Goal: Task Accomplishment & Management: Manage account settings

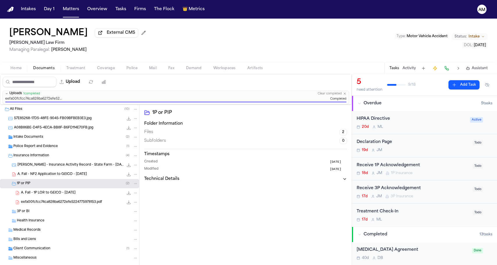
click at [335, 16] on nav "Intakes Day 1 Matters Overview Tasks Firms The Flock 👑 Metrics AM" at bounding box center [248, 9] width 497 height 19
click at [72, 9] on button "Matters" at bounding box center [70, 9] width 21 height 10
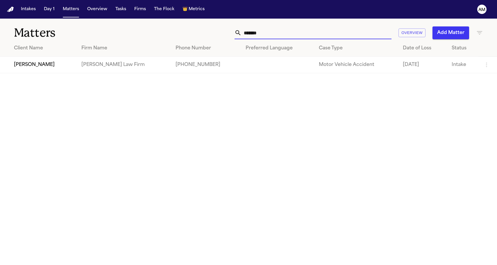
drag, startPoint x: 326, startPoint y: 38, endPoint x: 226, endPoint y: 34, distance: 100.3
click at [226, 34] on div "******* Overview Add Matter" at bounding box center [315, 32] width 335 height 13
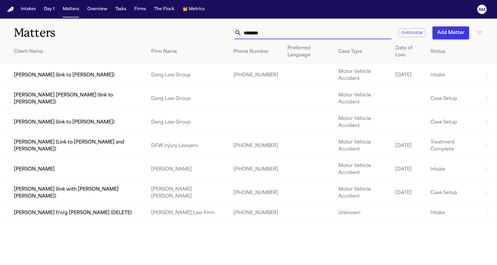
type input "*******"
click at [119, 169] on td "[PERSON_NAME]" at bounding box center [73, 170] width 146 height 24
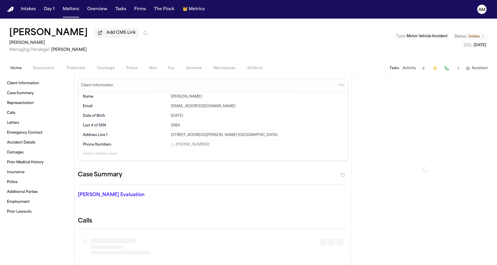
click at [44, 69] on span "Documents" at bounding box center [43, 68] width 21 height 5
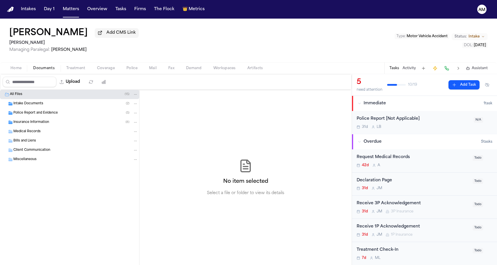
click at [70, 122] on div "Insurance Information ( 8 )" at bounding box center [75, 122] width 125 height 5
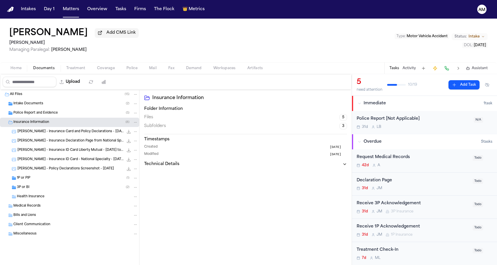
click at [51, 180] on div "1P or PIP ( 1 )" at bounding box center [77, 177] width 121 height 5
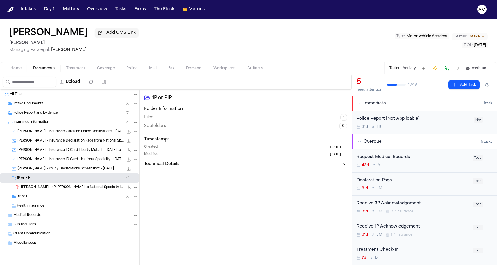
click at [44, 199] on div "3P or BI ( 2 )" at bounding box center [77, 196] width 121 height 5
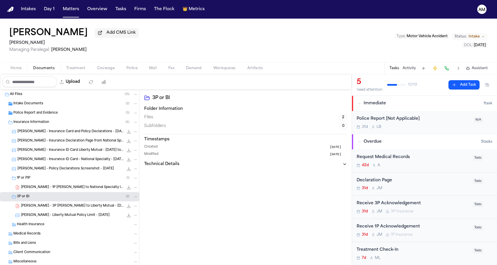
click at [51, 115] on span "Police Report and Evidence" at bounding box center [35, 113] width 44 height 5
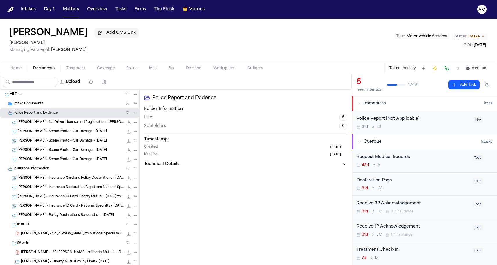
click at [82, 120] on div "D. Pierce - NJ Driver License and Registration - Nelson Martinez - 2.3.25, 5.26…" at bounding box center [69, 122] width 139 height 9
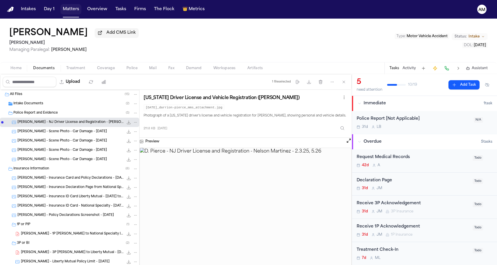
click at [71, 8] on button "Matters" at bounding box center [70, 9] width 21 height 10
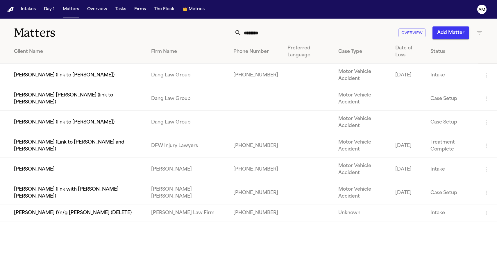
click at [157, 31] on div "******* Overview Add Matter" at bounding box center [315, 32] width 335 height 13
click at [197, 9] on span "Metrics" at bounding box center [196, 9] width 16 height 6
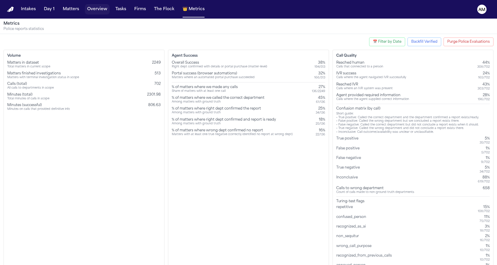
click at [95, 9] on button "Overview" at bounding box center [97, 9] width 25 height 10
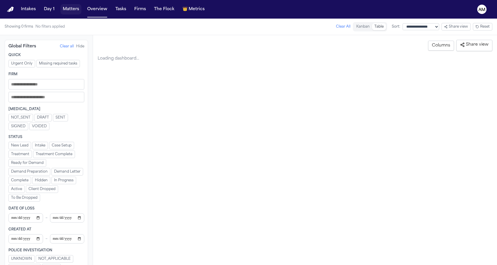
click at [74, 11] on button "Matters" at bounding box center [70, 9] width 21 height 10
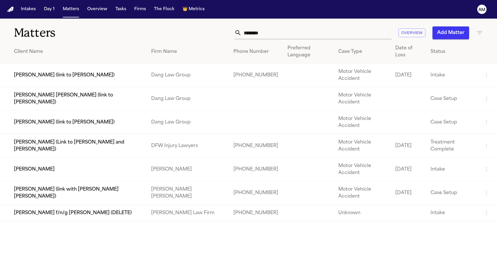
click at [83, 31] on h1 "Matters" at bounding box center [81, 33] width 134 height 15
click at [258, 39] on div "Matters ******* Overview Add Matter" at bounding box center [248, 29] width 497 height 21
click at [259, 38] on input "*******" at bounding box center [316, 32] width 150 height 13
drag, startPoint x: 268, startPoint y: 36, endPoint x: 225, endPoint y: 36, distance: 42.7
click at [225, 36] on div "******* Overview Add Matter" at bounding box center [315, 32] width 335 height 13
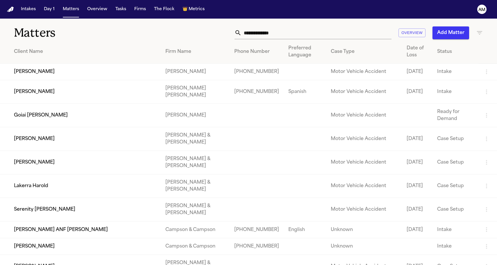
click at [198, 38] on div "Overview Add Matter" at bounding box center [315, 32] width 335 height 13
click at [199, 28] on div "Overview Add Matter" at bounding box center [315, 32] width 335 height 13
click at [141, 101] on td "Paula Osorio" at bounding box center [80, 92] width 161 height 24
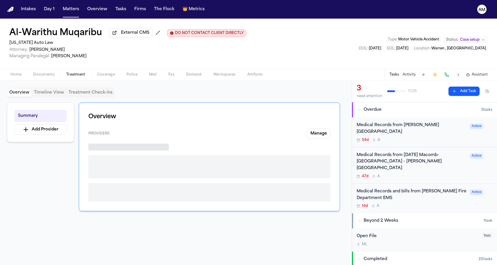
click at [78, 77] on span "Treatment" at bounding box center [75, 74] width 19 height 5
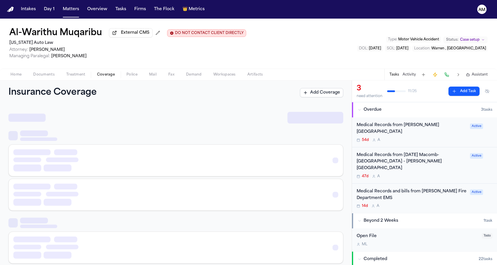
click at [99, 76] on span "Coverage" at bounding box center [106, 74] width 18 height 5
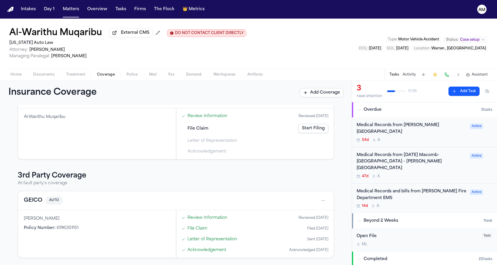
scroll to position [85, 0]
click at [37, 199] on button "GEICO" at bounding box center [33, 200] width 19 height 8
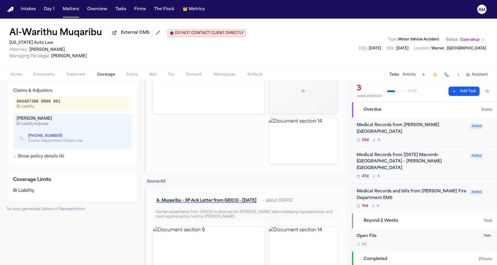
scroll to position [208, 0]
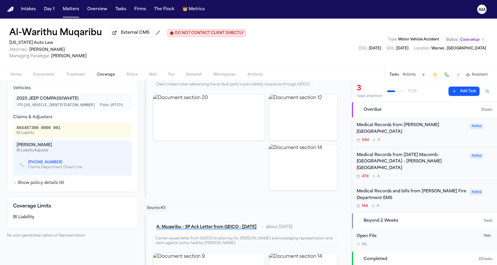
click at [64, 164] on icon "Copy to clipboard" at bounding box center [65, 163] width 2 height 2
click at [55, 21] on div "Al-Warithu Muqaribu External CMS DO NOT CONTACT CLIENT DIRECTLY DO NOT CONTACT …" at bounding box center [248, 44] width 497 height 50
click at [175, 26] on div "Al-Warithu Muqaribu External CMS DO NOT CONTACT CLIENT DIRECTLY DO NOT CONTACT …" at bounding box center [248, 44] width 497 height 50
click at [62, 9] on button "Matters" at bounding box center [70, 9] width 21 height 10
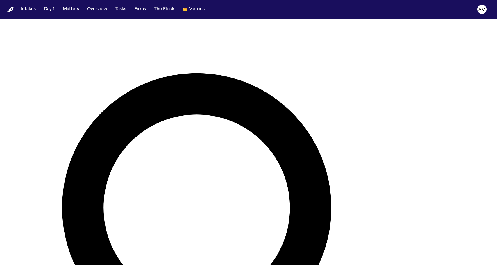
scroll to position [8, 0]
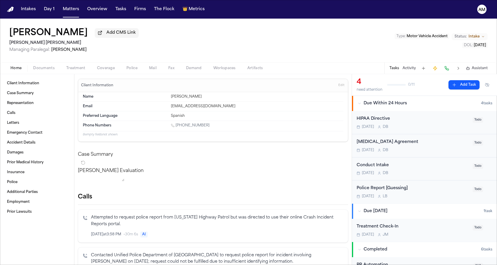
click at [110, 69] on span "Coverage" at bounding box center [106, 68] width 18 height 5
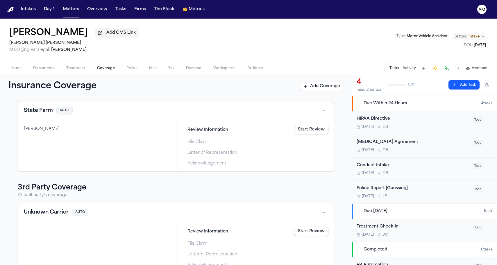
scroll to position [21, 0]
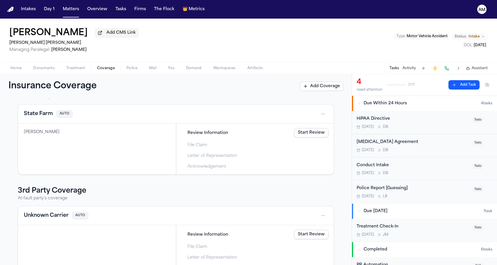
click at [36, 115] on button "State Farm" at bounding box center [38, 114] width 29 height 8
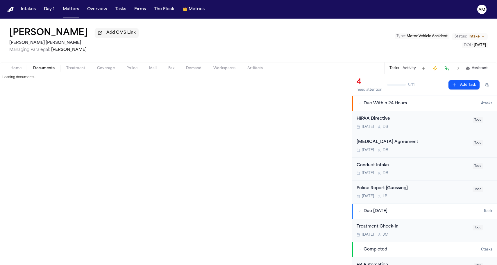
click at [43, 71] on span "Documents" at bounding box center [43, 68] width 21 height 5
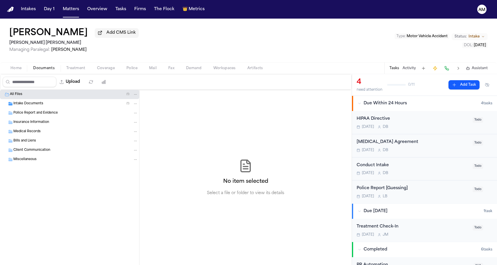
click at [52, 102] on div "Intake Documents ( 1 )" at bounding box center [69, 103] width 139 height 9
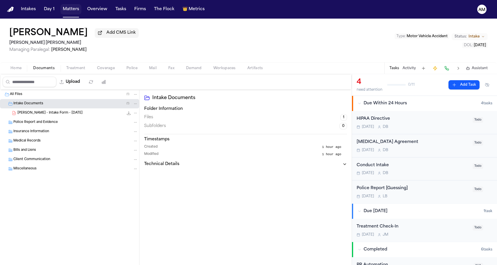
click at [74, 9] on button "Matters" at bounding box center [70, 9] width 21 height 10
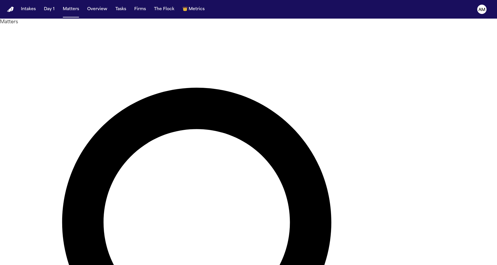
type input "*****"
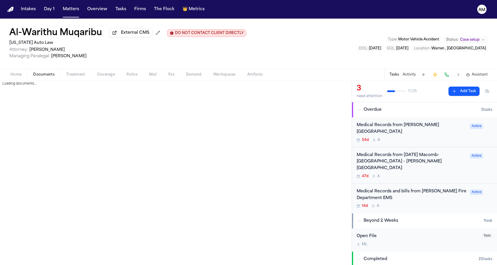
click at [54, 73] on button "Documents" at bounding box center [43, 74] width 33 height 7
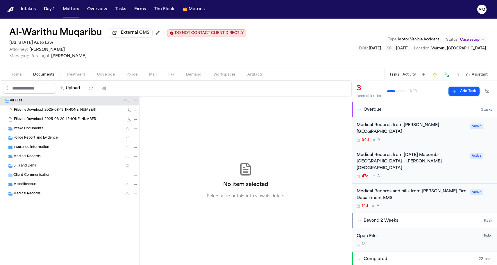
click at [42, 151] on div "Insurance Information ( 1 )" at bounding box center [69, 147] width 139 height 9
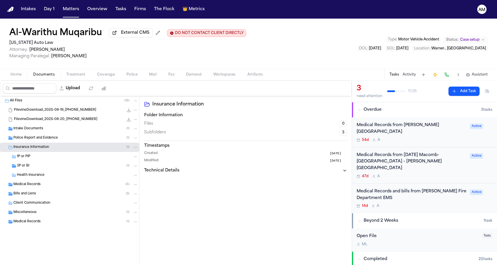
click at [41, 164] on div "3P or BI ( 1 )" at bounding box center [69, 165] width 139 height 9
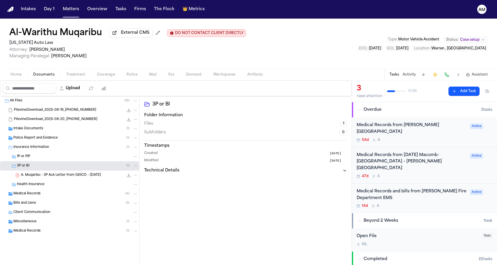
click at [87, 176] on span "A. Muqaribu - 3P Ack Letter from GEICO - 7.10.25" at bounding box center [61, 175] width 80 height 5
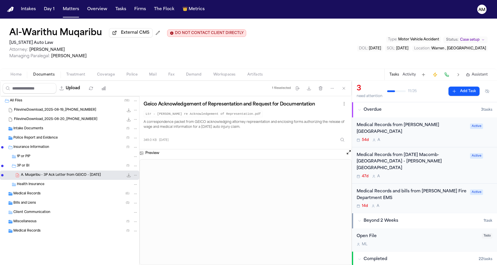
click at [59, 174] on span "A. Muqaribu - 3P Ack Letter from GEICO - 7.10.25" at bounding box center [61, 175] width 80 height 5
click at [59, 168] on div "3P or BI ( 1 )" at bounding box center [77, 165] width 121 height 5
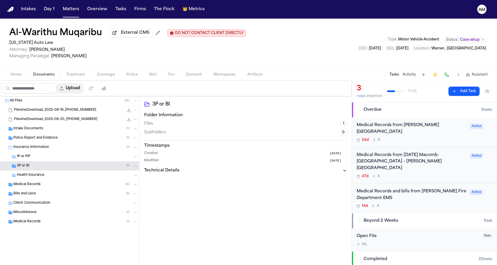
click at [83, 86] on button "Upload" at bounding box center [69, 88] width 27 height 10
select select "**********"
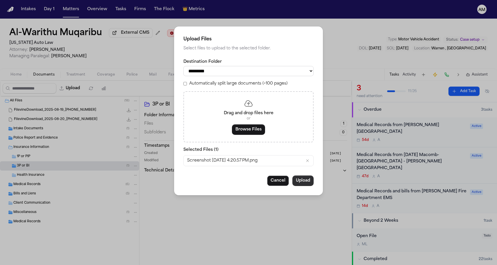
click at [311, 179] on button "Upload" at bounding box center [302, 180] width 21 height 10
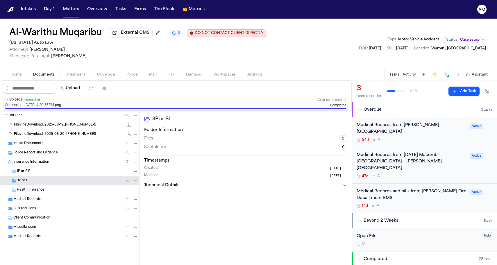
click at [346, 19] on div "Al-Warithu Muqaribu External CMS 3 DO NOT CONTACT CLIENT DIRECTLY DO NOT CONTAC…" at bounding box center [248, 44] width 497 height 50
click at [171, 34] on button "3" at bounding box center [175, 33] width 13 height 7
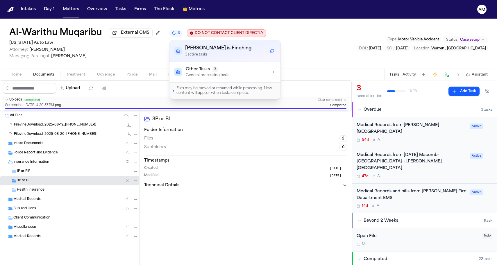
click at [178, 27] on div "Al-Warithu Muqaribu External CMS 3 DO NOT CONTACT CLIENT DIRECTLY DO NOT CONTAC…" at bounding box center [248, 44] width 497 height 50
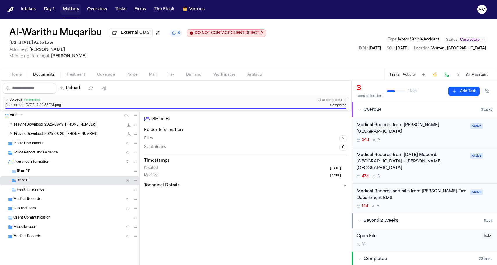
click at [71, 7] on button "Matters" at bounding box center [70, 9] width 21 height 10
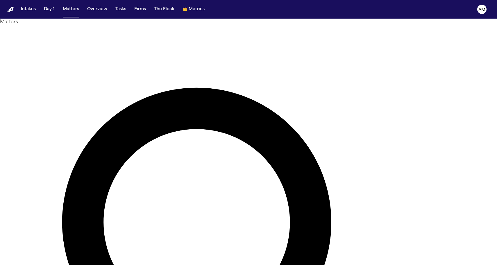
drag, startPoint x: 283, startPoint y: 37, endPoint x: 231, endPoint y: 31, distance: 51.5
click at [388, 14] on nav "Intakes Day 1 Matters Overview Tasks Firms The Flock 👑 Metrics AM" at bounding box center [248, 9] width 497 height 19
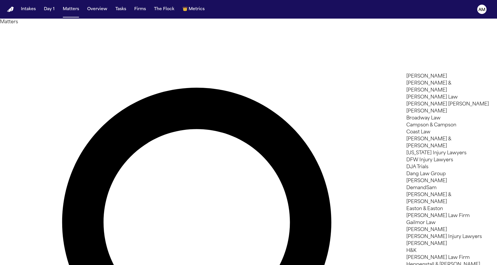
type input "*"
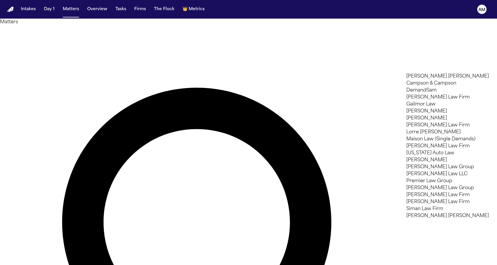
type input "***"
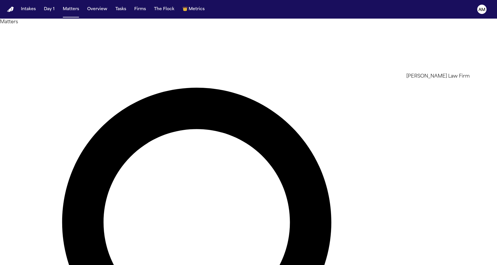
click at [428, 80] on li "[PERSON_NAME] Law Firm" at bounding box center [447, 76] width 82 height 7
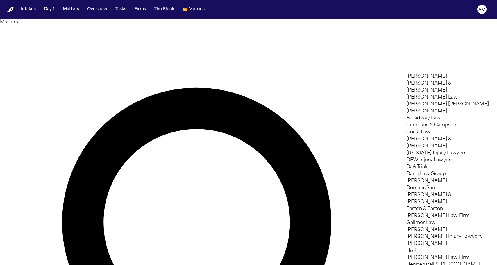
scroll to position [294, 0]
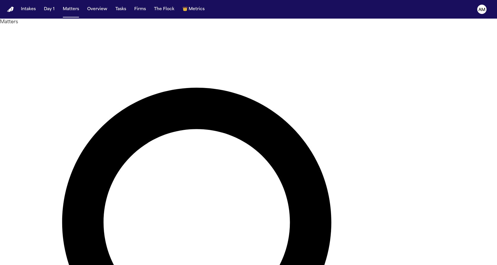
click at [127, 265] on div at bounding box center [248, 265] width 497 height 0
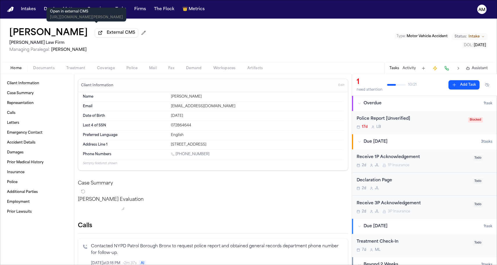
click at [107, 36] on span "External CMS" at bounding box center [121, 33] width 28 height 6
click at [65, 12] on p "Open in external CMS" at bounding box center [86, 11] width 73 height 5
click at [74, 2] on nav "Intakes Day 1 Matters Overview Tasks Firms The Flock 👑 Metrics AM" at bounding box center [248, 9] width 497 height 19
click at [70, 8] on button "Matters" at bounding box center [70, 9] width 21 height 10
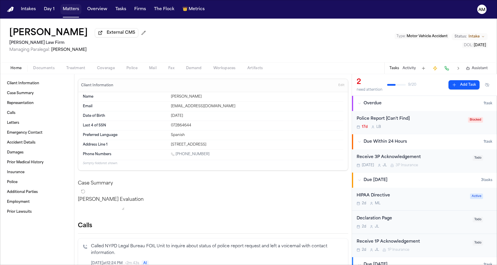
click at [64, 8] on button "Matters" at bounding box center [70, 9] width 21 height 10
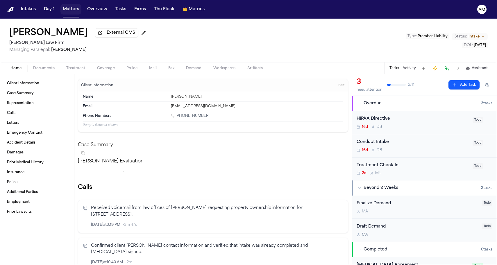
click at [68, 8] on button "Matters" at bounding box center [70, 9] width 21 height 10
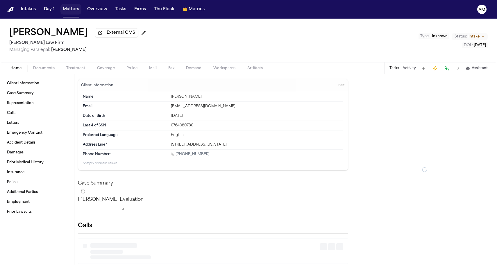
click at [74, 10] on button "Matters" at bounding box center [70, 9] width 21 height 10
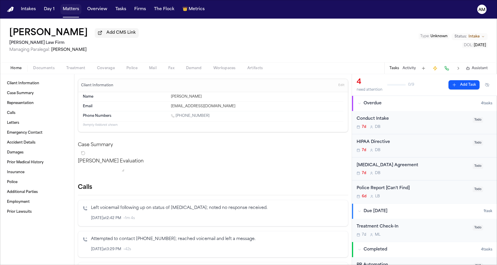
click at [79, 10] on button "Matters" at bounding box center [70, 9] width 21 height 10
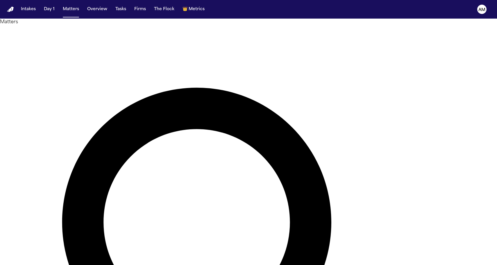
type input "***"
click at [438, 79] on li "DFW Injury Lawyers" at bounding box center [447, 76] width 82 height 7
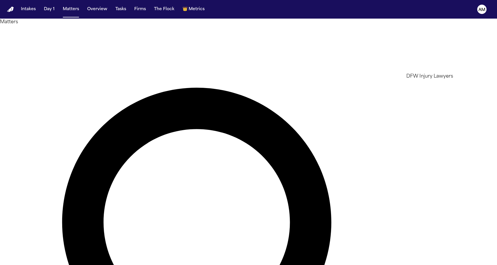
scroll to position [11, 0]
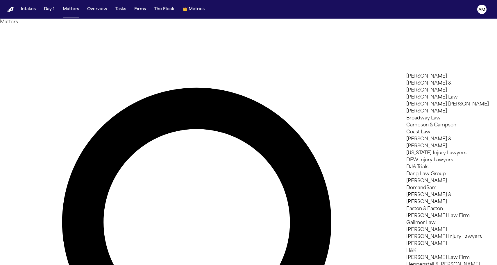
click at [153, 265] on div at bounding box center [248, 265] width 497 height 0
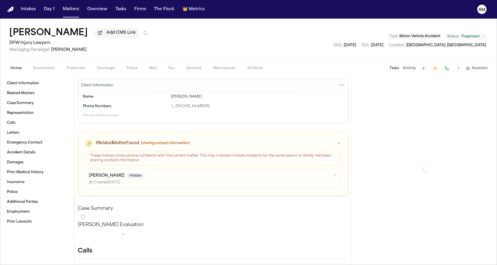
click at [73, 60] on div "Nichole Odom Add CMS Link DFW Injury Lawyers Managing Paralegal: Michelle Landa…" at bounding box center [248, 41] width 497 height 44
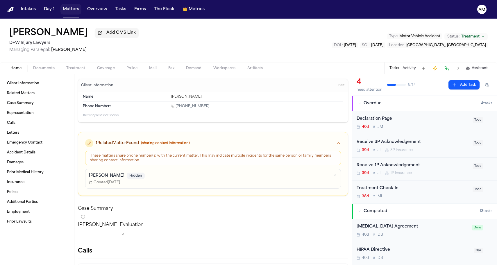
click at [66, 7] on button "Matters" at bounding box center [70, 9] width 21 height 10
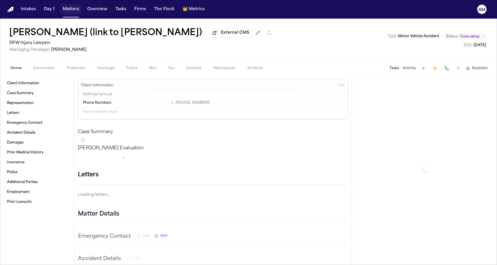
click at [71, 10] on button "Matters" at bounding box center [70, 9] width 21 height 10
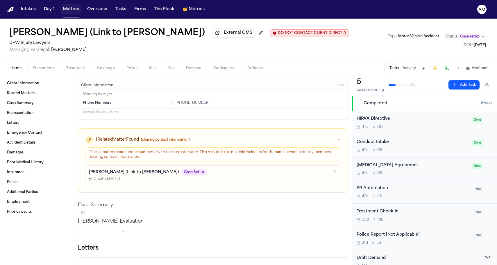
click at [78, 7] on button "Matters" at bounding box center [70, 9] width 21 height 10
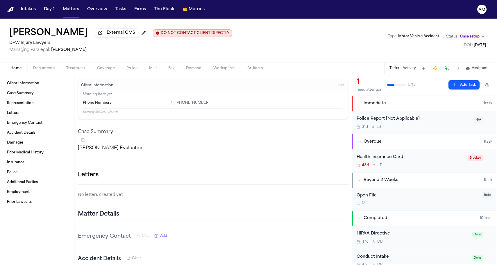
click at [66, 16] on nav "Intakes Day 1 Matters Overview Tasks Firms The Flock 👑 Metrics AM" at bounding box center [248, 9] width 497 height 19
click at [71, 6] on button "Matters" at bounding box center [70, 9] width 21 height 10
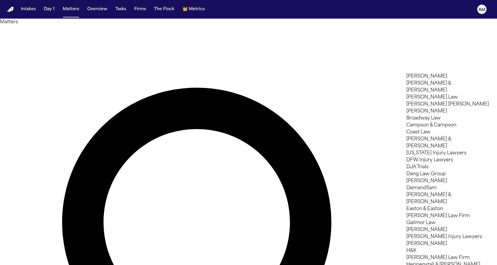
scroll to position [11, 0]
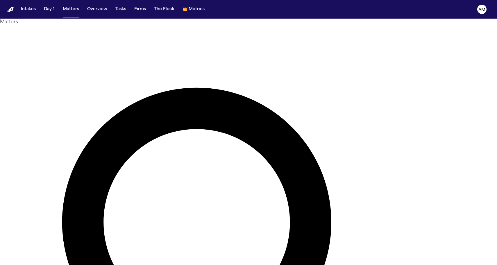
type input "****"
click at [430, 79] on li "Romanow Law Group" at bounding box center [447, 76] width 82 height 7
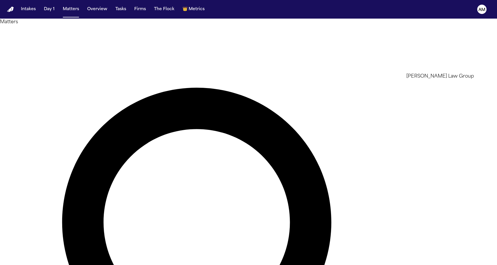
scroll to position [367, 0]
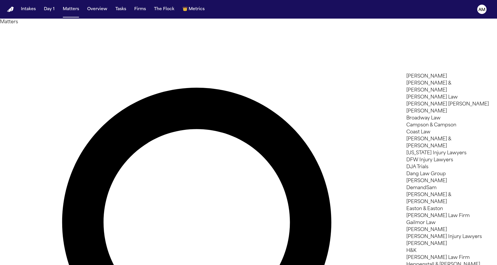
click at [192, 265] on div at bounding box center [248, 265] width 497 height 0
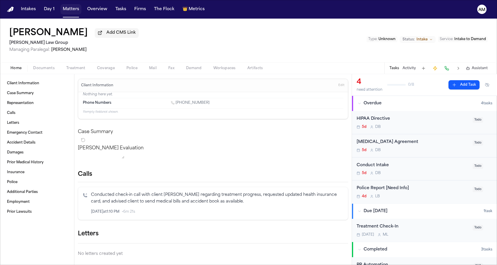
click at [61, 10] on button "Matters" at bounding box center [70, 9] width 21 height 10
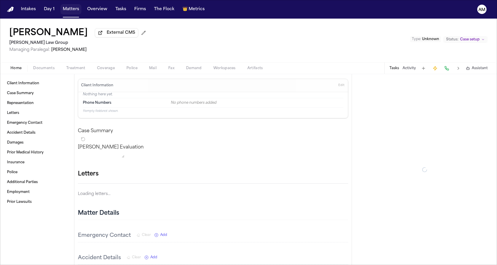
click at [74, 9] on button "Matters" at bounding box center [70, 9] width 21 height 10
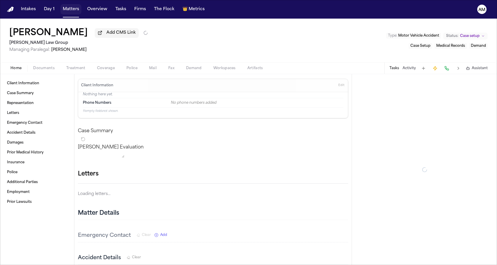
click at [71, 5] on button "Matters" at bounding box center [70, 9] width 21 height 10
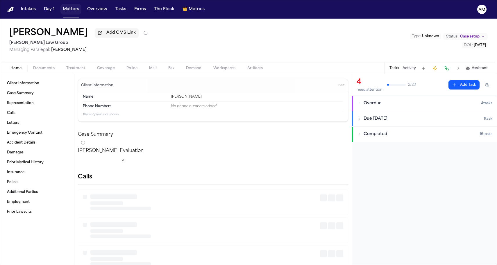
click at [73, 12] on button "Matters" at bounding box center [70, 9] width 21 height 10
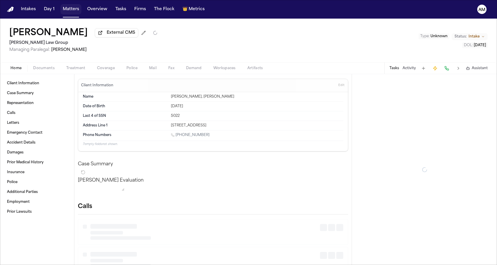
click at [72, 10] on button "Matters" at bounding box center [70, 9] width 21 height 10
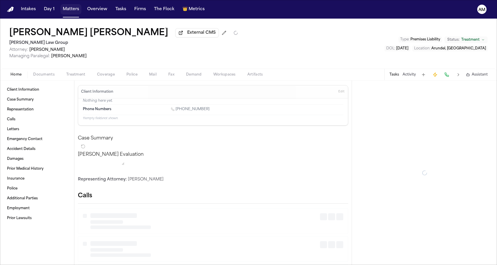
click at [74, 8] on button "Matters" at bounding box center [70, 9] width 21 height 10
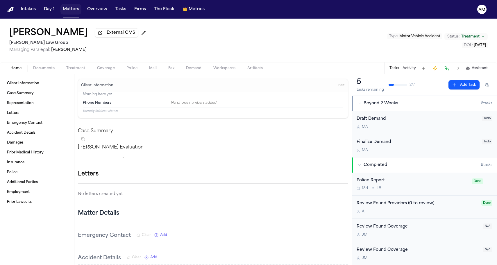
click at [79, 13] on button "Matters" at bounding box center [70, 9] width 21 height 10
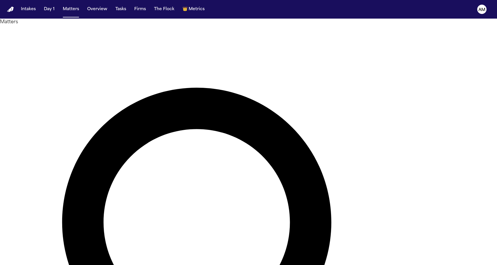
click at [286, 1] on nav "Intakes Day 1 Matters Overview Tasks Firms The Flock 👑 Metrics AM" at bounding box center [248, 9] width 497 height 19
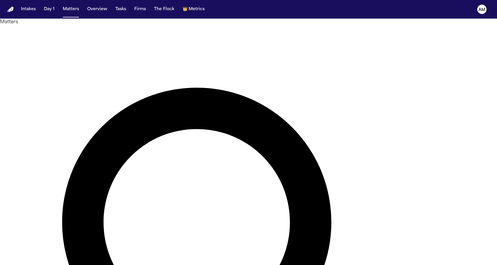
click at [211, 265] on div at bounding box center [248, 265] width 497 height 0
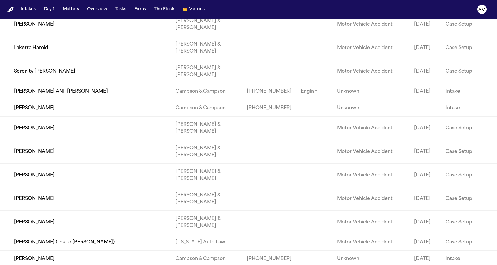
scroll to position [859, 0]
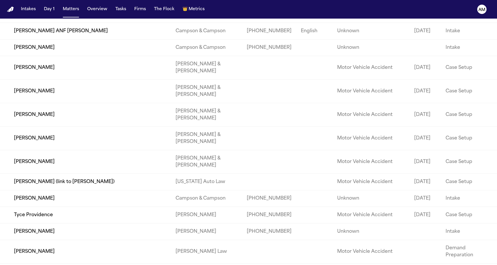
click at [287, 10] on nav "Intakes Day 1 Matters Overview Tasks Firms The Flock 👑 Metrics AM" at bounding box center [248, 9] width 497 height 19
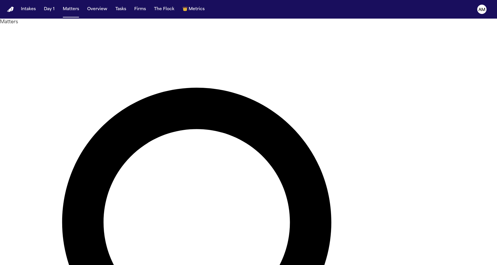
scroll to position [0, 0]
click at [73, 11] on button "Matters" at bounding box center [70, 9] width 21 height 10
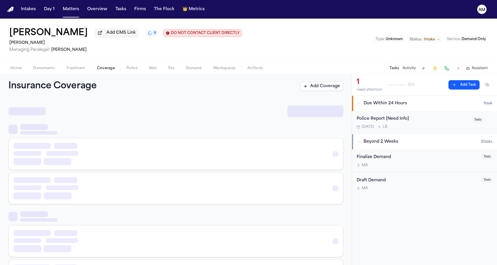
click at [103, 70] on span "Coverage" at bounding box center [106, 68] width 18 height 5
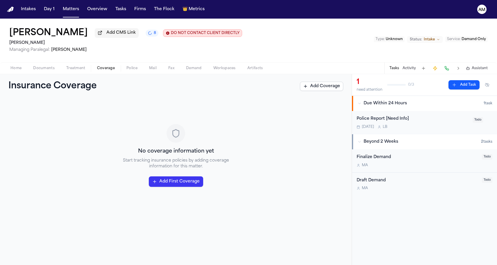
click at [373, 102] on span "Due Within 24 Hours" at bounding box center [384, 103] width 43 height 6
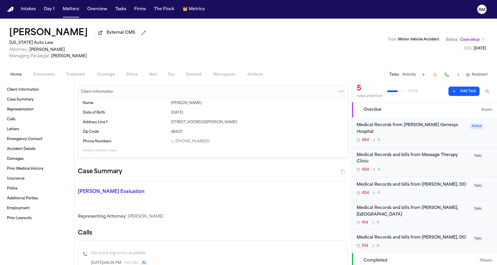
click at [98, 73] on span "Coverage" at bounding box center [106, 74] width 18 height 5
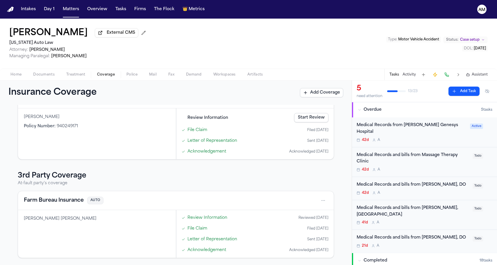
scroll to position [85, 0]
click at [62, 194] on div "Farm Bureau Insurance AUTO" at bounding box center [175, 200] width 315 height 19
click at [61, 198] on button "Farm Bureau Insurance" at bounding box center [54, 200] width 60 height 8
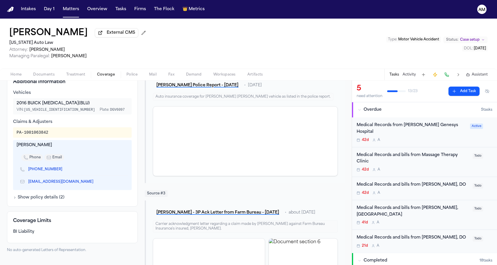
scroll to position [167, 0]
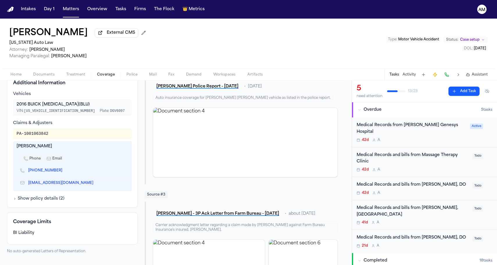
click at [95, 184] on icon "Copy to clipboard" at bounding box center [96, 183] width 2 height 2
click at [64, 172] on icon "Copy to clipboard" at bounding box center [65, 171] width 2 height 2
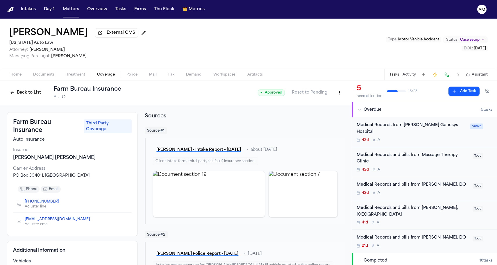
scroll to position [0, 0]
click at [20, 97] on button "Back to List" at bounding box center [25, 92] width 37 height 9
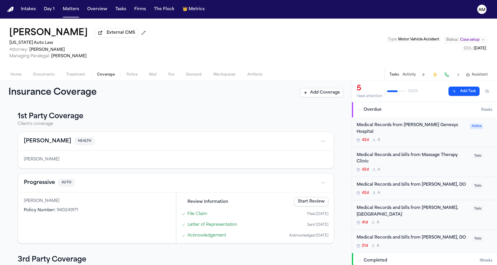
click at [45, 187] on button "Progressive" at bounding box center [39, 183] width 31 height 8
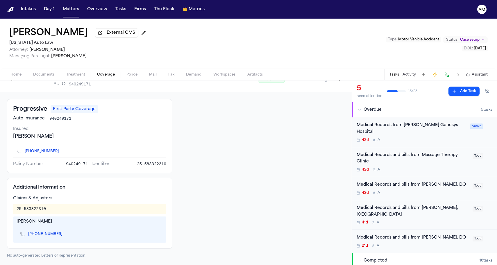
scroll to position [14, 0]
click at [64, 235] on icon "Copy to clipboard" at bounding box center [65, 235] width 2 height 2
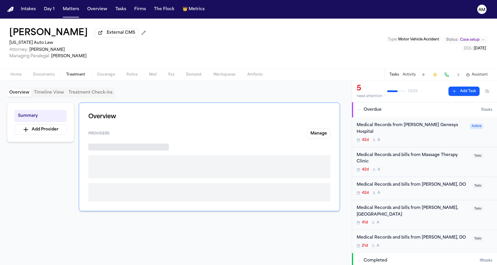
click at [63, 73] on button "Treatment" at bounding box center [75, 74] width 31 height 7
click at [87, 74] on button "Treatment" at bounding box center [75, 74] width 31 height 7
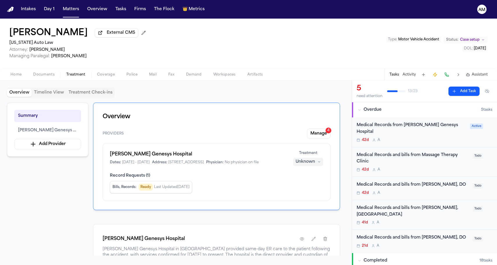
click at [104, 76] on span "Coverage" at bounding box center [106, 74] width 18 height 5
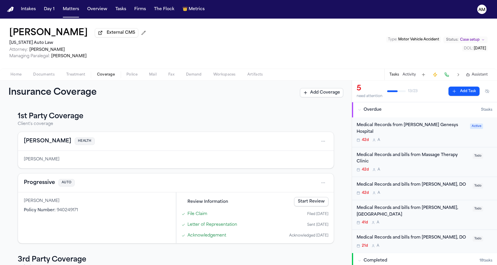
click at [32, 141] on button "Molina" at bounding box center [47, 141] width 47 height 8
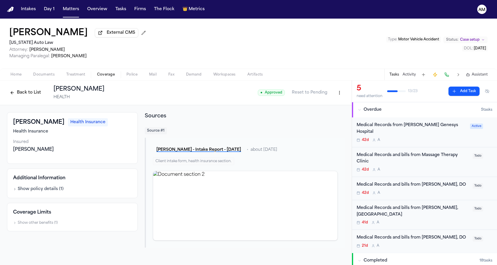
click at [74, 77] on span "Treatment" at bounding box center [75, 74] width 19 height 5
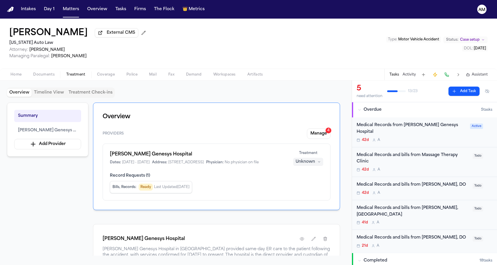
click at [101, 68] on div "Lashanda Jackson External CMS Michigan Auto Law Attorney: Derek Brackon Managin…" at bounding box center [248, 44] width 497 height 50
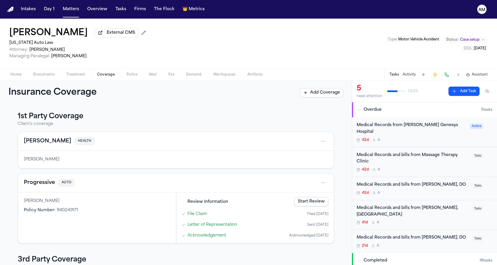
click at [101, 74] on span "Coverage" at bounding box center [106, 74] width 18 height 5
click at [40, 191] on div "Progressive AUTO" at bounding box center [175, 182] width 315 height 19
click at [40, 183] on button "Progressive" at bounding box center [39, 183] width 31 height 8
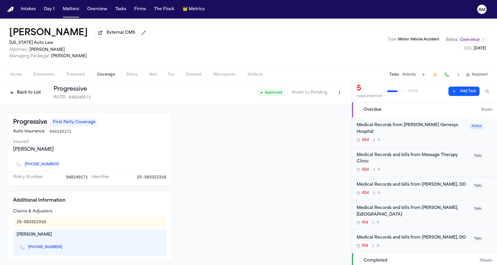
click at [103, 79] on div "Home Documents Treatment Coverage Police Mail Fax Demand Workspaces Artifacts T…" at bounding box center [248, 75] width 497 height 12
click at [103, 77] on span "Coverage" at bounding box center [106, 74] width 18 height 5
click at [35, 97] on button "Back to List" at bounding box center [25, 92] width 37 height 9
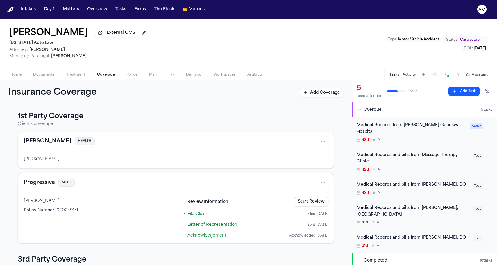
click at [43, 189] on div "Progressive AUTO" at bounding box center [175, 182] width 315 height 19
click at [43, 184] on button "Progressive" at bounding box center [39, 183] width 31 height 8
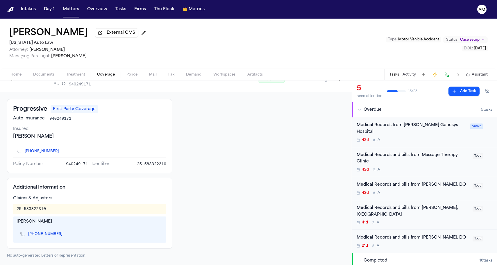
scroll to position [14, 0]
click at [64, 233] on icon "Copy to clipboard" at bounding box center [65, 234] width 2 height 3
click at [35, 234] on link "[PHONE_NUMBER]" at bounding box center [45, 234] width 34 height 5
drag, startPoint x: 134, startPoint y: 163, endPoint x: 170, endPoint y: 163, distance: 35.7
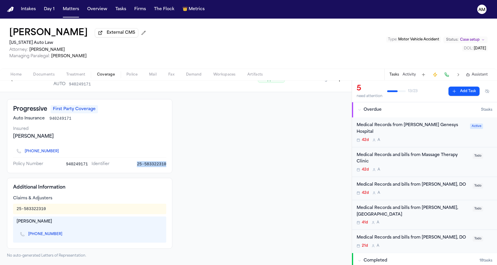
click at [170, 163] on div "Progressive First Party Coverage Auto Insurance 940249171 Insured Lashanda Jack…" at bounding box center [89, 136] width 165 height 74
click at [91, 164] on span "Identifier" at bounding box center [100, 164] width 18 height 6
click at [209, 151] on div at bounding box center [261, 178] width 165 height 159
click at [363, 32] on div "Lashanda Jackson External CMS Michigan Auto Law Attorney: Derek Brackon Managin…" at bounding box center [248, 44] width 497 height 50
click at [276, 51] on div "Lashanda Jackson External CMS Michigan Auto Law Attorney: Derek Brackon Managin…" at bounding box center [248, 44] width 497 height 50
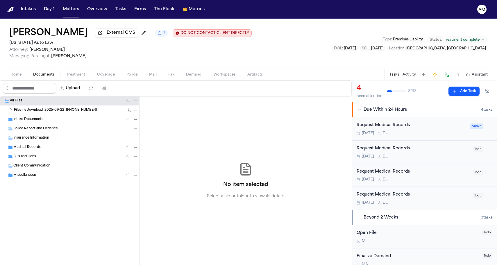
click at [155, 37] on button "2" at bounding box center [161, 33] width 13 height 7
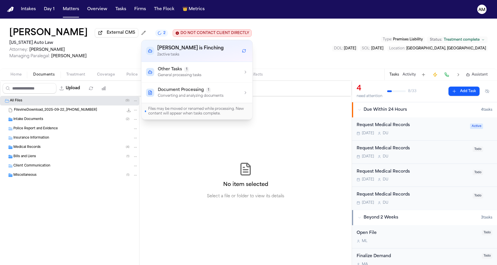
click at [163, 35] on span "2" at bounding box center [164, 33] width 2 height 5
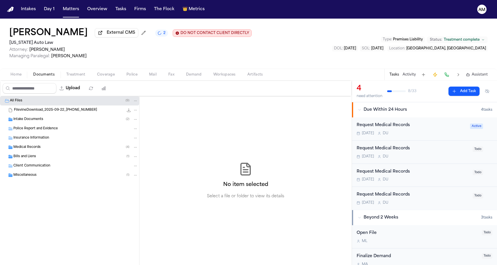
click at [81, 123] on div "Intake Documents ( 2 )" at bounding box center [69, 119] width 139 height 9
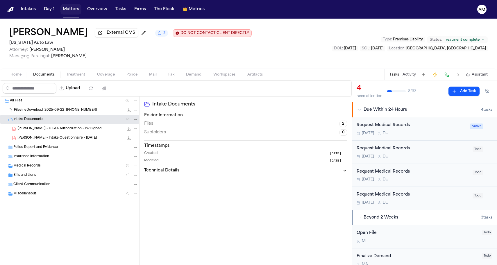
click at [66, 11] on button "Matters" at bounding box center [70, 9] width 21 height 10
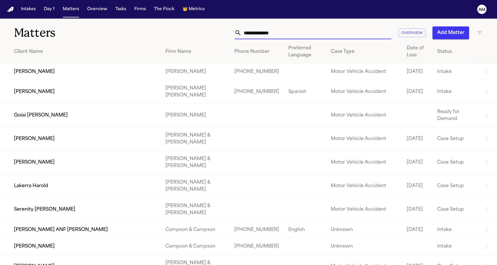
click at [255, 32] on input "text" at bounding box center [316, 32] width 150 height 13
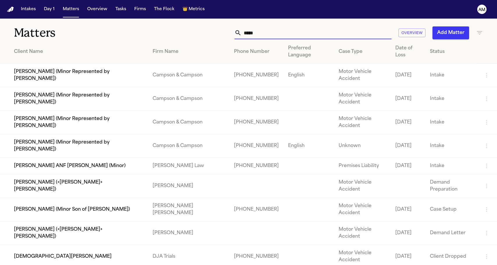
type input "*****"
drag, startPoint x: 166, startPoint y: 34, endPoint x: 139, endPoint y: 31, distance: 27.2
click at [139, 31] on h1 "Matters" at bounding box center [81, 33] width 134 height 15
click at [137, 31] on h1 "Matters" at bounding box center [81, 33] width 134 height 15
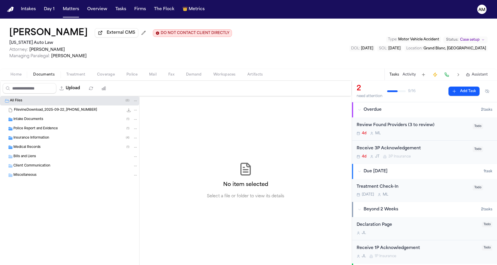
click at [91, 19] on div "[PERSON_NAME] External CMS DO NOT CONTACT CLIENT DIRECTLY DO NOT CONTACT [US_ST…" at bounding box center [248, 44] width 497 height 50
click at [325, 35] on div "[PERSON_NAME] External CMS DO NOT CONTACT CLIENT DIRECTLY DO NOT CONTACT [US_ST…" at bounding box center [248, 44] width 497 height 50
click at [230, 20] on div "[PERSON_NAME] External CMS DO NOT CONTACT CLIENT DIRECTLY DO NOT CONTACT [US_ST…" at bounding box center [248, 44] width 497 height 50
click at [68, 12] on button "Matters" at bounding box center [70, 9] width 21 height 10
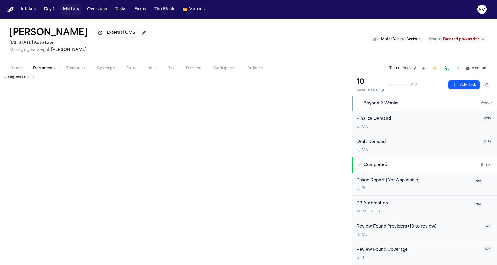
click at [75, 9] on button "Matters" at bounding box center [70, 9] width 21 height 10
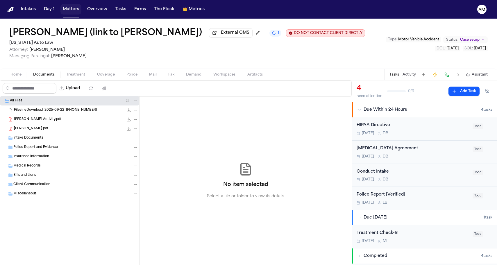
click at [66, 8] on button "Matters" at bounding box center [70, 9] width 21 height 10
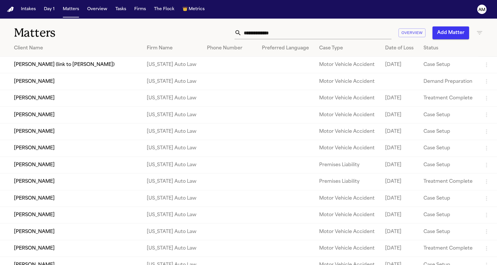
click at [481, 34] on icon "button" at bounding box center [479, 32] width 7 height 7
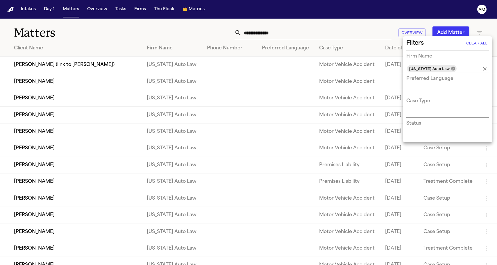
click at [451, 69] on icon at bounding box center [453, 68] width 4 height 4
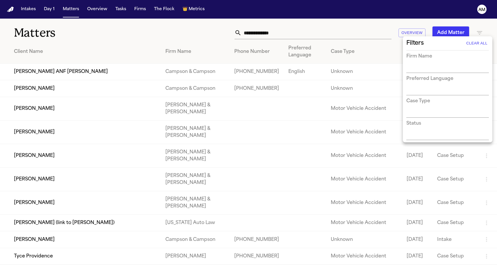
click at [446, 69] on input "text" at bounding box center [443, 68] width 74 height 8
type input "****"
click at [432, 83] on li "[PERSON_NAME] & [PERSON_NAME]" at bounding box center [447, 83] width 82 height 17
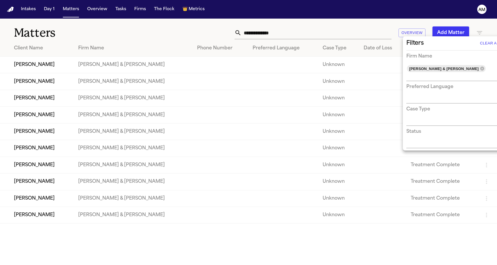
click at [159, 45] on div at bounding box center [248, 132] width 497 height 265
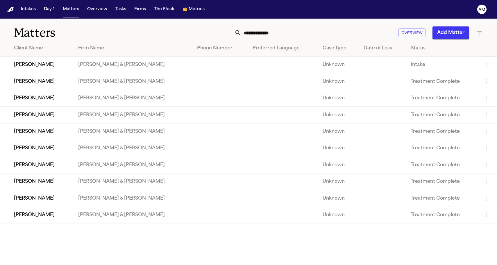
click at [63, 71] on td "[PERSON_NAME]" at bounding box center [36, 65] width 73 height 17
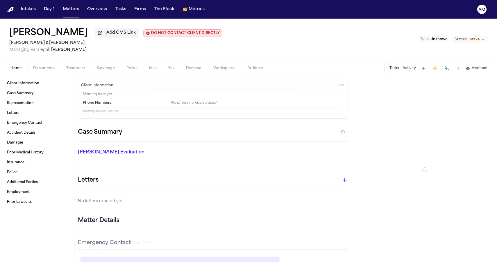
click at [109, 67] on span "Coverage" at bounding box center [106, 68] width 18 height 5
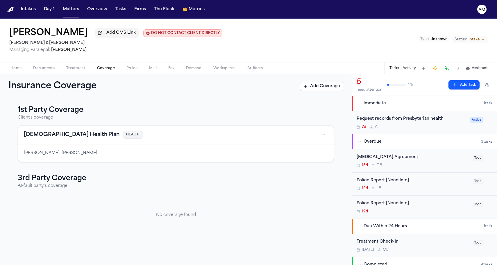
click at [71, 68] on span "Treatment" at bounding box center [75, 68] width 19 height 5
click at [104, 69] on span "Coverage" at bounding box center [106, 68] width 18 height 5
click at [44, 66] on button "Documents" at bounding box center [43, 68] width 33 height 7
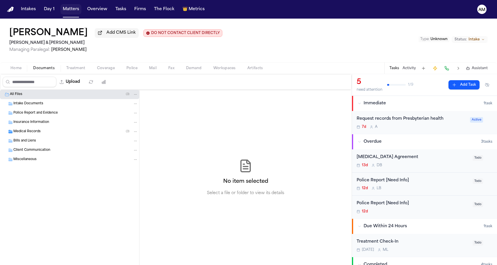
click at [65, 7] on button "Matters" at bounding box center [70, 9] width 21 height 10
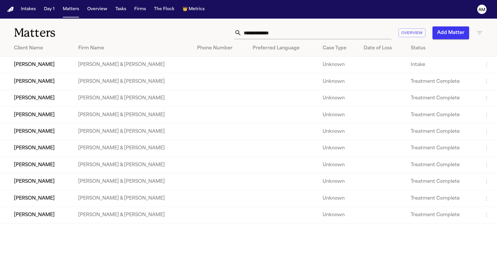
click at [64, 83] on td "[PERSON_NAME]" at bounding box center [36, 81] width 73 height 17
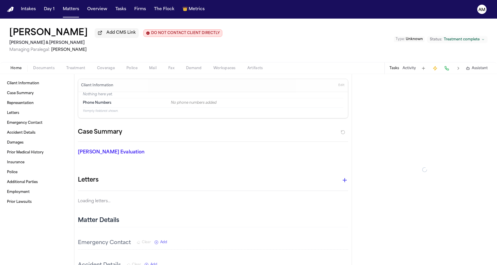
click at [82, 73] on div "Home Documents Treatment Coverage Police Mail Fax Demand Workspaces Artifacts T…" at bounding box center [248, 68] width 497 height 12
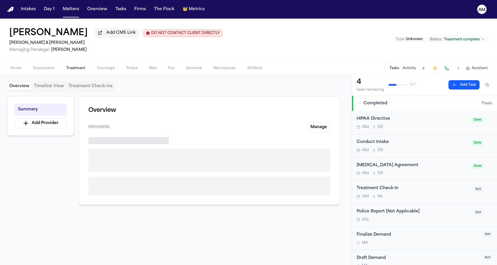
click at [82, 72] on span "button" at bounding box center [76, 71] width 26 height 1
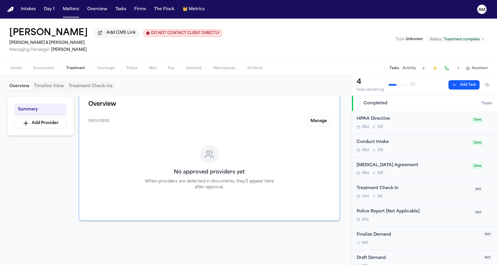
scroll to position [14, 0]
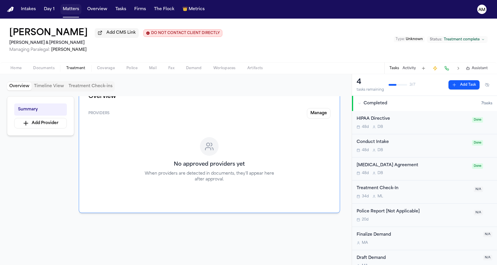
click at [78, 11] on button "Matters" at bounding box center [70, 9] width 21 height 10
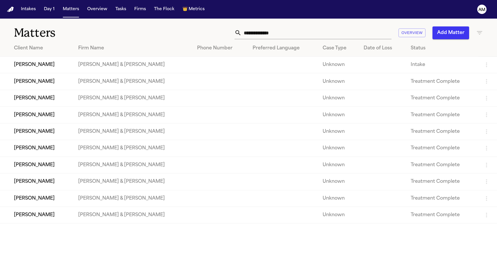
click at [61, 102] on td "[PERSON_NAME]" at bounding box center [36, 98] width 73 height 17
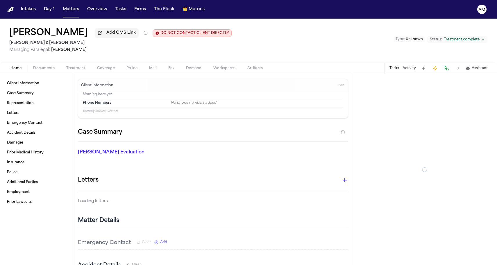
click at [68, 61] on div "Jonathan Ayala Add CMS Link DO NOT CONTACT CLIENT DIRECTLY DO NOT CONTACT Colli…" at bounding box center [248, 41] width 497 height 44
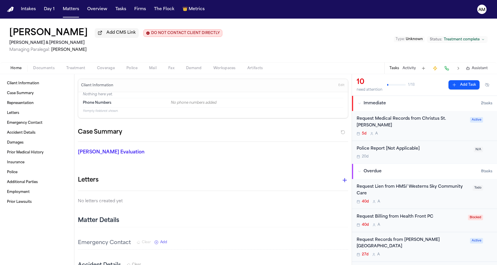
click at [68, 71] on span "Treatment" at bounding box center [75, 68] width 19 height 5
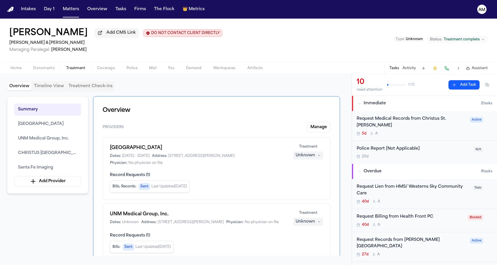
click at [308, 20] on div "Jonathan Ayala Add CMS Link DO NOT CONTACT CLIENT DIRECTLY DO NOT CONTACT Colli…" at bounding box center [248, 41] width 497 height 44
click at [66, 8] on button "Matters" at bounding box center [70, 9] width 21 height 10
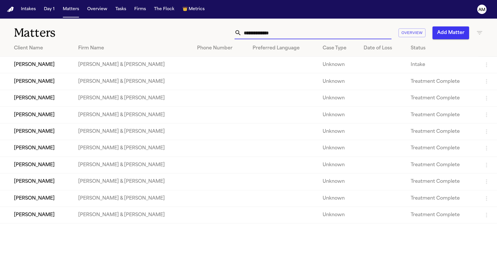
click at [276, 33] on input "text" at bounding box center [316, 32] width 150 height 13
click at [480, 31] on icon "button" at bounding box center [479, 32] width 5 height 3
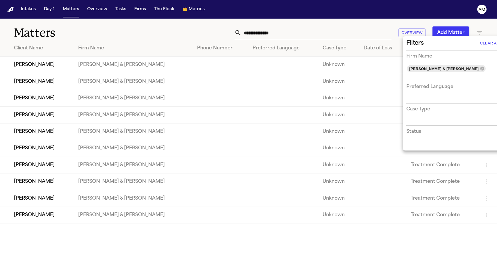
click at [444, 71] on div "[PERSON_NAME] & [PERSON_NAME]" at bounding box center [446, 68] width 79 height 7
click at [480, 69] on icon at bounding box center [482, 68] width 4 height 4
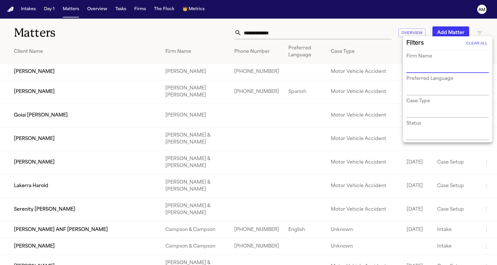
click at [443, 69] on input "text" at bounding box center [443, 68] width 74 height 8
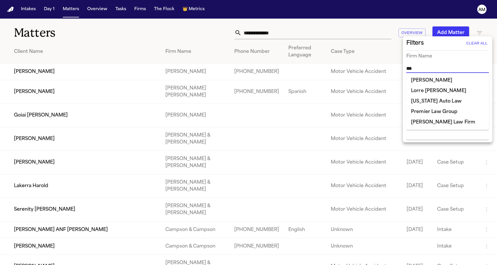
type input "****"
click at [430, 81] on li "[US_STATE] Auto Law" at bounding box center [447, 80] width 82 height 10
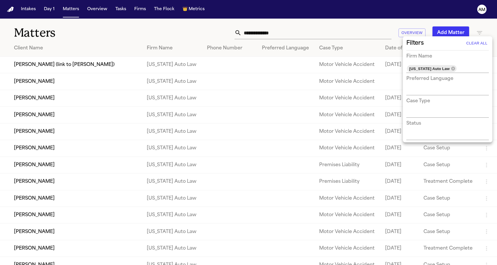
click at [187, 30] on div at bounding box center [248, 132] width 497 height 265
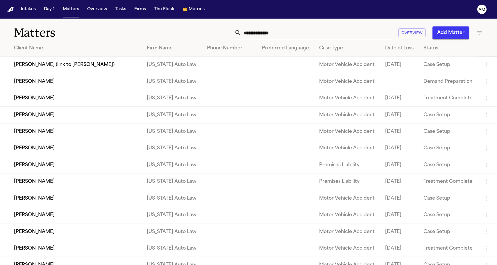
scroll to position [0, 0]
click at [113, 26] on h1 "Matters" at bounding box center [81, 33] width 134 height 15
click at [418, 0] on nav "Intakes Day 1 Matters Overview Tasks Firms The Flock 👑 Metrics AM" at bounding box center [248, 9] width 497 height 19
click at [71, 10] on button "Matters" at bounding box center [70, 9] width 21 height 10
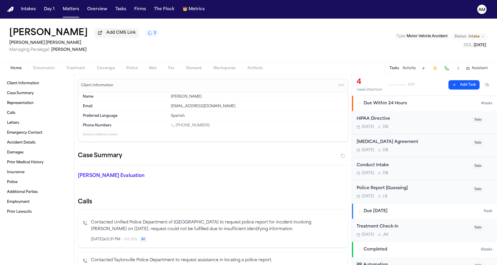
click at [148, 33] on icon "3 active tasks" at bounding box center [150, 33] width 4 height 4
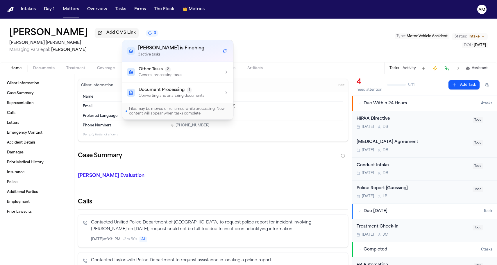
click at [145, 52] on p "3 active task s" at bounding box center [171, 54] width 66 height 5
click at [152, 70] on span "Other Tasks" at bounding box center [151, 69] width 24 height 6
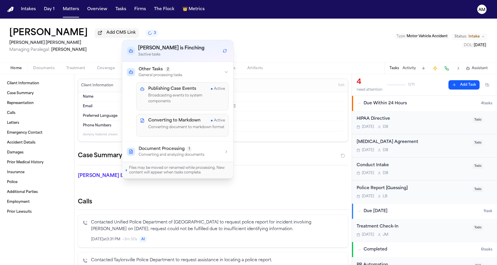
click at [160, 125] on p "Converting document to markdown format" at bounding box center [186, 128] width 77 height 6
click at [161, 146] on span "Document Processing" at bounding box center [162, 149] width 46 height 6
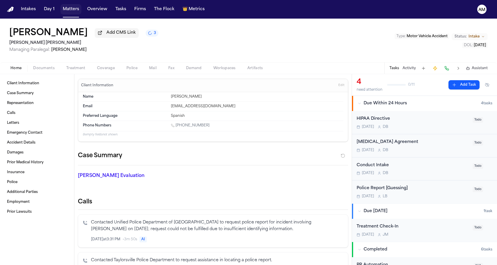
click at [72, 7] on button "Matters" at bounding box center [70, 9] width 21 height 10
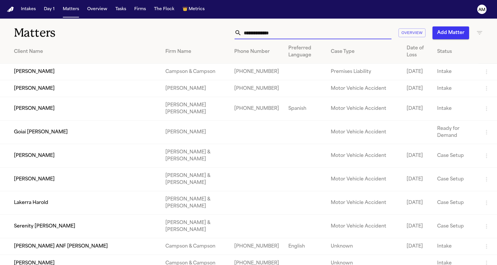
click at [264, 36] on input "text" at bounding box center [316, 32] width 150 height 13
click at [291, 35] on input "text" at bounding box center [316, 32] width 150 height 13
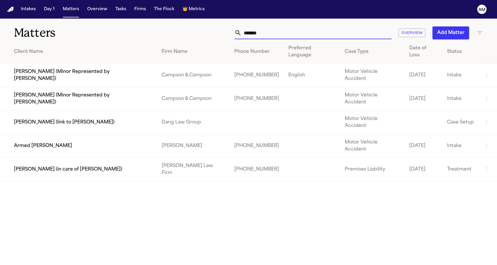
type input "*******"
click at [70, 134] on td "Armed [PERSON_NAME]" at bounding box center [78, 146] width 157 height 24
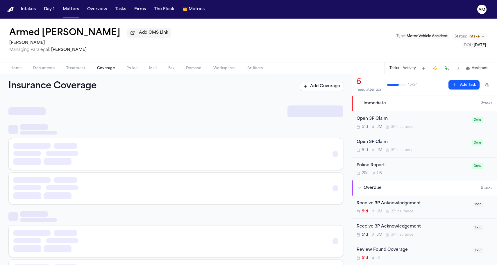
click at [100, 70] on span "Coverage" at bounding box center [106, 68] width 18 height 5
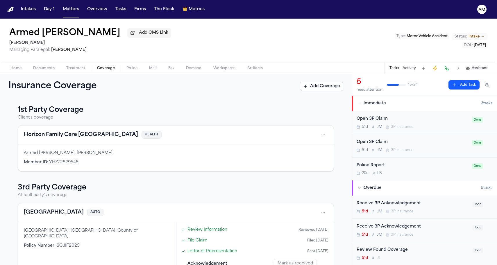
click at [74, 68] on span "Treatment" at bounding box center [75, 68] width 19 height 5
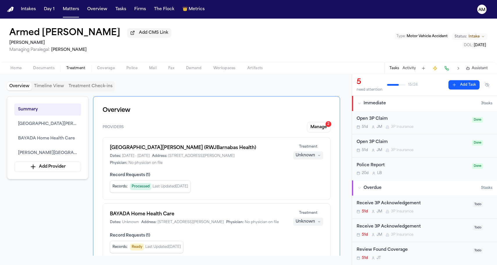
click at [98, 66] on button "Coverage" at bounding box center [105, 68] width 29 height 7
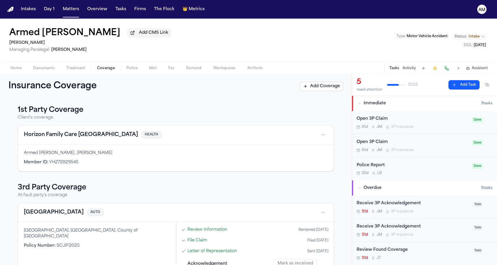
scroll to position [0, 0]
click at [44, 131] on div "Horizon Family Care NJ HEALTH" at bounding box center [175, 134] width 315 height 19
click at [44, 133] on button "Horizon Family Care [GEOGRAPHIC_DATA]" at bounding box center [81, 135] width 114 height 8
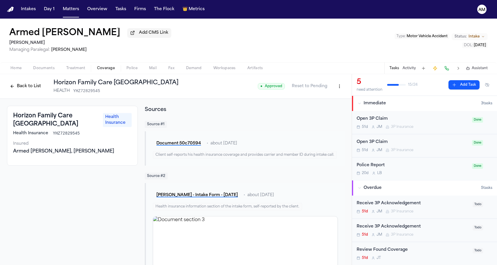
click at [111, 73] on div "Home Documents Treatment Coverage Police Mail Fax Demand Workspaces Artifacts T…" at bounding box center [248, 68] width 497 height 12
click at [111, 71] on span "Coverage" at bounding box center [106, 68] width 18 height 5
click at [24, 91] on button "Back to List" at bounding box center [25, 86] width 37 height 9
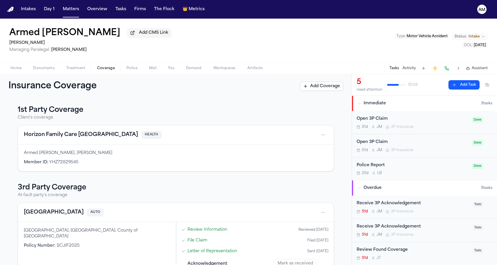
scroll to position [47, 0]
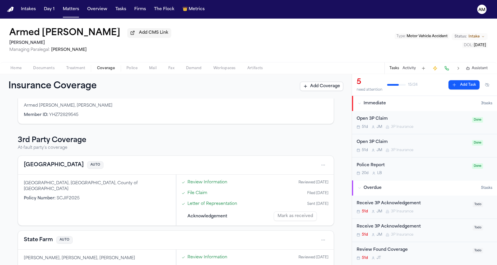
click at [44, 166] on button "[GEOGRAPHIC_DATA]" at bounding box center [54, 165] width 60 height 8
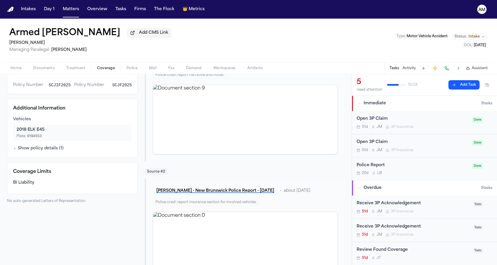
scroll to position [83, 0]
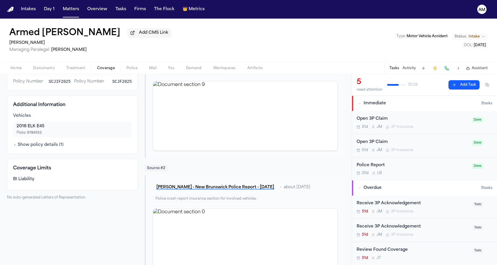
click at [67, 73] on div "Home Documents Treatment Coverage Police Mail Fax Demand Workspaces Artifacts T…" at bounding box center [248, 68] width 497 height 12
click at [46, 69] on span "Documents" at bounding box center [43, 68] width 21 height 5
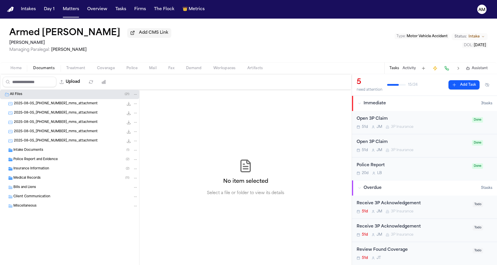
click at [34, 172] on div "Insurance Information ( 2 )" at bounding box center [69, 168] width 139 height 9
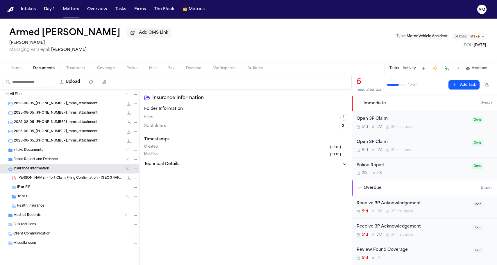
click at [32, 189] on div "1P or PIP" at bounding box center [77, 187] width 121 height 5
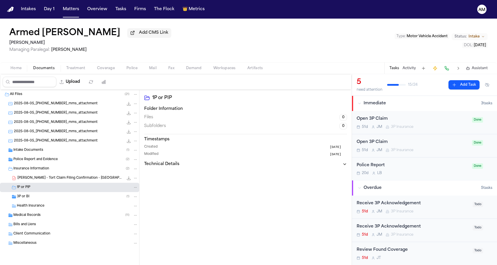
click at [30, 201] on div "3P or BI ( 1 )" at bounding box center [69, 196] width 139 height 9
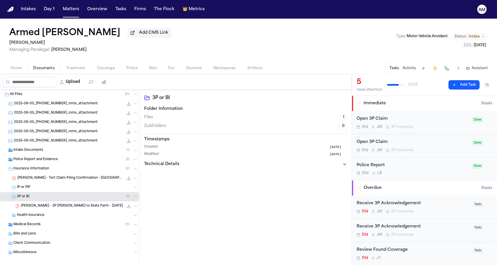
click at [31, 211] on div "[PERSON_NAME] - 3P [PERSON_NAME] to State Farm - [DATE] 186.7 KB • PDF" at bounding box center [69, 205] width 139 height 9
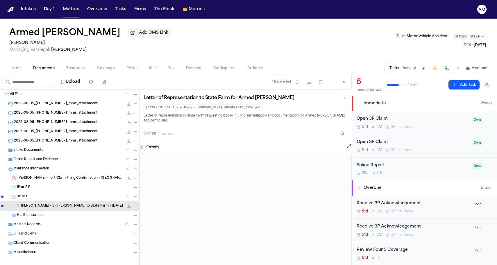
click at [103, 77] on div "Upload" at bounding box center [55, 81] width 111 height 15
click at [104, 69] on span "Coverage" at bounding box center [106, 68] width 18 height 5
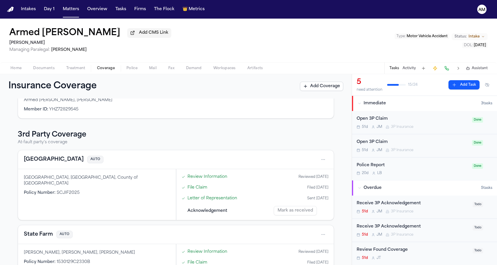
scroll to position [67, 0]
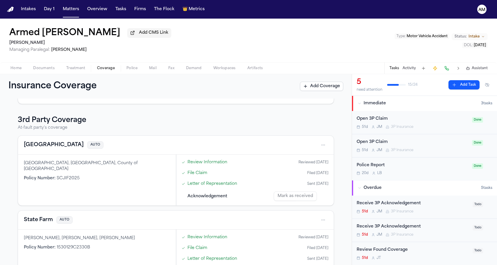
click at [47, 221] on button "State Farm" at bounding box center [38, 220] width 29 height 8
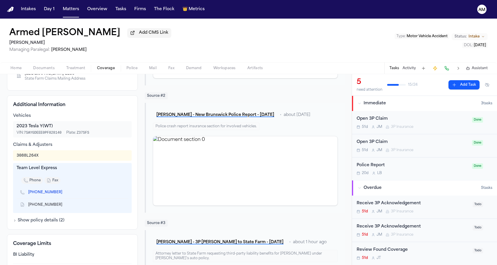
scroll to position [155, 0]
drag, startPoint x: 14, startPoint y: 148, endPoint x: 44, endPoint y: 148, distance: 29.9
click at [44, 150] on div "3088L264X" at bounding box center [72, 155] width 118 height 10
copy div "3088L264X"
click at [63, 191] on icon "Copy to clipboard" at bounding box center [64, 192] width 3 height 3
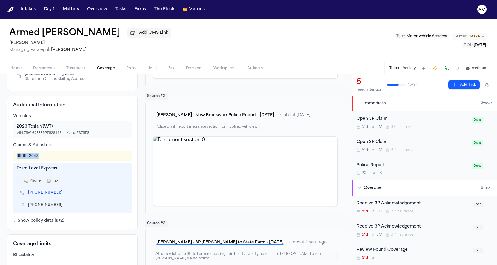
click at [63, 203] on icon "Copy to clipboard" at bounding box center [64, 204] width 3 height 3
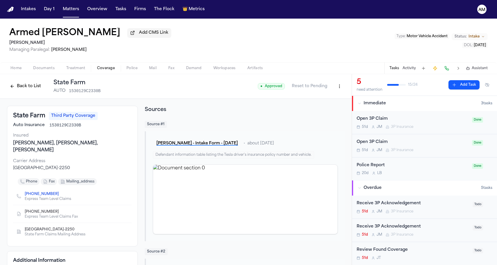
scroll to position [0, 0]
click at [46, 69] on span "Documents" at bounding box center [43, 68] width 21 height 5
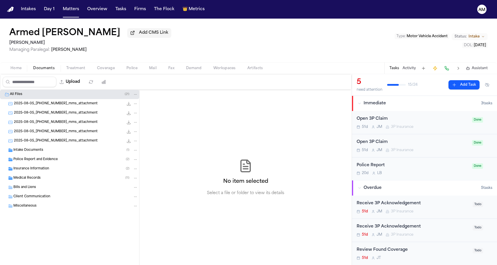
click at [60, 176] on div "Medical Records ( 11 )" at bounding box center [69, 177] width 139 height 9
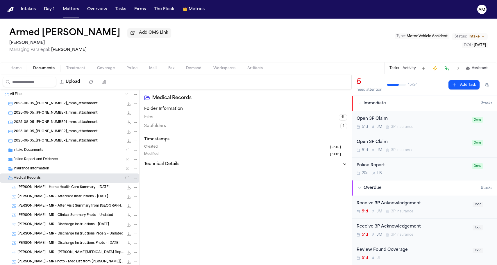
click at [62, 171] on div "Insurance Information ( 2 )" at bounding box center [75, 168] width 125 height 5
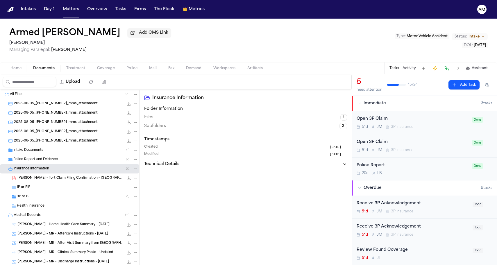
click at [50, 192] on div "1P or PIP" at bounding box center [69, 187] width 139 height 9
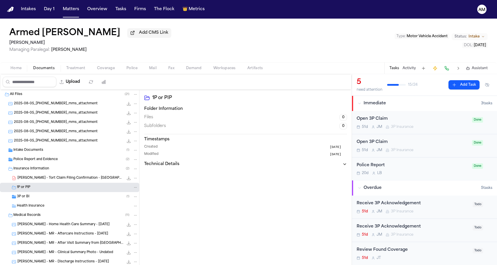
click at [48, 196] on div "3P or BI ( 1 )" at bounding box center [77, 196] width 121 height 5
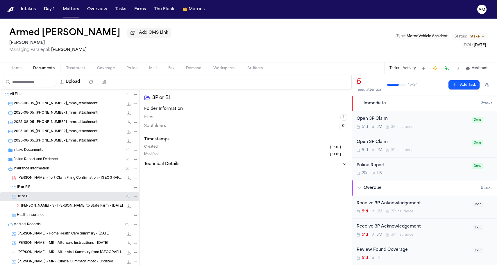
click at [87, 206] on span "A. Barkley - 3P LOR to State Farm - 9.22.25" at bounding box center [72, 206] width 102 height 5
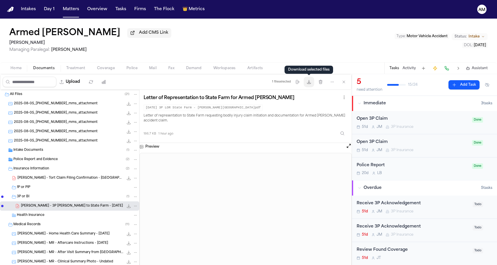
click at [310, 84] on icon "button" at bounding box center [308, 82] width 5 height 5
click at [73, 9] on button "Matters" at bounding box center [70, 9] width 21 height 10
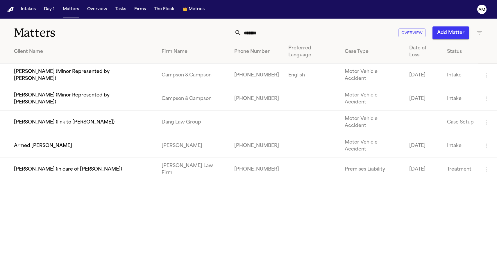
drag, startPoint x: 267, startPoint y: 32, endPoint x: 200, endPoint y: 34, distance: 66.8
click at [267, 32] on input "*******" at bounding box center [316, 32] width 150 height 13
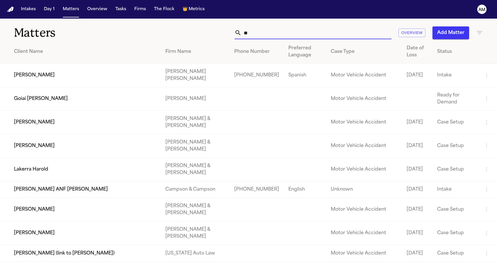
type input "*"
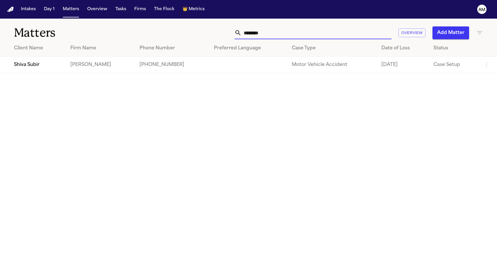
type input "********"
click at [39, 69] on td "Shiva Subir" at bounding box center [33, 65] width 66 height 17
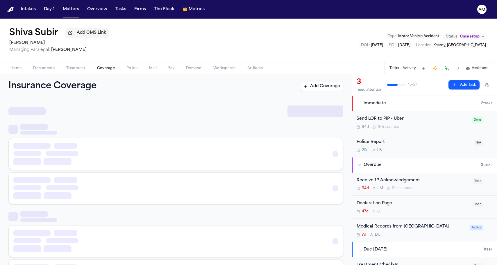
click at [105, 67] on span "Coverage" at bounding box center [106, 68] width 18 height 5
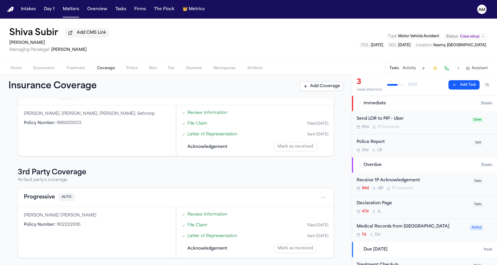
scroll to position [169, 0]
click at [30, 197] on button "Progressive" at bounding box center [39, 197] width 31 height 8
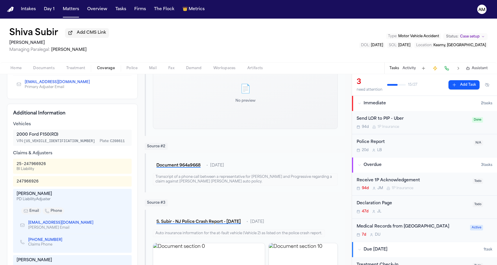
scroll to position [109, 0]
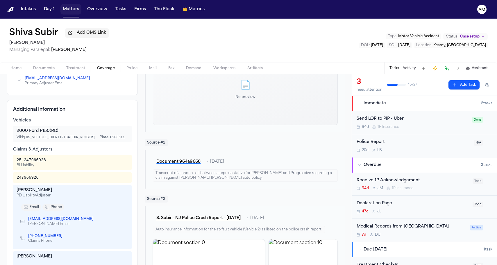
click at [71, 10] on button "Matters" at bounding box center [70, 9] width 21 height 10
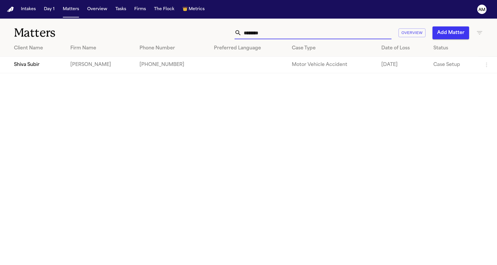
drag, startPoint x: 279, startPoint y: 39, endPoint x: 210, endPoint y: 31, distance: 69.3
click at [210, 31] on div "******** Overview Add Matter" at bounding box center [315, 32] width 335 height 13
type input "*****"
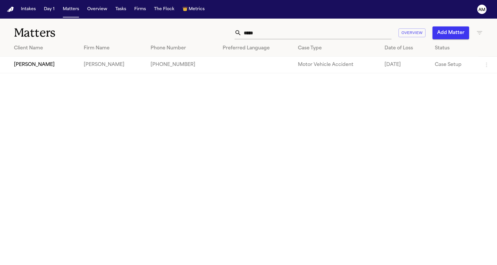
click at [27, 70] on td "[PERSON_NAME]" at bounding box center [39, 65] width 79 height 17
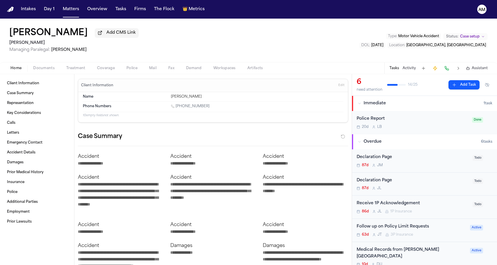
click at [39, 71] on span "Documents" at bounding box center [43, 68] width 21 height 5
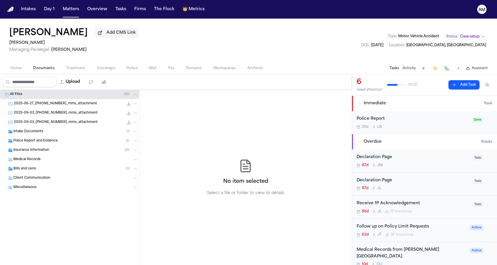
click at [39, 136] on div "Intake Documents ( 1 )" at bounding box center [69, 131] width 139 height 9
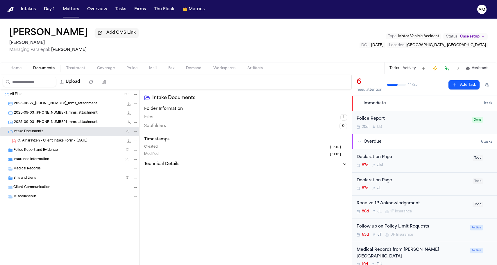
click at [37, 152] on span "Police Report and Evidence" at bounding box center [35, 150] width 44 height 5
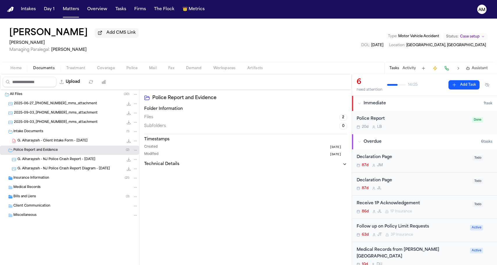
click at [43, 178] on span "Insurance Information" at bounding box center [31, 178] width 36 height 5
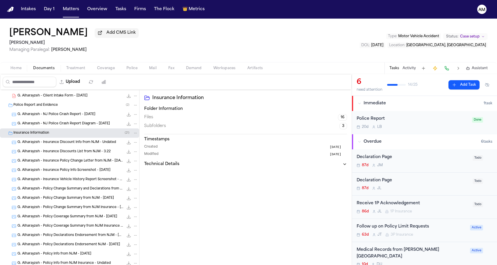
scroll to position [41, 0]
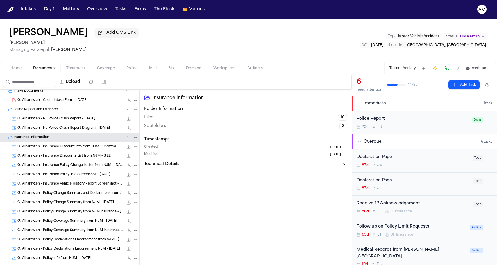
click at [66, 121] on span "G. Alharayzeh - NJ Police Crash Report - 6.27.25" at bounding box center [56, 118] width 78 height 5
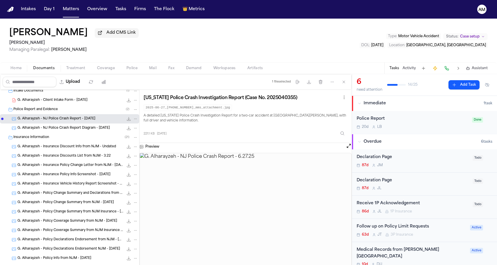
click at [91, 68] on button "Coverage" at bounding box center [105, 68] width 29 height 7
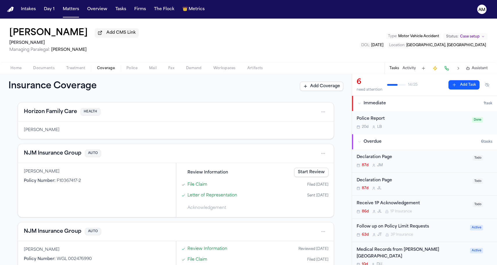
scroll to position [10, 0]
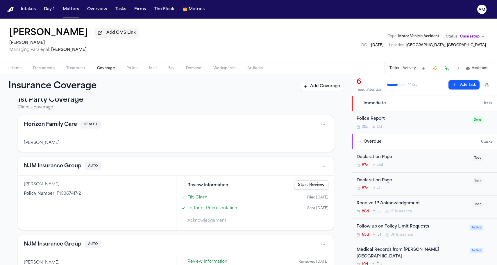
click at [44, 119] on div "Horizon Family Care HEALTH" at bounding box center [175, 124] width 315 height 19
click at [42, 125] on button "Horizon Family Care" at bounding box center [50, 125] width 53 height 8
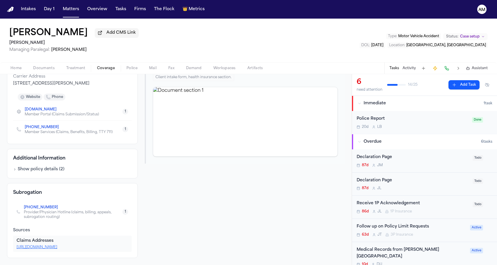
scroll to position [83, 0]
click at [86, 68] on button "Treatment" at bounding box center [75, 68] width 31 height 7
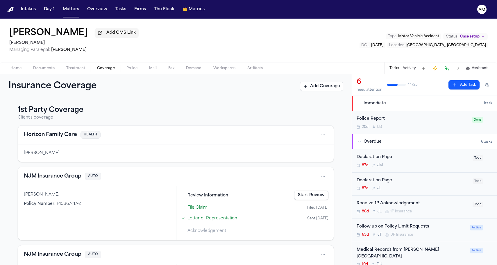
click at [100, 68] on span "Coverage" at bounding box center [106, 68] width 18 height 5
click at [40, 179] on button "NJM Insurance Group" at bounding box center [52, 176] width 57 height 8
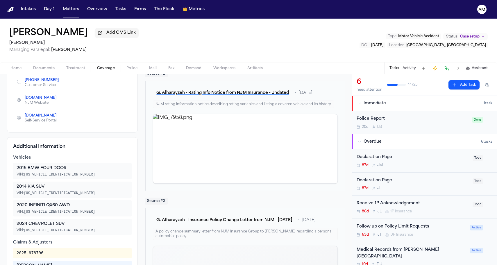
scroll to position [155, 0]
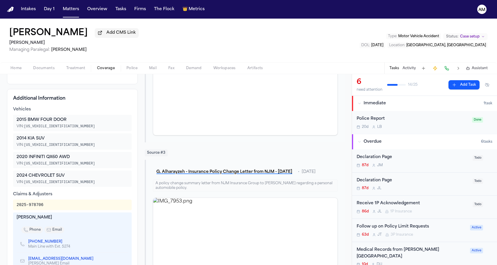
click at [83, 67] on span "Treatment" at bounding box center [75, 68] width 19 height 5
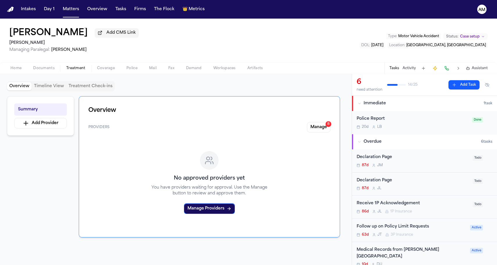
click at [107, 70] on span "Coverage" at bounding box center [106, 68] width 18 height 5
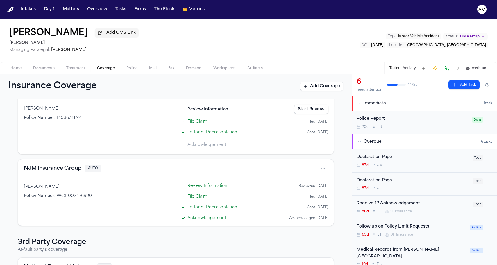
scroll to position [87, 0]
click at [56, 169] on button "NJM Insurance Group" at bounding box center [52, 167] width 57 height 8
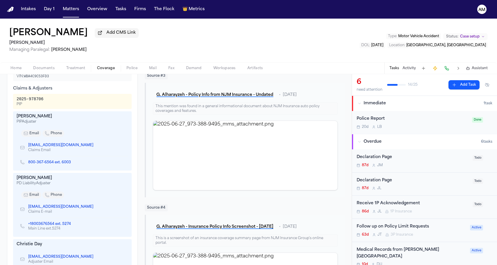
scroll to position [214, 0]
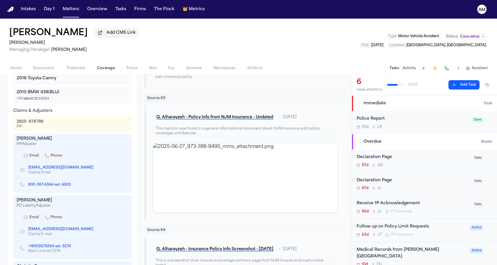
click at [73, 65] on div "Home Documents Treatment Coverage Police Mail Fax Demand Workspaces Artifacts T…" at bounding box center [248, 68] width 497 height 12
click at [75, 65] on div "Home Documents Treatment Coverage Police Mail Fax Demand Workspaces Artifacts T…" at bounding box center [248, 68] width 497 height 12
click at [76, 67] on span "Treatment" at bounding box center [75, 68] width 19 height 5
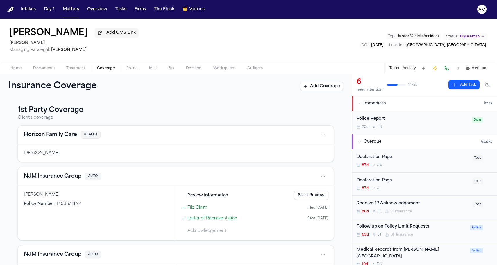
click at [98, 68] on span "Coverage" at bounding box center [106, 68] width 18 height 5
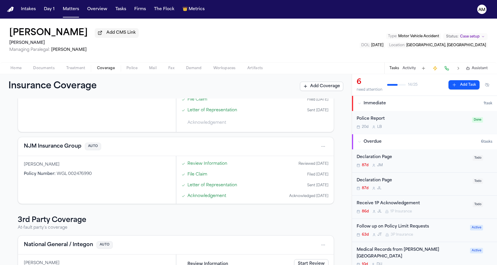
scroll to position [142, 0]
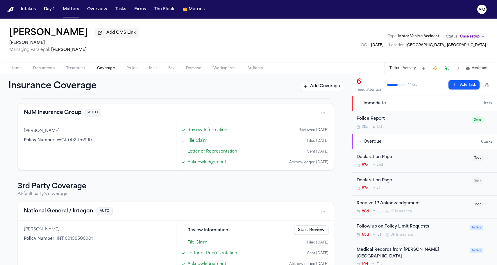
click at [44, 215] on button "National General / Integon" at bounding box center [58, 211] width 69 height 8
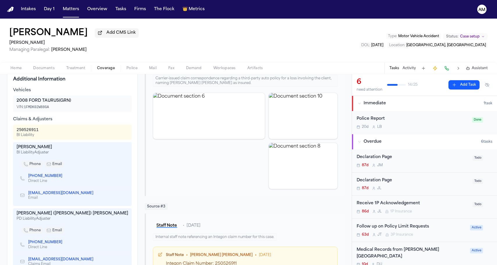
scroll to position [165, 0]
click at [369, 21] on div "Ghazi Alharayzeh Add CMS Link Mohamed K Ahmed Managing Paralegal: Michelle Land…" at bounding box center [248, 41] width 497 height 44
click at [116, 24] on div "Ghazi Alharayzeh Add CMS Link Mohamed K Ahmed Managing Paralegal: Michelle Land…" at bounding box center [248, 41] width 497 height 44
click at [73, 26] on div "Ghazi Alharayzeh Add CMS Link Mohamed K Ahmed Managing Paralegal: Michelle Land…" at bounding box center [248, 41] width 497 height 44
click at [64, 6] on button "Matters" at bounding box center [70, 9] width 21 height 10
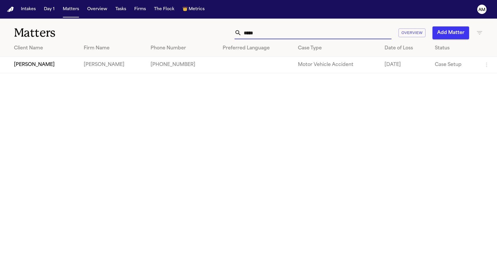
drag, startPoint x: 288, startPoint y: 36, endPoint x: 111, endPoint y: 42, distance: 176.9
click at [112, 42] on div "Matters ***** Overview Add Matter Client Name Firm Name Phone Number Preferred …" at bounding box center [248, 46] width 497 height 55
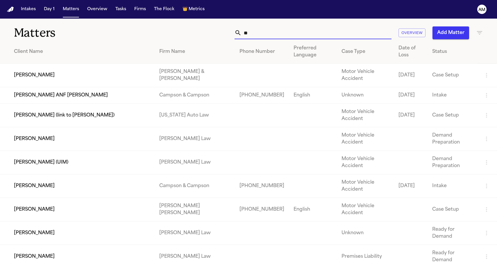
type input "*"
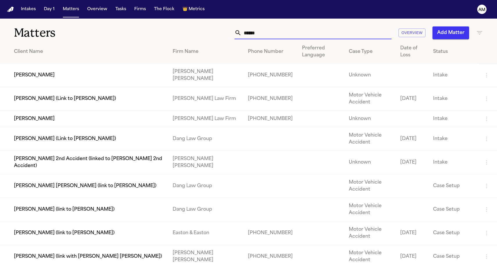
click at [245, 35] on input "*****" at bounding box center [316, 32] width 150 height 13
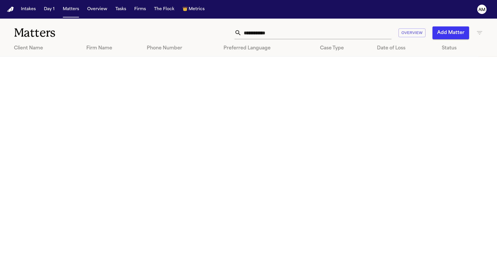
click at [281, 24] on div "**********" at bounding box center [248, 29] width 497 height 21
click at [281, 33] on input "**********" at bounding box center [316, 32] width 150 height 13
drag, startPoint x: 258, startPoint y: 34, endPoint x: 247, endPoint y: 34, distance: 10.5
click at [247, 34] on input "**********" at bounding box center [316, 32] width 150 height 13
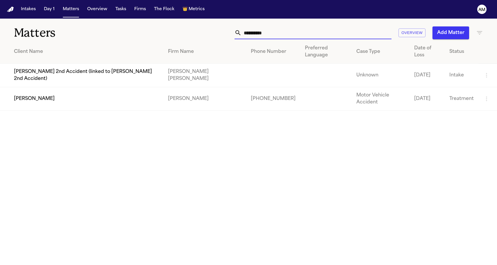
type input "**********"
click at [36, 88] on td "[PERSON_NAME]" at bounding box center [81, 99] width 163 height 24
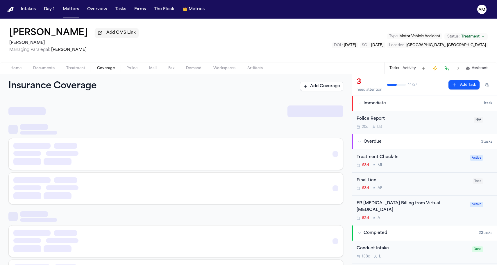
click at [102, 66] on span "Coverage" at bounding box center [106, 68] width 18 height 5
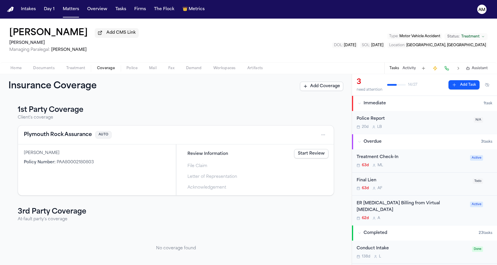
click at [55, 136] on button "Plymouth Rock Assurance" at bounding box center [58, 135] width 68 height 8
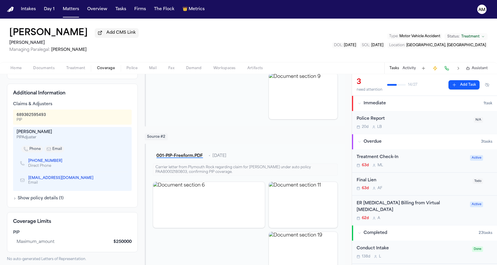
scroll to position [147, 0]
click at [78, 13] on button "Matters" at bounding box center [70, 9] width 21 height 10
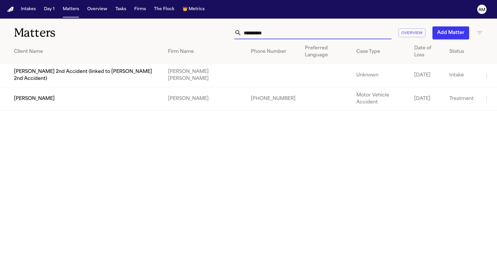
drag, startPoint x: 276, startPoint y: 30, endPoint x: 234, endPoint y: 34, distance: 42.3
click at [234, 34] on div "**********" at bounding box center [315, 32] width 335 height 13
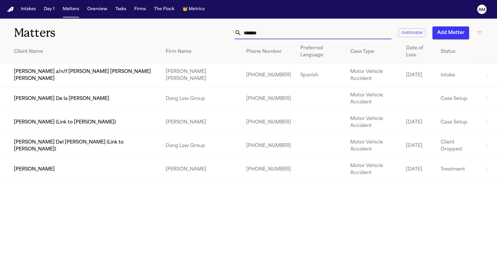
type input "*******"
click at [47, 158] on td "[PERSON_NAME]" at bounding box center [80, 170] width 161 height 24
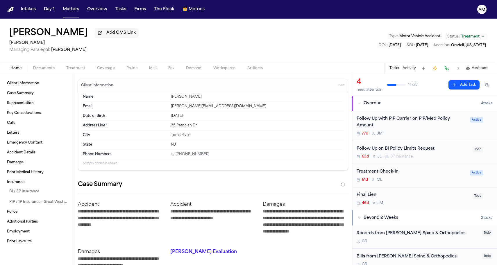
click at [108, 65] on div "Home Documents Treatment Coverage Police Mail Fax Demand Workspaces Artifacts T…" at bounding box center [248, 68] width 497 height 12
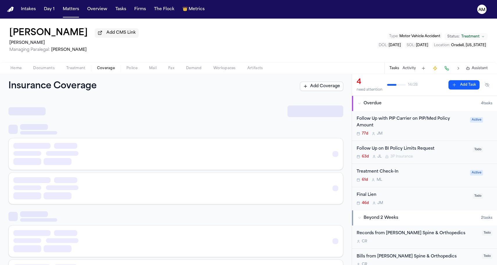
click at [104, 68] on span "Coverage" at bounding box center [106, 68] width 18 height 5
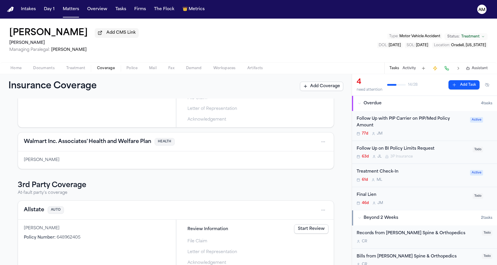
scroll to position [65, 0]
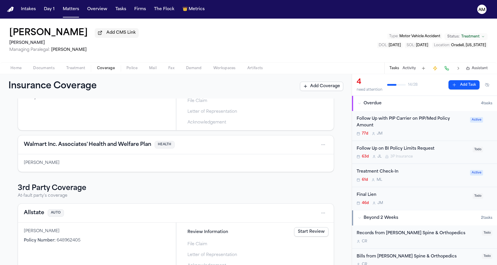
click at [80, 141] on div "Walmart Inc. Associates' Health and Welfare Plan HEALTH" at bounding box center [175, 144] width 315 height 19
click at [73, 147] on button "Walmart Inc. Associates' Health and Welfare Plan" at bounding box center [87, 145] width 127 height 8
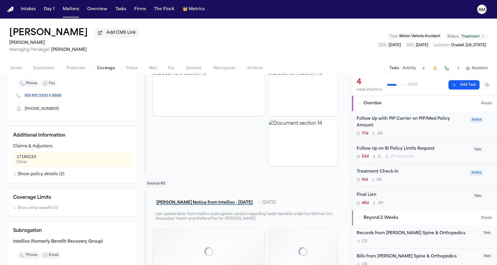
scroll to position [144, 0]
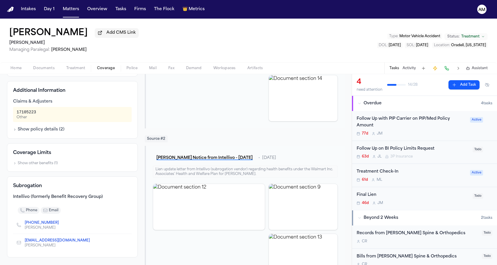
click at [91, 69] on button "Coverage" at bounding box center [105, 68] width 29 height 7
click at [75, 70] on span "Treatment" at bounding box center [75, 68] width 19 height 5
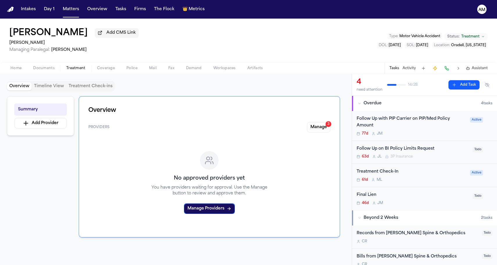
click at [98, 69] on span "Coverage" at bounding box center [106, 68] width 18 height 5
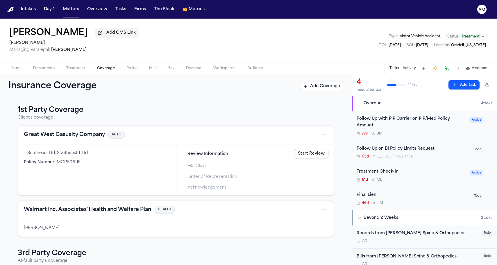
click at [49, 136] on button "Great West Casualty Company" at bounding box center [64, 135] width 81 height 8
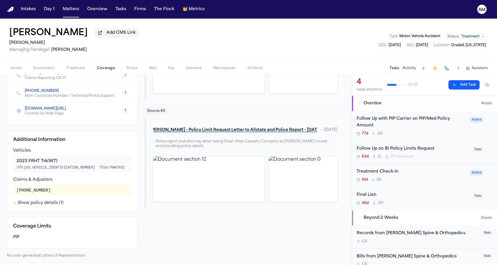
scroll to position [130, 0]
click at [47, 205] on button "Show policy details ( 1 )" at bounding box center [38, 203] width 51 height 6
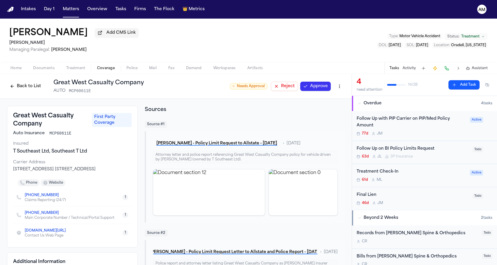
scroll to position [0, 0]
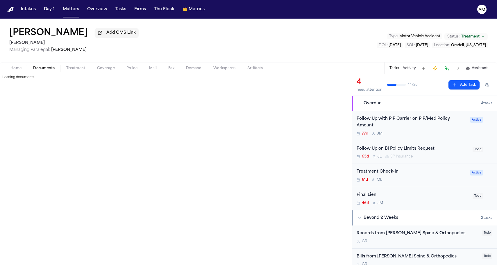
click at [52, 66] on button "Documents" at bounding box center [43, 68] width 33 height 7
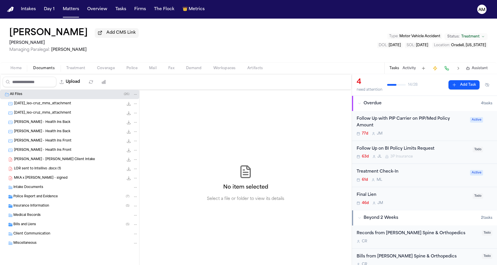
click at [71, 199] on div "Police Report and Evidence ( 7 )" at bounding box center [75, 196] width 125 height 5
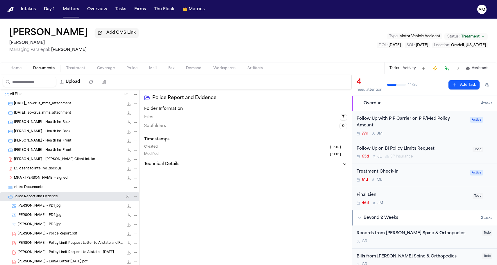
click at [64, 190] on div "Intake Documents" at bounding box center [75, 187] width 125 height 5
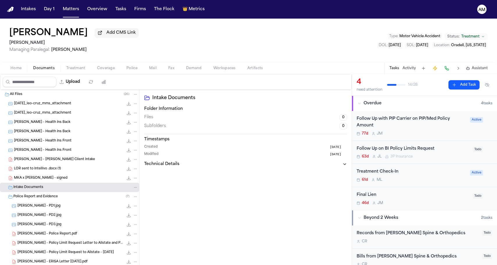
click at [58, 195] on div "Police Report and Evidence ( 7 )" at bounding box center [69, 196] width 139 height 9
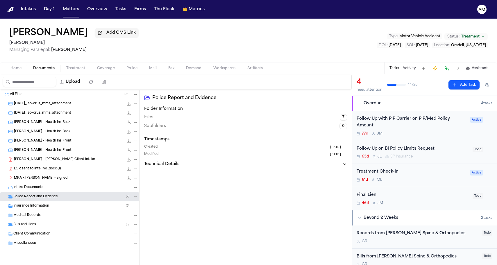
click at [51, 211] on div "Insurance Information ( 5 )" at bounding box center [69, 205] width 139 height 9
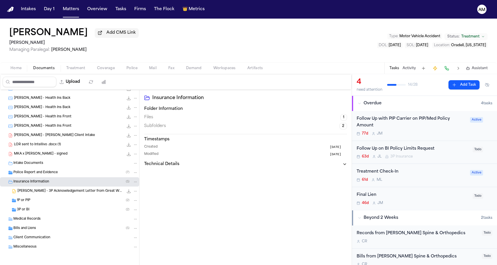
scroll to position [25, 0]
click at [52, 199] on div "1P or PIP ( 2 )" at bounding box center [77, 200] width 121 height 5
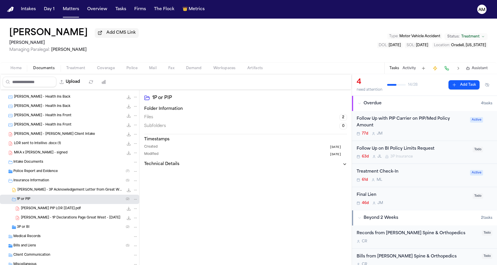
click at [48, 219] on span "L. D Cruz - 1P Declarations Page Great West - 7.1.24" at bounding box center [70, 217] width 99 height 5
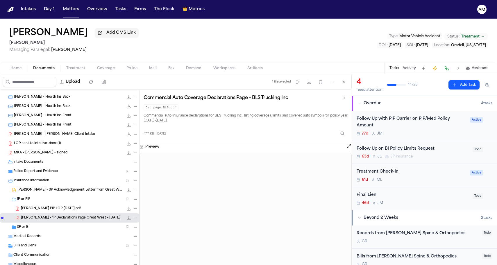
scroll to position [0, 0]
click at [92, 210] on div "L. Cruz PIP LOR 4-24-25.pdf 171.3 KB • PDF" at bounding box center [79, 209] width 117 height 6
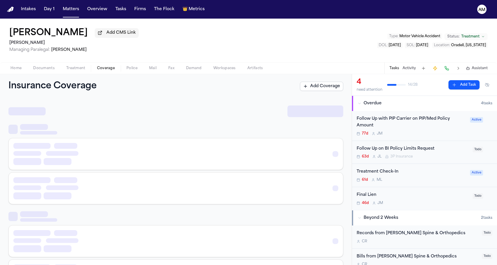
click at [101, 69] on span "Coverage" at bounding box center [106, 68] width 18 height 5
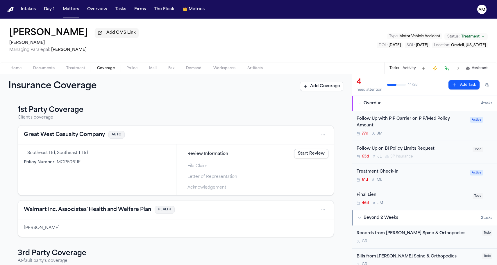
click at [70, 137] on button "Great West Casualty Company" at bounding box center [64, 135] width 81 height 8
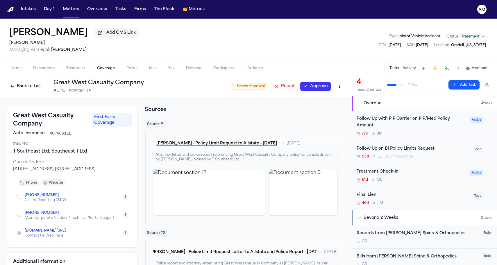
click at [341, 86] on html "Intakes Day 1 Matters Overview Tasks Firms The Flock 👑 Metrics AM Leo D Cruz Ad…" at bounding box center [248, 132] width 497 height 265
click at [323, 97] on div "Edit Coverage" at bounding box center [319, 99] width 49 height 9
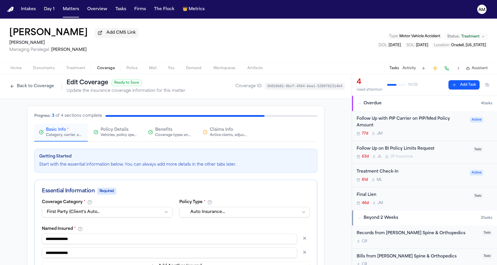
click at [222, 141] on button "Claims Info Active claims, adjusters, and subrogation details" at bounding box center [224, 132] width 53 height 18
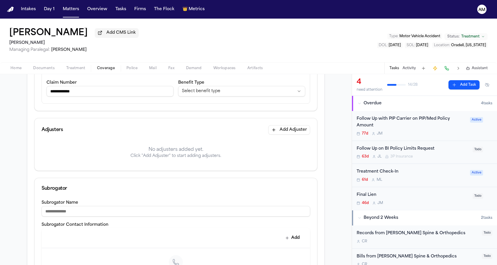
scroll to position [116, 0]
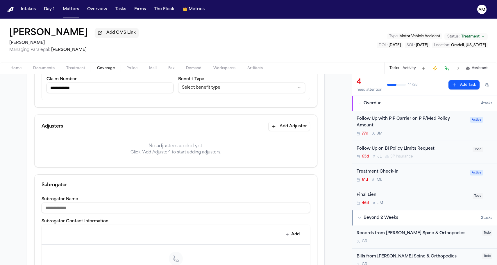
click at [283, 121] on div "Adjusters Add Adjuster" at bounding box center [176, 126] width 282 height 23
click at [280, 129] on button "Add Adjuster" at bounding box center [289, 126] width 42 height 9
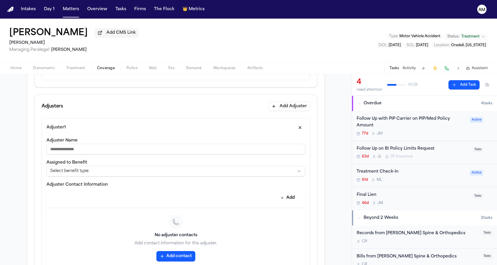
scroll to position [139, 0]
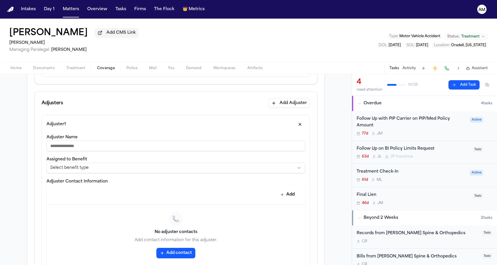
click at [105, 170] on html "**********" at bounding box center [248, 132] width 497 height 265
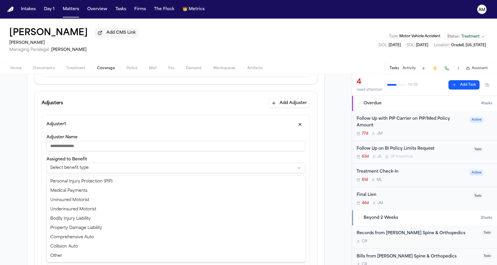
select select "**********"
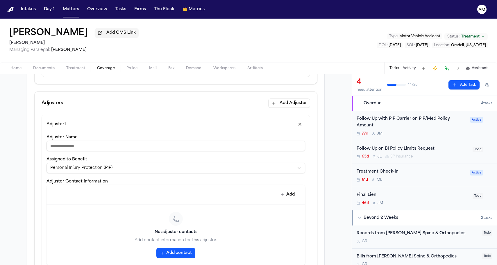
click at [102, 183] on label "Adjuster Contact Information" at bounding box center [76, 181] width 61 height 4
click at [280, 193] on button "Add" at bounding box center [287, 194] width 21 height 10
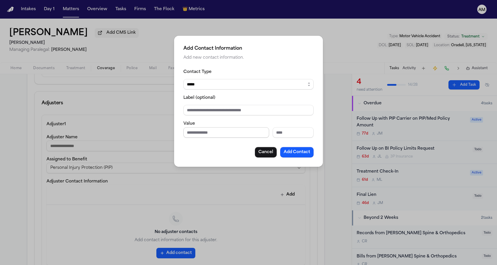
click at [204, 132] on input "Phone number" at bounding box center [226, 132] width 86 height 10
paste input "**********"
type input "**********"
select select "*****"
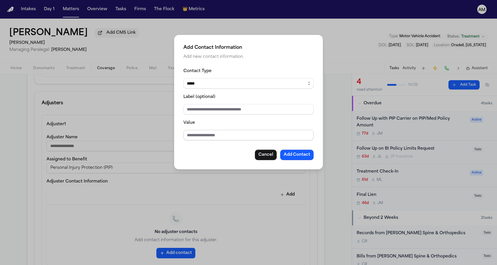
drag, startPoint x: 220, startPoint y: 85, endPoint x: 210, endPoint y: 124, distance: 40.4
click at [209, 134] on input "Value" at bounding box center [248, 135] width 130 height 10
type input "**********"
click at [215, 156] on div "Cancel Add Contact" at bounding box center [248, 155] width 130 height 10
click at [303, 155] on button "Add Contact" at bounding box center [296, 155] width 33 height 10
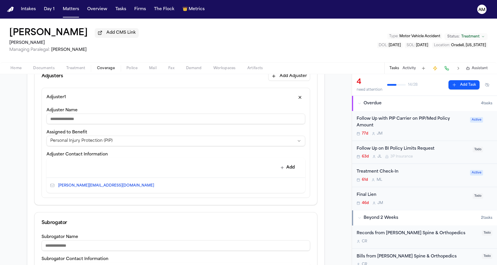
scroll to position [175, 0]
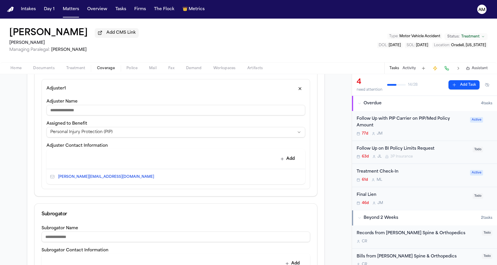
click at [168, 167] on div "Add" at bounding box center [175, 159] width 258 height 20
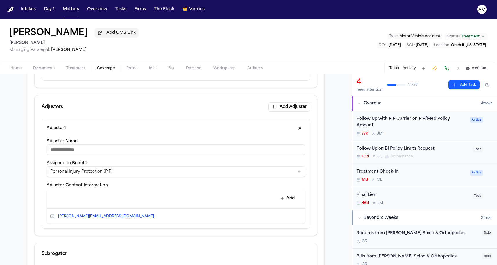
scroll to position [120, 0]
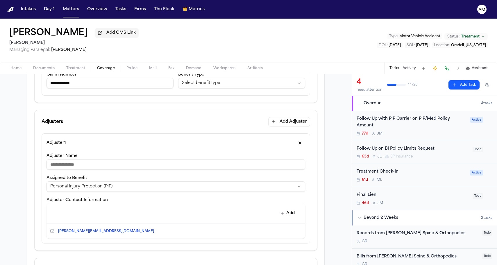
click at [103, 171] on div "**********" at bounding box center [175, 195] width 258 height 86
click at [105, 166] on input "Adjuster Name" at bounding box center [175, 164] width 258 height 10
paste input "****"
click at [51, 166] on input "****" at bounding box center [175, 164] width 258 height 10
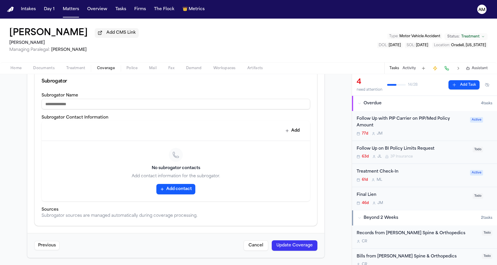
scroll to position [308, 0]
type input "****"
click at [287, 248] on button "Update Coverage" at bounding box center [295, 245] width 46 height 10
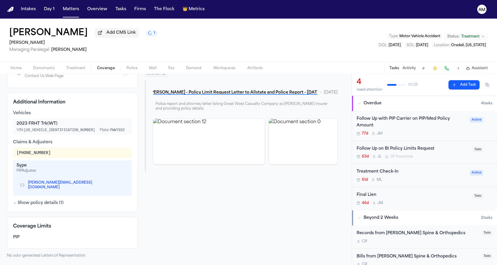
scroll to position [162, 0]
click at [122, 186] on icon "Copy to clipboard" at bounding box center [123, 185] width 2 height 3
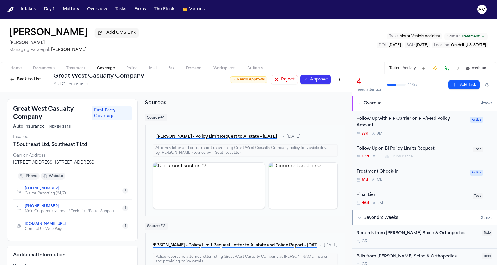
scroll to position [6, 0]
click at [53, 68] on span "Documents" at bounding box center [43, 68] width 21 height 5
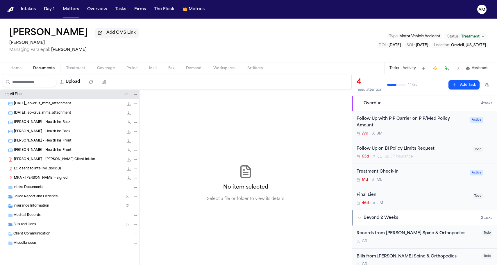
click at [46, 199] on span "Police Report and Evidence" at bounding box center [35, 196] width 44 height 5
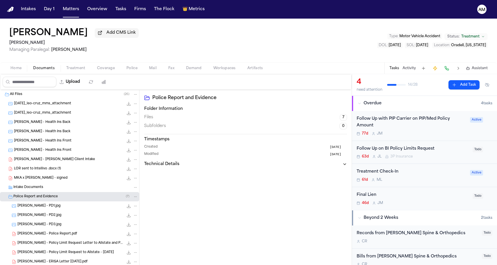
click at [46, 199] on span "Police Report and Evidence" at bounding box center [35, 196] width 44 height 5
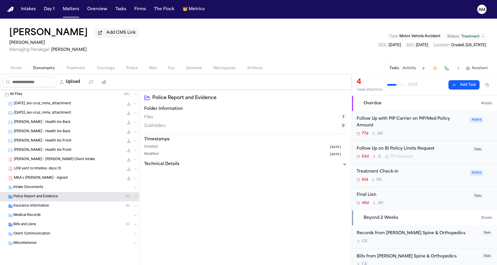
click at [44, 205] on span "Insurance Information" at bounding box center [31, 206] width 36 height 5
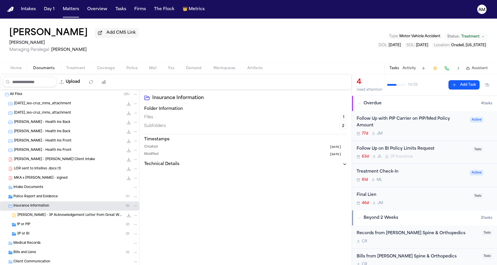
click at [36, 227] on div "1P or PIP ( 2 )" at bounding box center [77, 224] width 121 height 5
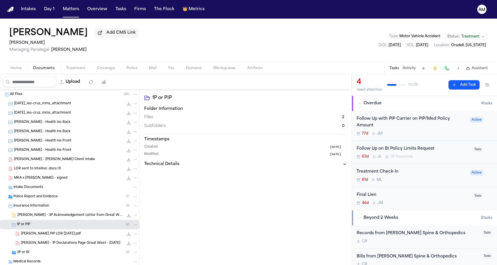
click at [35, 236] on span "L. Cruz PIP LOR 4-24-25.pdf" at bounding box center [51, 233] width 60 height 5
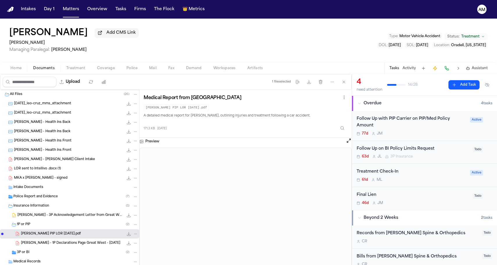
click at [246, 52] on div "Leo D Cruz Add CMS Link Mohamed K Ahmed Managing Paralegal: Michelle Landazabal…" at bounding box center [248, 41] width 497 height 44
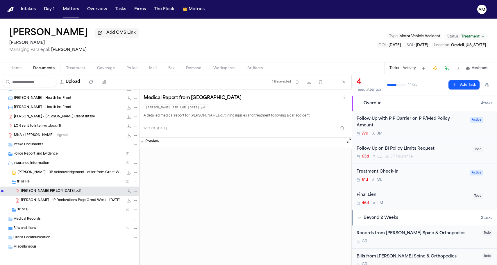
scroll to position [44, 0]
click at [52, 209] on div "3P or BI ( 2 )" at bounding box center [77, 209] width 121 height 5
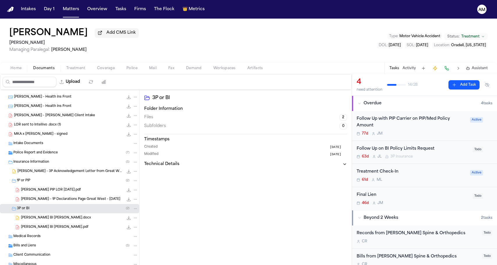
click at [49, 226] on span "Leo Cruz BI LOR.pdf" at bounding box center [54, 227] width 67 height 5
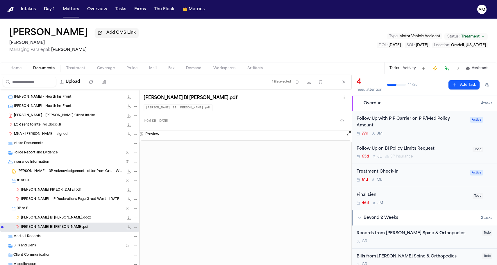
click at [107, 76] on div "Upload" at bounding box center [55, 81] width 111 height 15
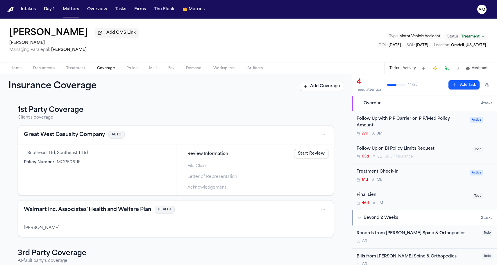
click at [107, 70] on span "Coverage" at bounding box center [106, 68] width 18 height 5
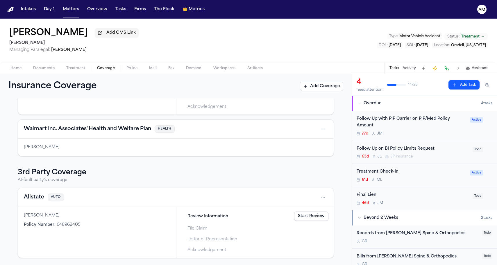
scroll to position [82, 0]
click at [35, 193] on div "Allstate AUTO" at bounding box center [176, 197] width 304 height 9
click at [35, 196] on button "Allstate" at bounding box center [34, 197] width 20 height 8
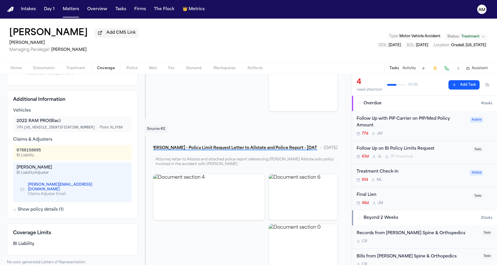
scroll to position [153, 0]
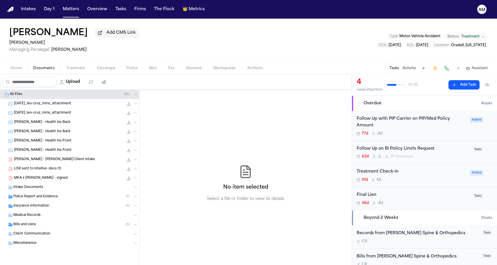
click at [38, 70] on span "Documents" at bounding box center [43, 68] width 21 height 5
click at [34, 204] on div "Insurance Information ( 5 )" at bounding box center [69, 205] width 139 height 9
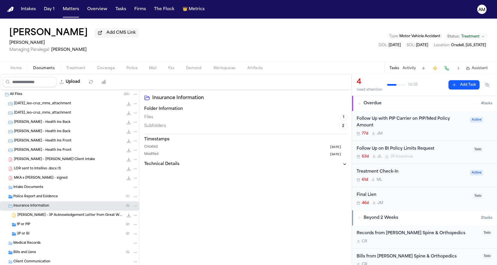
click at [46, 225] on div "1P or PIP ( 2 )" at bounding box center [77, 224] width 121 height 5
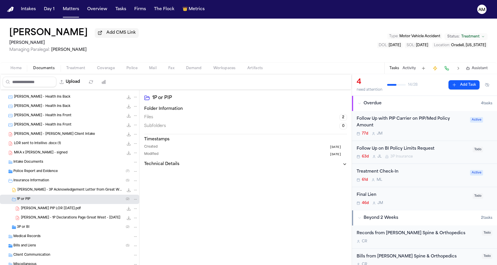
scroll to position [38, 0]
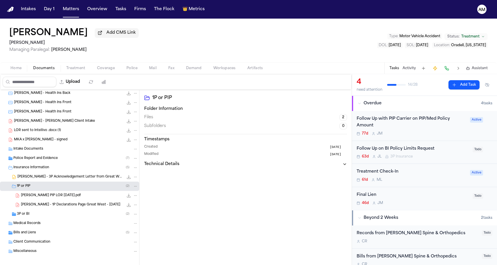
click at [57, 204] on span "L. D Cruz - 1P Declarations Page Great West - 7.1.24" at bounding box center [70, 204] width 99 height 5
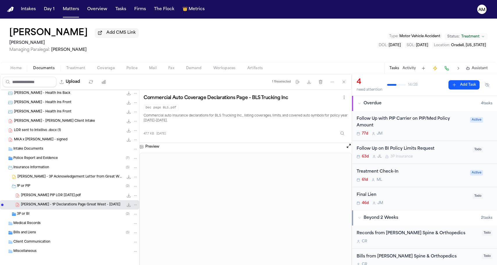
click at [58, 200] on div "L. Cruz PIP LOR 4-24-25.pdf 171.3 KB • PDF" at bounding box center [69, 195] width 139 height 9
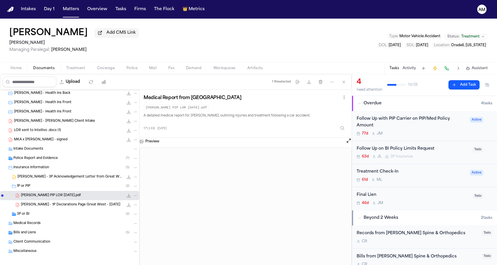
click at [103, 69] on span "Coverage" at bounding box center [106, 68] width 18 height 5
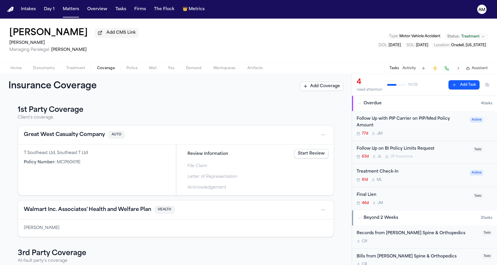
click at [54, 73] on div "Home Documents Treatment Coverage Police Mail Fax Demand Workspaces Artifacts T…" at bounding box center [248, 68] width 497 height 12
click at [54, 72] on span "button" at bounding box center [44, 71] width 28 height 1
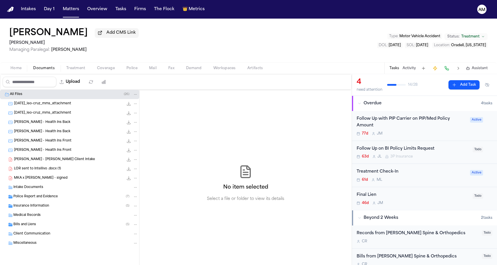
click at [33, 207] on span "Insurance Information" at bounding box center [31, 206] width 36 height 5
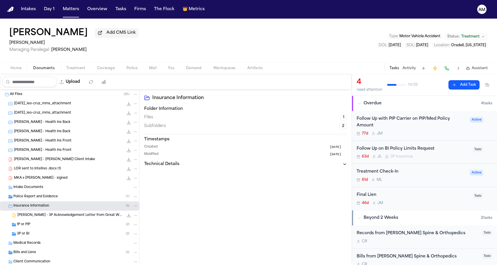
click at [32, 229] on div "1P or PIP ( 2 )" at bounding box center [69, 224] width 139 height 9
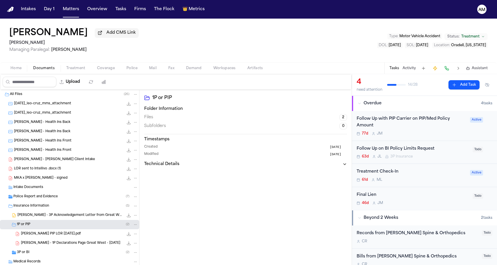
click at [32, 238] on div "L. Cruz PIP LOR 4-24-25.pdf 171.3 KB • PDF" at bounding box center [69, 233] width 139 height 9
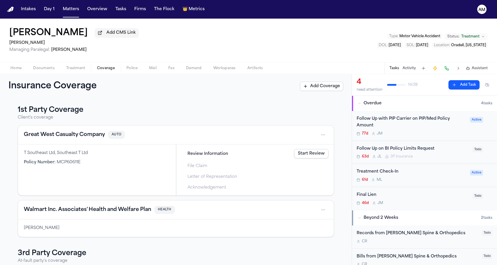
click at [99, 67] on span "Coverage" at bounding box center [106, 68] width 18 height 5
click at [69, 139] on div "Great West Casualty Company AUTO" at bounding box center [176, 134] width 304 height 9
click at [70, 137] on button "Great West Casualty Company" at bounding box center [64, 135] width 81 height 8
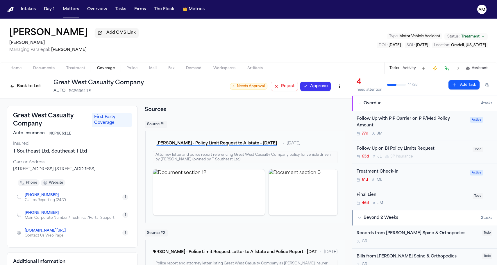
click at [339, 87] on html "Intakes Day 1 Matters Overview Tasks Firms The Flock 👑 Metrics AM Leo D Cruz Ad…" at bounding box center [248, 132] width 497 height 265
click at [326, 98] on div "Edit Coverage" at bounding box center [319, 99] width 49 height 9
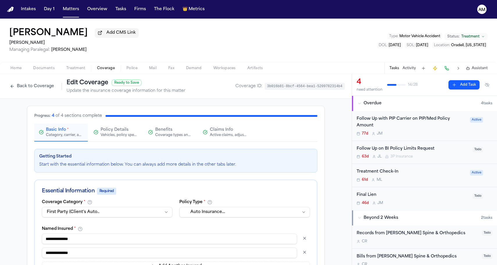
scroll to position [6, 0]
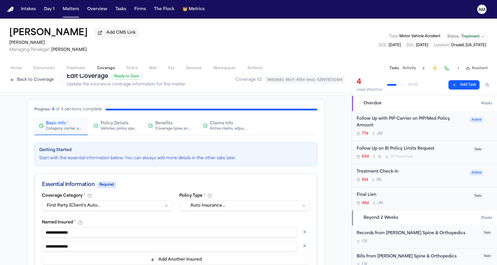
click at [224, 130] on div "Active claims, adjusters, and subrogation details" at bounding box center [228, 128] width 37 height 5
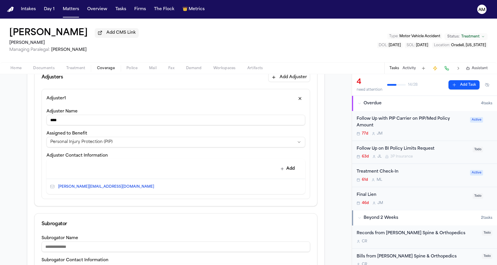
scroll to position [196, 0]
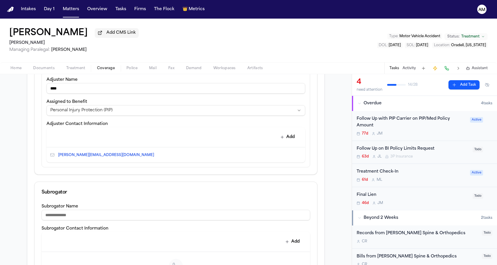
drag, startPoint x: 91, startPoint y: 89, endPoint x: 1, endPoint y: 88, distance: 89.7
click at [1, 88] on div "**********" at bounding box center [175, 138] width 351 height 473
paste input "******"
type input "**********"
click at [10, 113] on div "**********" at bounding box center [175, 138] width 351 height 473
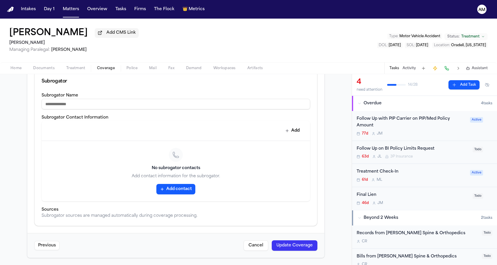
scroll to position [308, 0]
click at [294, 249] on button "Update Coverage" at bounding box center [295, 245] width 46 height 10
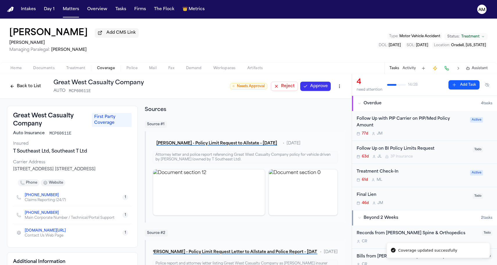
click at [142, 163] on div "Great West Casualty Company First Party Coverage Auto Insurance MCP60611E Insur…" at bounding box center [175, 262] width 337 height 312
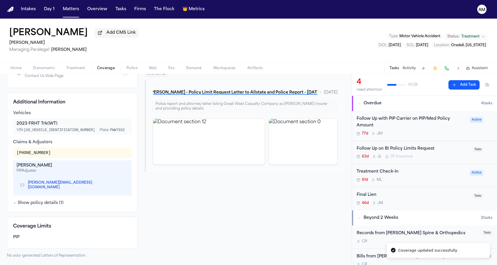
scroll to position [161, 0]
drag, startPoint x: 16, startPoint y: 157, endPoint x: 59, endPoint y: 159, distance: 43.3
click at [59, 158] on div "025-03-003868" at bounding box center [72, 153] width 118 height 10
copy div "025-03-003868"
drag, startPoint x: 15, startPoint y: 172, endPoint x: 48, endPoint y: 172, distance: 33.1
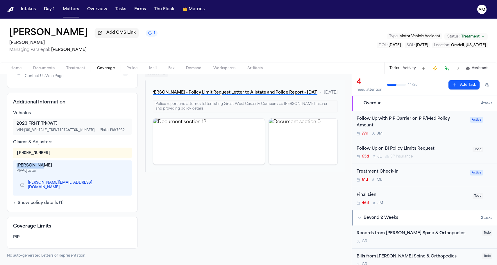
click at [48, 172] on div "Paul Sypek PIP Adjuster p.sypek@gwccnet.com" at bounding box center [72, 177] width 118 height 35
copy div "Paul Sypek"
click at [90, 11] on button "Overview" at bounding box center [97, 9] width 25 height 10
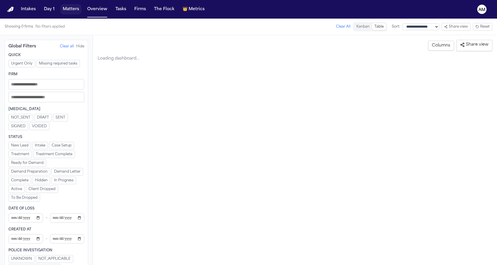
click at [63, 13] on button "Matters" at bounding box center [70, 9] width 21 height 10
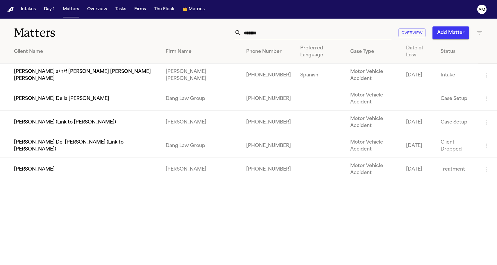
drag, startPoint x: 269, startPoint y: 33, endPoint x: 202, endPoint y: 33, distance: 67.4
click at [202, 33] on div "******* Overview Add Matter" at bounding box center [315, 32] width 335 height 13
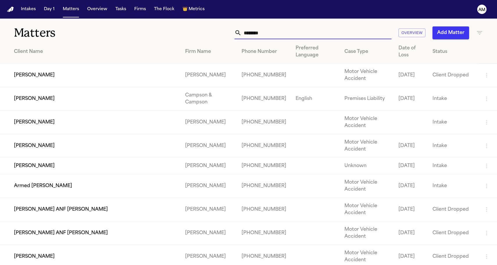
click at [156, 35] on div "******** Overview Add Matter" at bounding box center [315, 32] width 335 height 13
click at [287, 36] on input "********" at bounding box center [316, 32] width 150 height 13
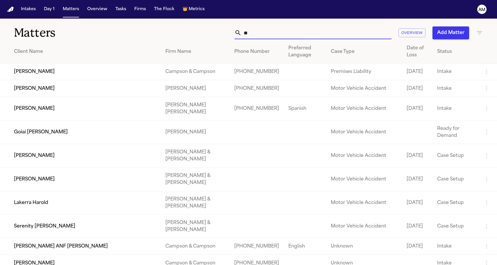
type input "*"
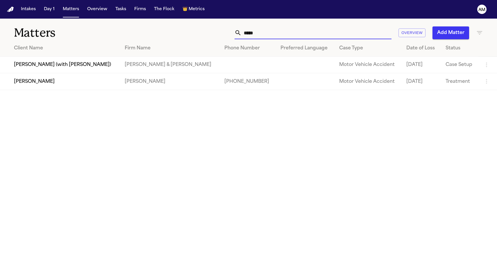
type input "***"
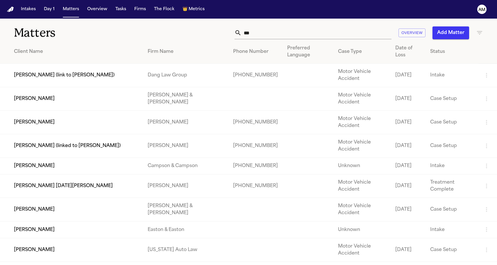
click at [42, 84] on td "[PERSON_NAME] (link to [PERSON_NAME])" at bounding box center [71, 76] width 143 height 24
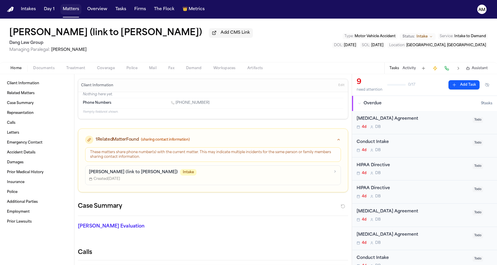
click at [64, 8] on button "Matters" at bounding box center [70, 9] width 21 height 10
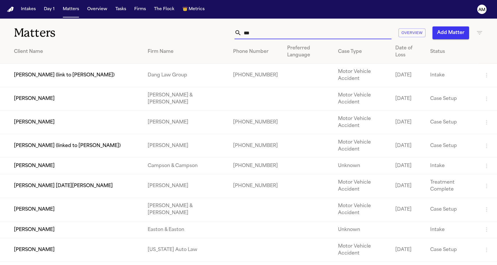
click at [277, 29] on input "***" at bounding box center [316, 32] width 150 height 13
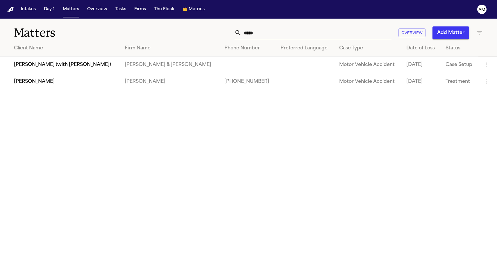
type input "*****"
click at [30, 81] on td "[PERSON_NAME]" at bounding box center [60, 81] width 120 height 17
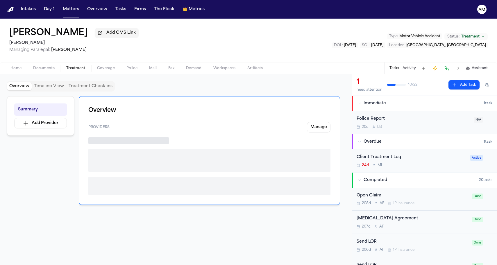
click at [75, 69] on span "Treatment" at bounding box center [75, 68] width 19 height 5
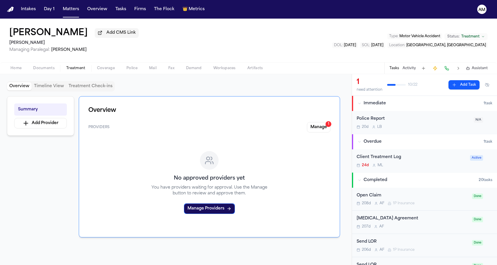
click at [100, 69] on span "Coverage" at bounding box center [106, 68] width 18 height 5
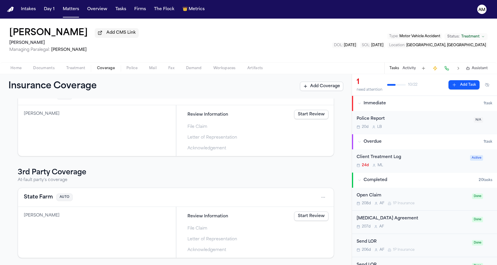
scroll to position [40, 0]
click at [34, 198] on button "State Farm" at bounding box center [38, 197] width 29 height 8
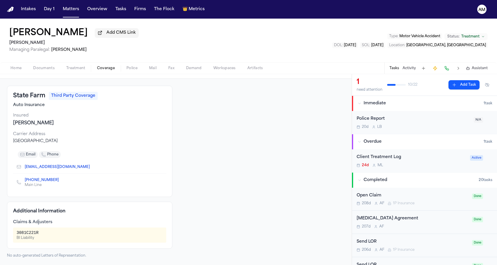
scroll to position [21, 0]
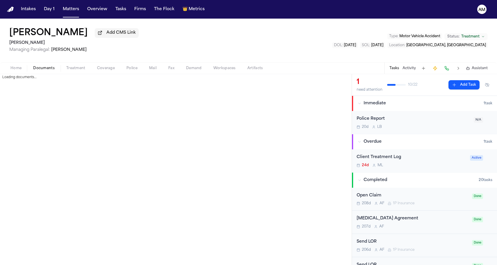
click at [36, 71] on span "Documents" at bounding box center [43, 68] width 21 height 5
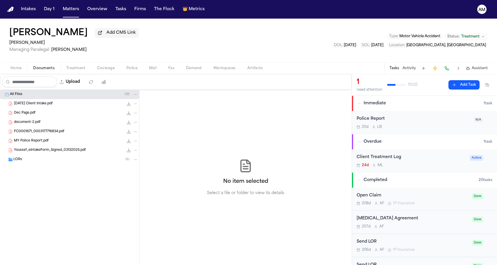
click at [26, 162] on div "LORs ( 6 )" at bounding box center [75, 159] width 125 height 5
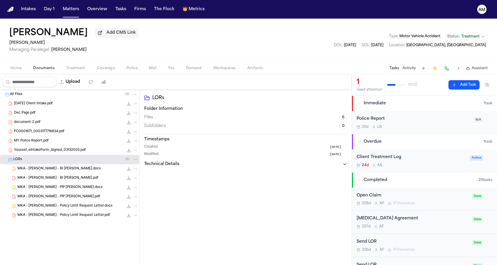
click at [102, 73] on div "Home Documents Treatment Coverage Police Mail Fax Demand Workspaces Artifacts T…" at bounding box center [248, 68] width 497 height 12
click at [110, 66] on button "Coverage" at bounding box center [105, 68] width 29 height 7
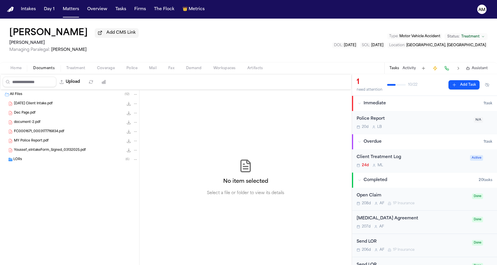
click at [37, 67] on span "Documents" at bounding box center [43, 68] width 21 height 5
click at [42, 168] on div "All Files ( 12 ) 02.26.25 Client Intake.pdf 142.9 KB • PDF Dec Page.pdf 1.1 MB …" at bounding box center [69, 141] width 139 height 103
click at [42, 164] on div "LORs ( 6 )" at bounding box center [69, 159] width 139 height 9
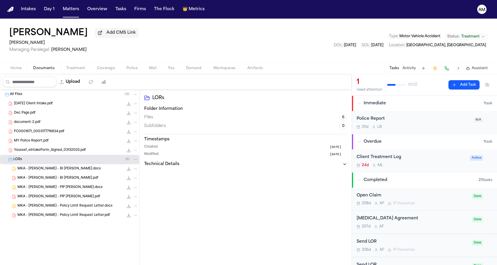
click at [42, 199] on span "MKA - Mohamed Youssef - PIP LOR.pdf" at bounding box center [58, 196] width 82 height 5
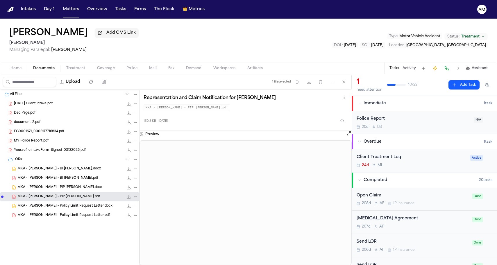
click at [48, 183] on div "MKA - Mohamed Youssef - BI LOR.pdf 162.9 KB • PDF" at bounding box center [69, 177] width 139 height 9
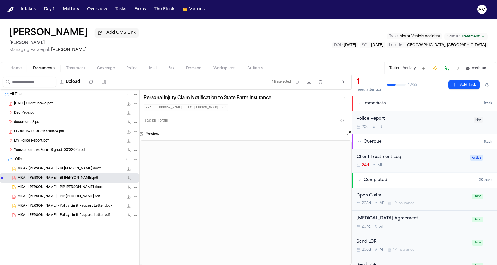
click at [103, 71] on span "Coverage" at bounding box center [106, 68] width 18 height 5
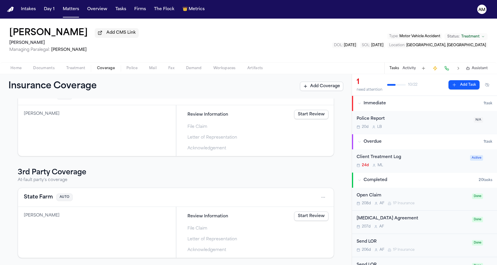
scroll to position [41, 0]
click at [40, 195] on button "State Farm" at bounding box center [38, 197] width 29 height 8
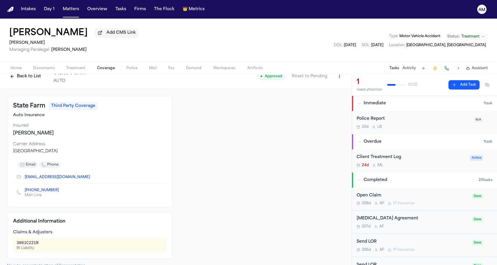
scroll to position [8, 0]
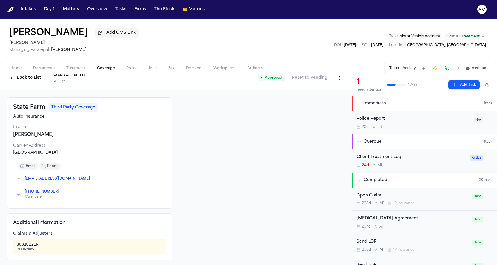
click at [295, 35] on div "Mohamed Youssef Add CMS Link Mohamed K Ahmed Managing Paralegal: Michelle Landa…" at bounding box center [248, 41] width 497 height 44
click at [70, 9] on button "Matters" at bounding box center [70, 9] width 21 height 10
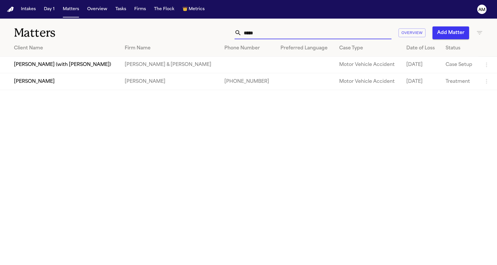
click at [256, 36] on input "*****" at bounding box center [316, 32] width 150 height 13
drag, startPoint x: 260, startPoint y: 36, endPoint x: 240, endPoint y: 34, distance: 20.4
click at [240, 34] on div "*****" at bounding box center [312, 32] width 157 height 13
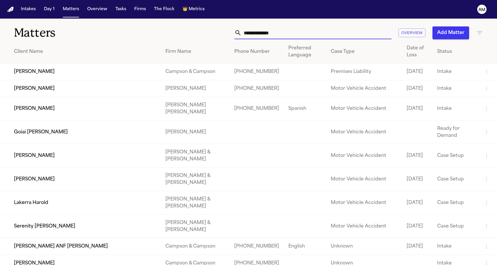
click at [254, 29] on input "text" at bounding box center [316, 32] width 150 height 13
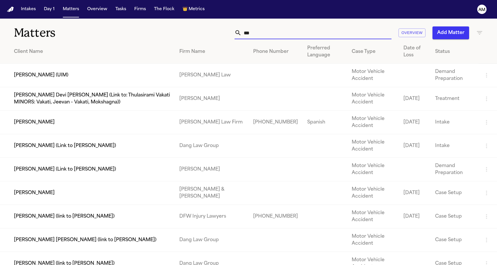
drag, startPoint x: 241, startPoint y: 38, endPoint x: 137, endPoint y: 33, distance: 104.1
click at [137, 33] on h1 "Matters" at bounding box center [81, 33] width 134 height 15
click at [267, 35] on input "***" at bounding box center [316, 32] width 150 height 13
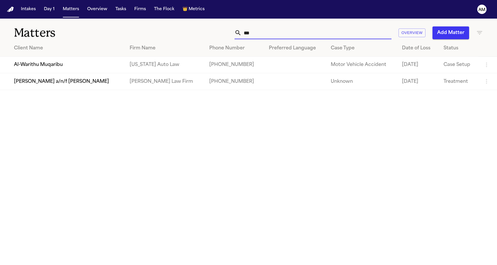
type input "***"
click at [49, 68] on td "Al-Warithu Muqaribu" at bounding box center [62, 65] width 125 height 17
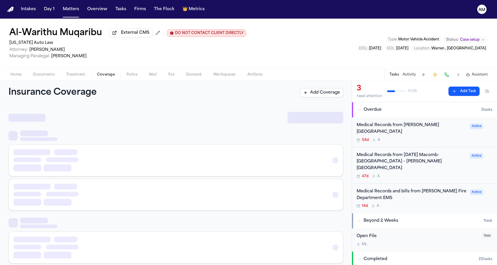
click at [99, 75] on span "Coverage" at bounding box center [106, 74] width 18 height 5
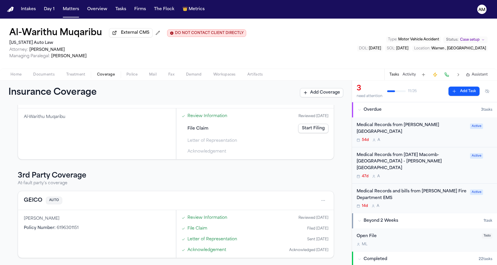
scroll to position [85, 0]
click at [36, 200] on button "GEICO" at bounding box center [33, 200] width 19 height 8
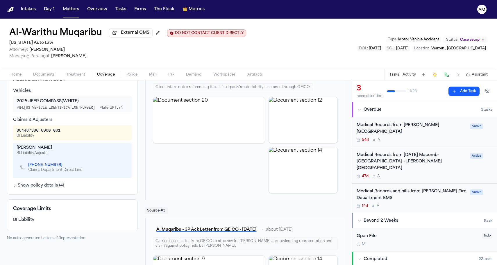
scroll to position [199, 0]
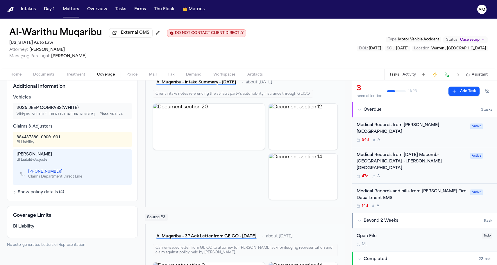
click at [444, 0] on nav "Intakes Day 1 Matters Overview Tasks Firms The Flock 👑 Metrics AM" at bounding box center [248, 9] width 497 height 19
click at [444, 0] on html "Intakes Day 1 Matters Overview Tasks Firms The Flock 👑 Metrics AM Al-Warithu Mu…" at bounding box center [248, 132] width 497 height 265
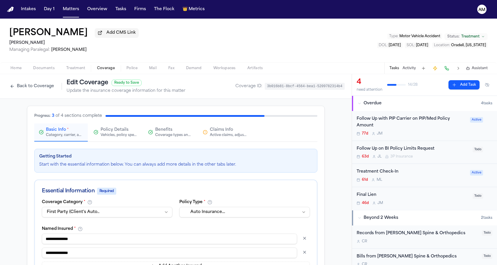
click at [47, 70] on span "Documents" at bounding box center [43, 68] width 21 height 5
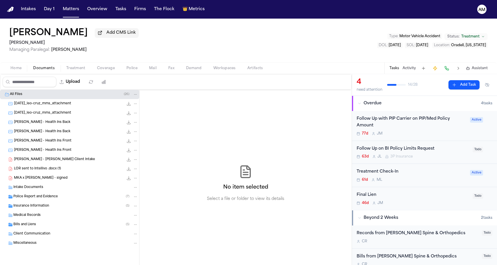
click at [41, 207] on span "Insurance Information" at bounding box center [31, 206] width 36 height 5
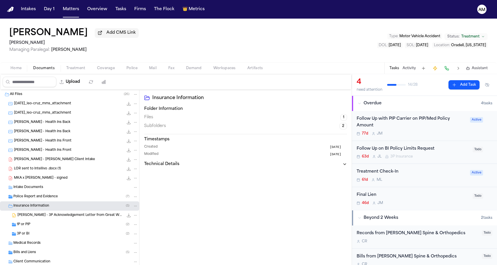
click at [35, 228] on div "1P or PIP ( 2 )" at bounding box center [69, 224] width 139 height 9
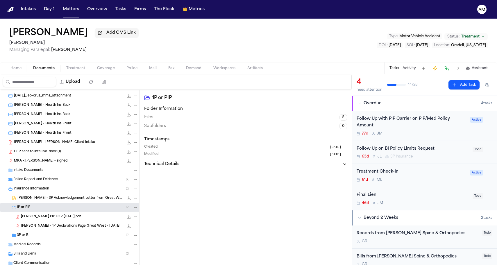
scroll to position [20, 0]
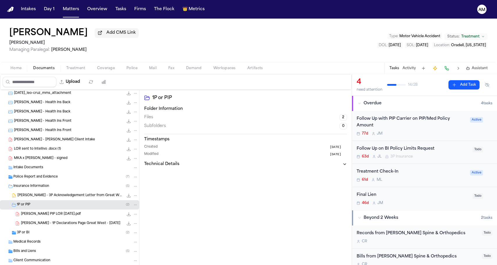
click at [41, 219] on div "[PERSON_NAME] PIP LOR [DATE].pdf 171.3 KB • PDF" at bounding box center [69, 213] width 139 height 9
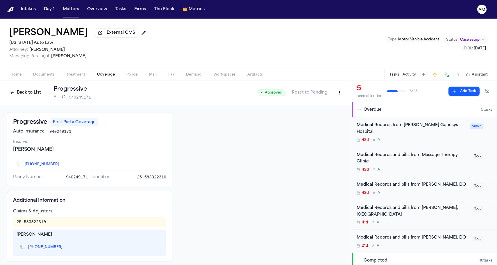
scroll to position [14, 0]
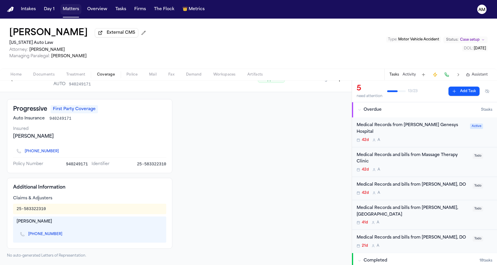
click at [66, 13] on button "Matters" at bounding box center [70, 9] width 21 height 10
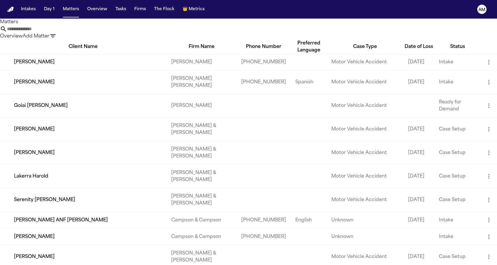
click at [56, 33] on icon "button" at bounding box center [52, 36] width 7 height 7
click at [479, 265] on div at bounding box center [248, 265] width 497 height 0
click at [56, 33] on icon "button" at bounding box center [52, 36] width 7 height 7
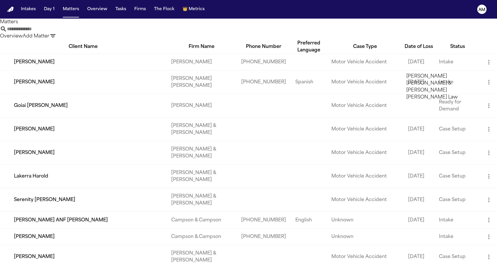
type input "****"
click at [424, 79] on li "[PERSON_NAME] & [PERSON_NAME]" at bounding box center [447, 80] width 82 height 14
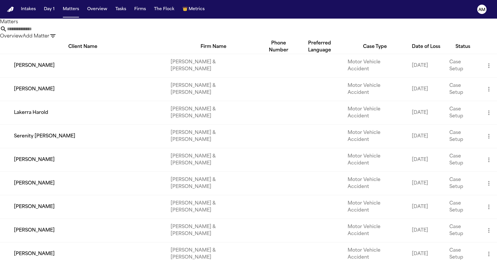
click at [168, 265] on div at bounding box center [248, 265] width 497 height 0
click at [53, 30] on input "text" at bounding box center [30, 29] width 46 height 7
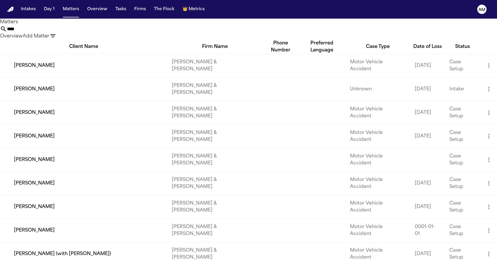
type input "*****"
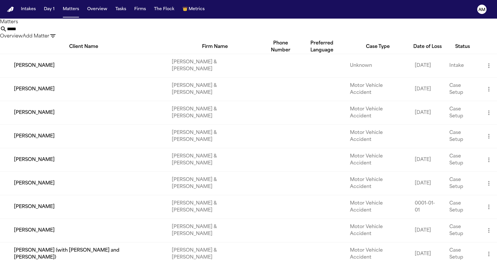
click at [53, 33] on input "*****" at bounding box center [30, 29] width 46 height 7
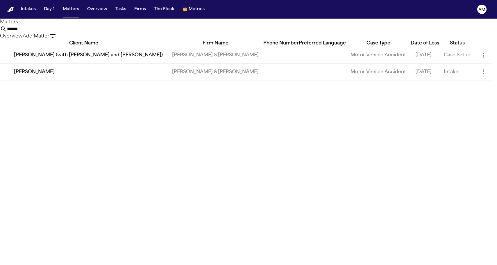
type input "*****"
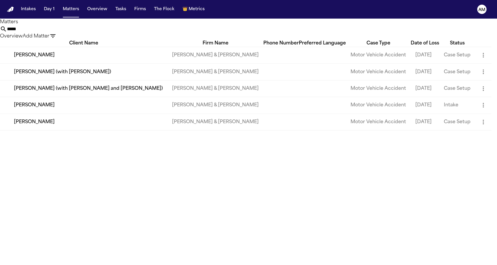
drag, startPoint x: 260, startPoint y: 33, endPoint x: 228, endPoint y: 32, distance: 32.5
click at [228, 32] on div "***** Overview Add Matter" at bounding box center [248, 33] width 497 height 14
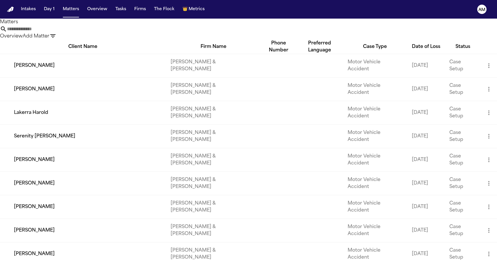
click at [187, 30] on div "Overview Add Matter" at bounding box center [248, 33] width 497 height 14
click at [49, 33] on button "Add Matter" at bounding box center [36, 36] width 27 height 7
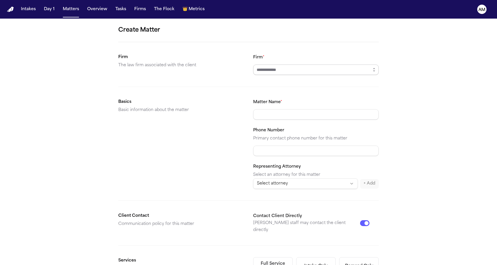
click at [278, 71] on input "Firm *" at bounding box center [315, 69] width 125 height 10
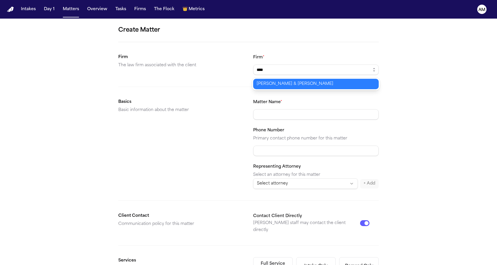
type input "**********"
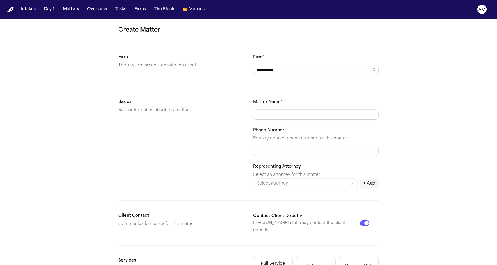
click at [260, 82] on body "**********" at bounding box center [248, 132] width 497 height 265
type input "**********"
click at [236, 152] on div "Basics Basic information about the matter" at bounding box center [180, 143] width 125 height 90
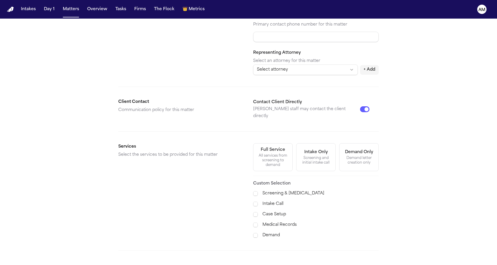
scroll to position [143, 0]
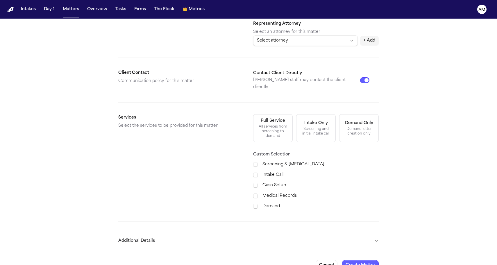
click at [251, 179] on section "Services Select the services to be provided for this matter Full Service All se…" at bounding box center [248, 162] width 260 height 96
click at [255, 183] on span at bounding box center [255, 185] width 5 height 5
click at [210, 233] on button "Additional Details" at bounding box center [248, 240] width 260 height 15
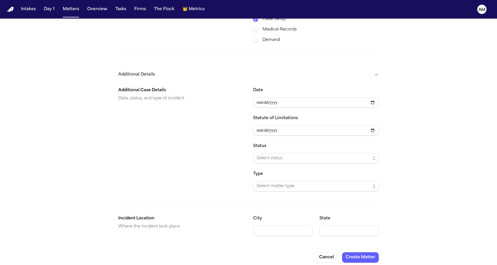
scroll to position [309, 0]
type input "**********"
type input "********"
click at [161, 123] on div "Additional Case Details Date, status, and type of incident" at bounding box center [180, 139] width 125 height 105
click at [256, 102] on input "Date" at bounding box center [315, 103] width 125 height 10
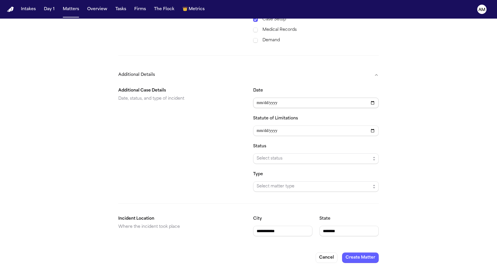
click at [264, 101] on input "Date" at bounding box center [315, 103] width 125 height 10
click at [274, 98] on input "Date" at bounding box center [315, 103] width 125 height 10
type input "**********"
click at [172, 114] on div "Additional Case Details Date, status, and type of incident" at bounding box center [180, 139] width 125 height 105
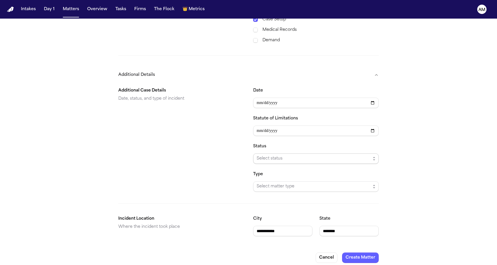
click at [260, 155] on span "Select status" at bounding box center [313, 158] width 114 height 7
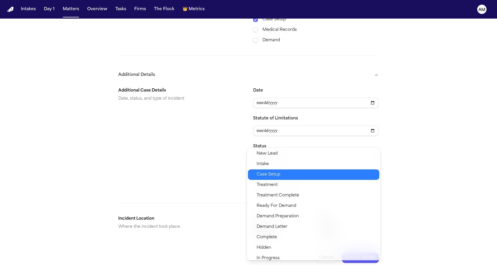
click at [269, 176] on span "Case Setup" at bounding box center [268, 174] width 24 height 7
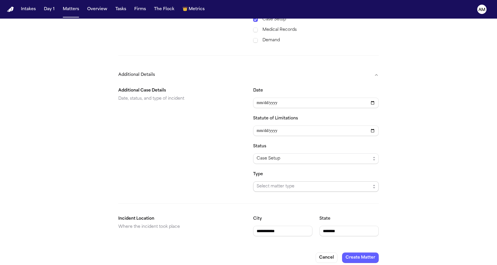
click at [277, 183] on span "Select matter type" at bounding box center [313, 186] width 114 height 7
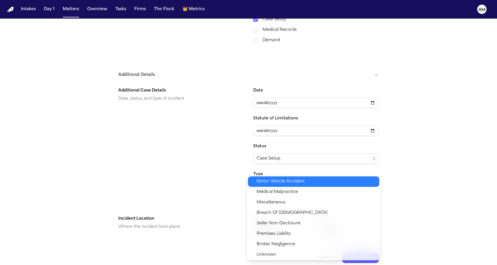
click at [277, 184] on span "Motor Vehicle Accident" at bounding box center [280, 181] width 48 height 7
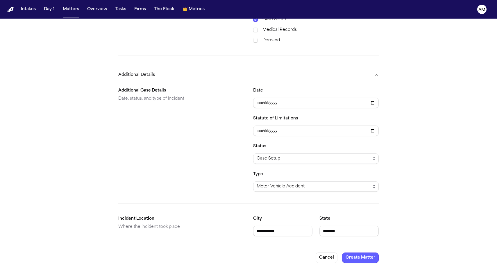
click at [208, 176] on div "Additional Case Details Date, status, and type of incident" at bounding box center [180, 139] width 125 height 105
click at [359, 252] on button "Create Matter" at bounding box center [360, 257] width 37 height 10
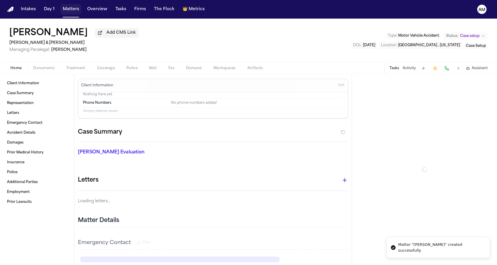
click at [71, 8] on button "Matters" at bounding box center [70, 9] width 21 height 10
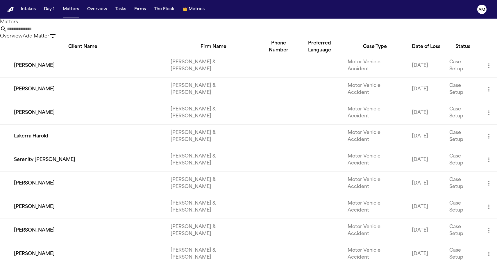
click at [49, 33] on button "Add Matter" at bounding box center [36, 36] width 27 height 7
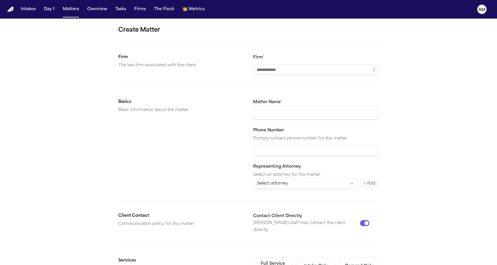
click at [248, 69] on section "Firm The law firm associated with the client Firm *" at bounding box center [248, 64] width 260 height 21
click at [258, 68] on input "Firm *" at bounding box center [315, 69] width 125 height 10
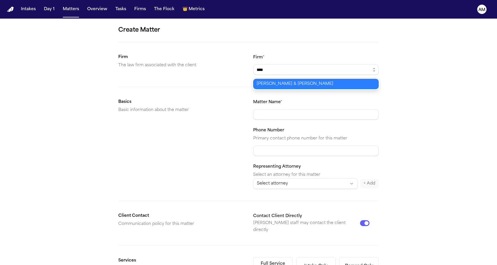
type input "**********"
click at [255, 87] on body "**********" at bounding box center [248, 132] width 497 height 265
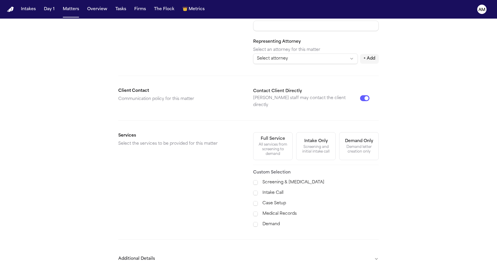
scroll to position [138, 0]
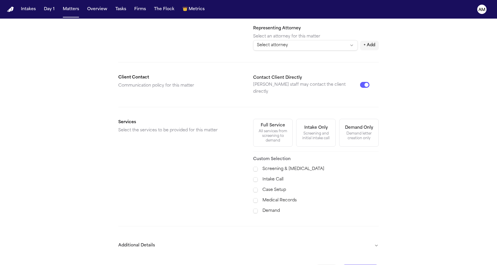
type input "**********"
click at [258, 186] on div "Case Setup" at bounding box center [315, 189] width 125 height 7
click at [256, 188] on span at bounding box center [255, 190] width 5 height 5
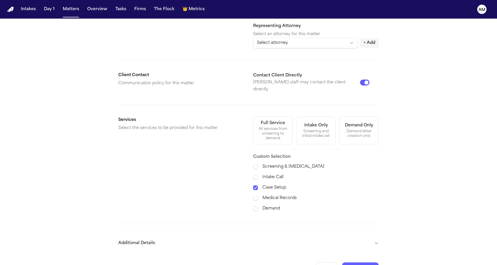
click at [152, 238] on button "Additional Details" at bounding box center [248, 243] width 260 height 15
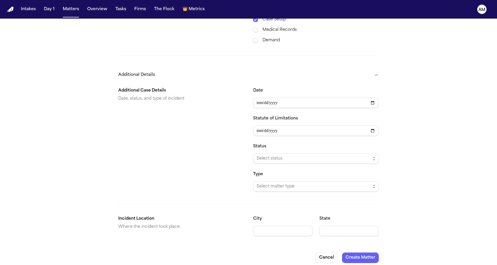
scroll to position [0, 0]
click at [258, 98] on input "Date" at bounding box center [315, 103] width 125 height 10
click at [266, 98] on input "Date" at bounding box center [315, 103] width 125 height 10
click at [274, 98] on input "Date" at bounding box center [315, 103] width 125 height 10
type input "**********"
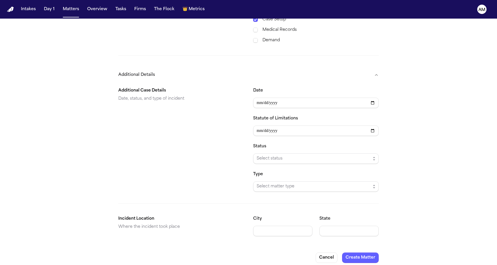
click at [263, 146] on div "Status Select status" at bounding box center [315, 153] width 125 height 21
click at [263, 155] on span "Select status" at bounding box center [313, 158] width 114 height 7
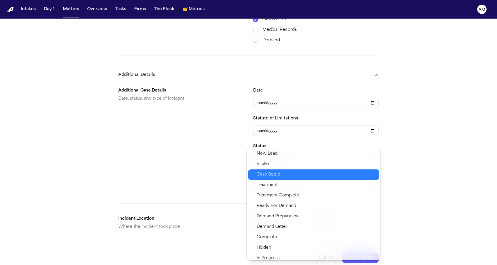
click at [268, 173] on span "Case Setup" at bounding box center [268, 174] width 24 height 7
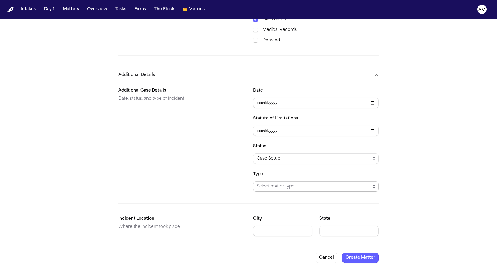
click at [266, 183] on span "Select matter type" at bounding box center [313, 186] width 114 height 7
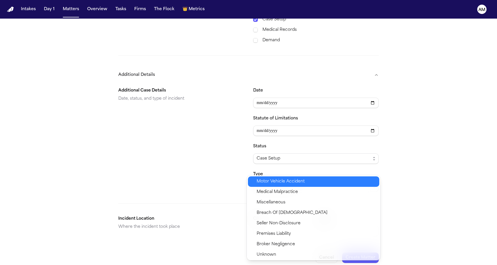
click at [263, 184] on span "Motor Vehicle Accident" at bounding box center [280, 181] width 48 height 7
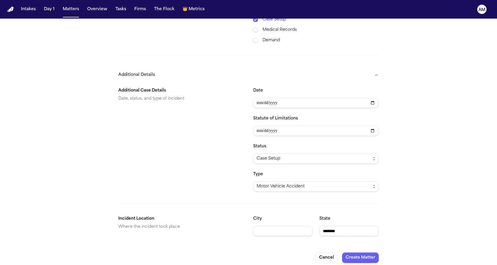
type input "********"
click at [191, 170] on div "Additional Case Details Date, status, and type of incident" at bounding box center [180, 139] width 125 height 105
click at [181, 142] on div "Additional Case Details Date, status, and type of incident" at bounding box center [180, 139] width 125 height 105
click at [360, 257] on button "Create Matter" at bounding box center [360, 257] width 37 height 10
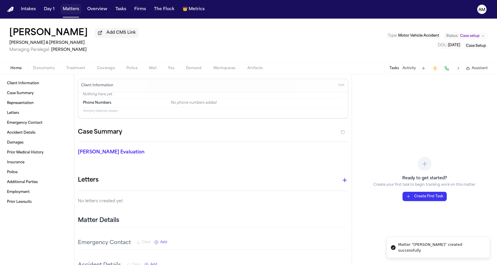
click at [75, 12] on button "Matters" at bounding box center [70, 9] width 21 height 10
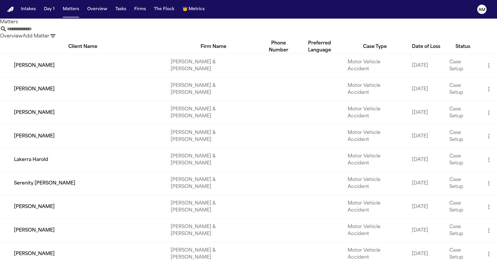
click at [49, 33] on button "Add Matter" at bounding box center [36, 36] width 27 height 7
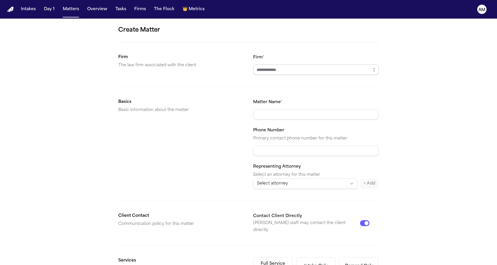
click at [275, 69] on input "Firm *" at bounding box center [315, 69] width 125 height 10
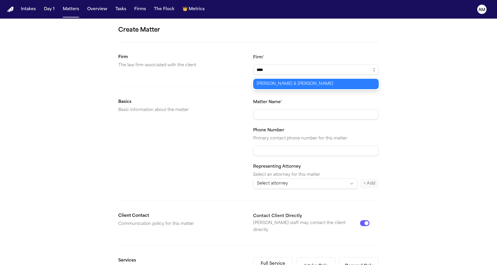
type input "**********"
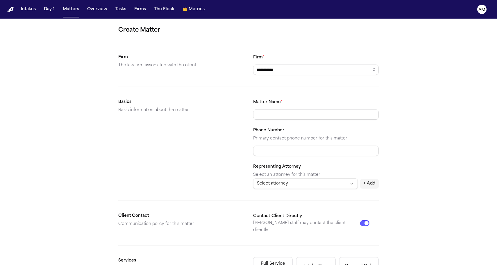
click at [266, 82] on body "**********" at bounding box center [248, 132] width 497 height 265
click at [261, 109] on div "Matter Name *" at bounding box center [315, 108] width 125 height 21
type input "**********"
click at [161, 149] on div "Basics Basic information about the matter" at bounding box center [180, 143] width 125 height 90
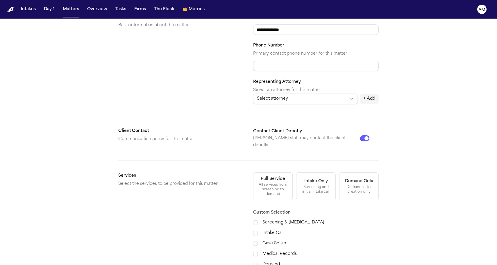
scroll to position [139, 0]
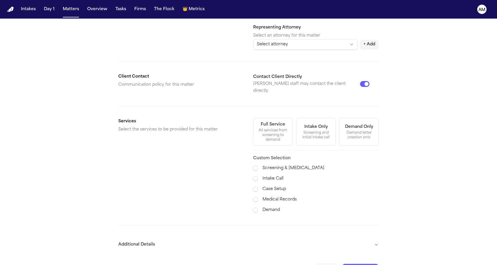
click at [254, 187] on span at bounding box center [255, 189] width 5 height 5
click at [196, 246] on button "Additional Details" at bounding box center [248, 244] width 260 height 15
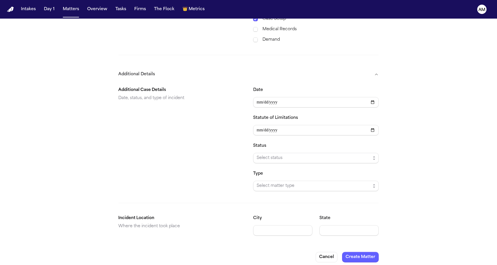
scroll to position [309, 0]
click at [257, 98] on input "Date" at bounding box center [315, 103] width 125 height 10
click at [265, 98] on input "Date" at bounding box center [315, 103] width 125 height 10
click at [276, 98] on input "Date" at bounding box center [315, 103] width 125 height 10
type input "**********"
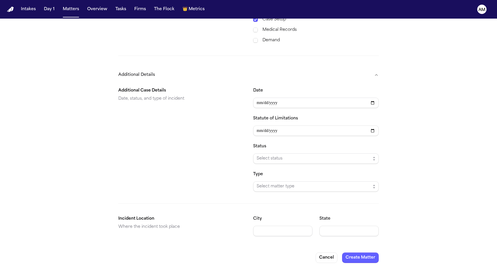
click at [219, 75] on button "Additional Details" at bounding box center [248, 74] width 260 height 15
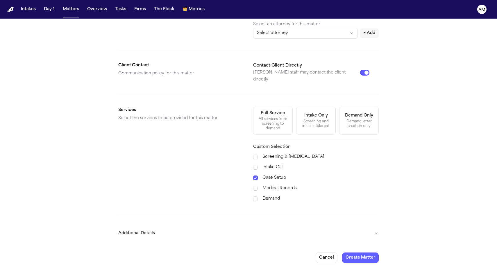
click at [146, 228] on button "Additional Details" at bounding box center [248, 233] width 260 height 15
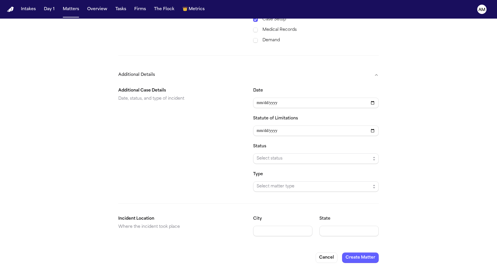
scroll to position [0, 0]
click at [272, 155] on span "Select status" at bounding box center [313, 158] width 114 height 7
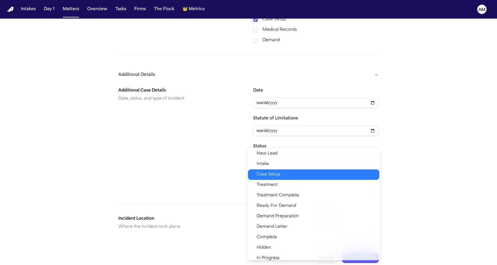
click at [268, 174] on span "Case Setup" at bounding box center [268, 174] width 24 height 7
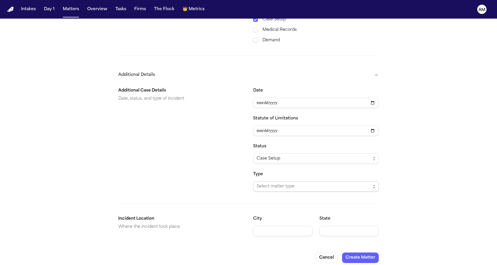
click at [268, 181] on span "Select matter type" at bounding box center [315, 186] width 125 height 10
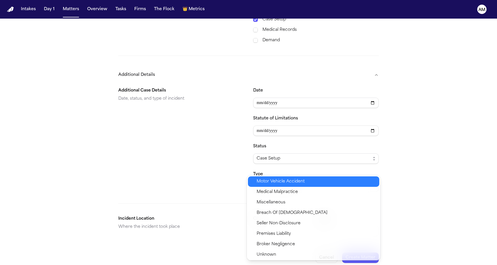
click at [267, 181] on span "Motor Vehicle Accident" at bounding box center [280, 181] width 48 height 7
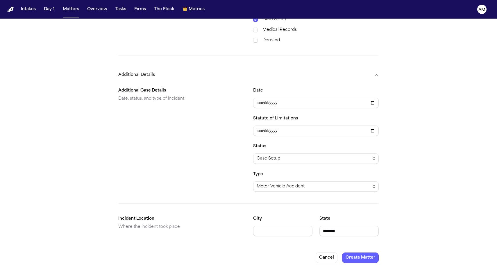
type input "********"
click at [366, 252] on button "Create Matter" at bounding box center [360, 257] width 37 height 10
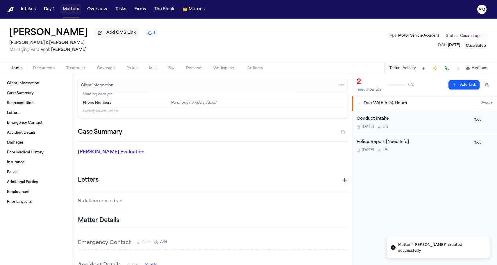
click at [73, 10] on button "Matters" at bounding box center [70, 9] width 21 height 10
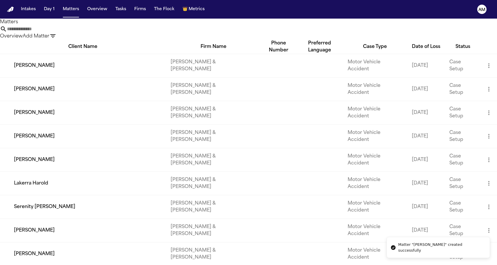
click at [49, 33] on button "Add Matter" at bounding box center [36, 36] width 27 height 7
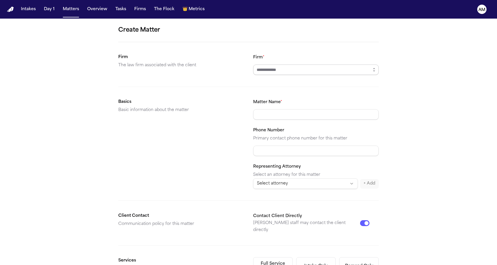
click at [284, 65] on input "Firm *" at bounding box center [315, 69] width 125 height 10
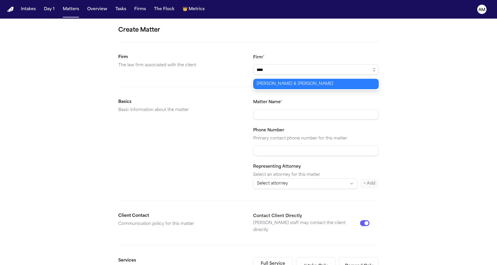
type input "**********"
click at [266, 82] on body "**********" at bounding box center [248, 132] width 497 height 265
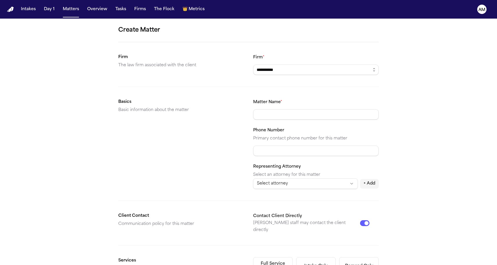
click at [285, 106] on div "Matter Name *" at bounding box center [315, 108] width 125 height 21
type input "**********"
click at [173, 150] on div "Basics Basic information about the matter" at bounding box center [180, 143] width 125 height 90
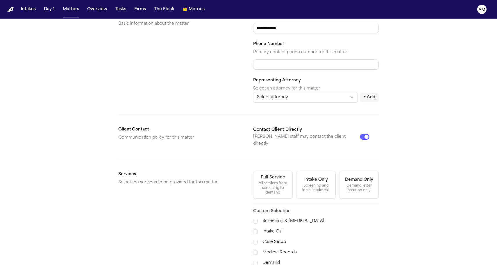
scroll to position [144, 0]
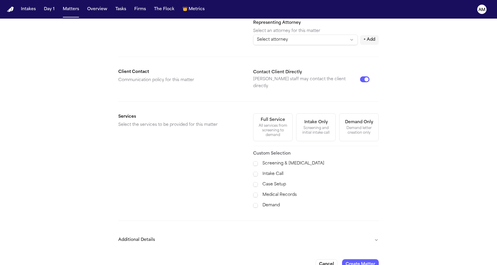
click at [254, 183] on div "Screening & [MEDICAL_DATA] Intake Call Case Setup Medical Records Demand" at bounding box center [315, 184] width 125 height 49
click at [254, 183] on span at bounding box center [255, 185] width 5 height 6
click at [207, 232] on button "Additional Details" at bounding box center [248, 239] width 260 height 15
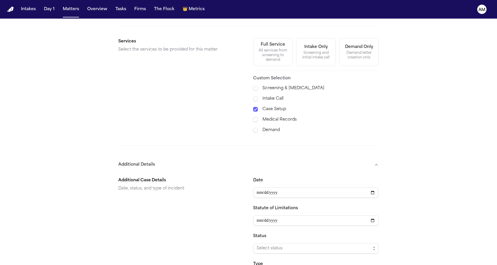
scroll to position [278, 0]
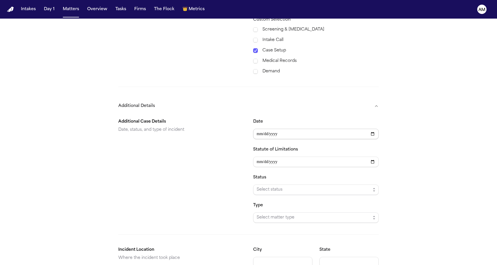
click at [258, 129] on input "Date" at bounding box center [315, 134] width 125 height 10
click at [268, 129] on input "Date" at bounding box center [315, 134] width 125 height 10
click at [267, 130] on input "Date" at bounding box center [315, 134] width 125 height 10
click at [278, 130] on input "Date" at bounding box center [315, 134] width 125 height 10
type input "**********"
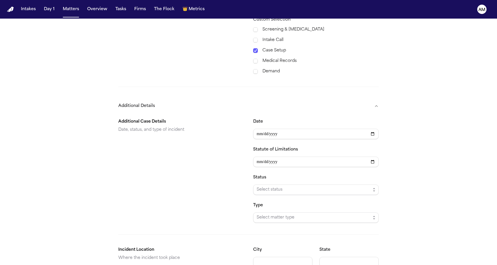
click at [195, 84] on form "**********" at bounding box center [248, 21] width 260 height 546
click at [265, 186] on span "Select status" at bounding box center [313, 189] width 114 height 7
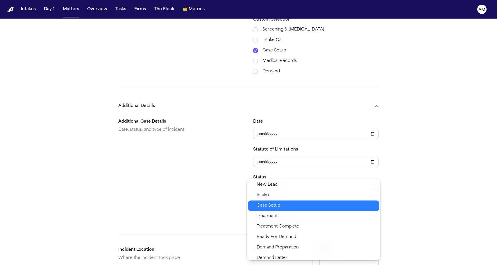
click at [263, 201] on div "Case Setup" at bounding box center [313, 205] width 131 height 10
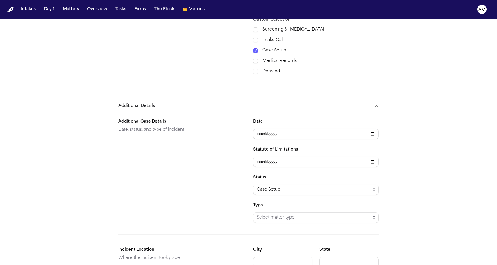
click at [263, 207] on div "Type Select matter type" at bounding box center [315, 212] width 125 height 21
click at [263, 214] on span "Select matter type" at bounding box center [313, 217] width 114 height 7
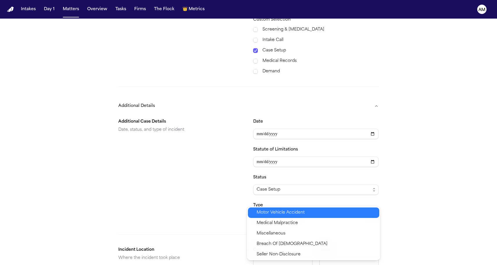
click at [263, 214] on span "Motor Vehicle Accident" at bounding box center [280, 212] width 48 height 7
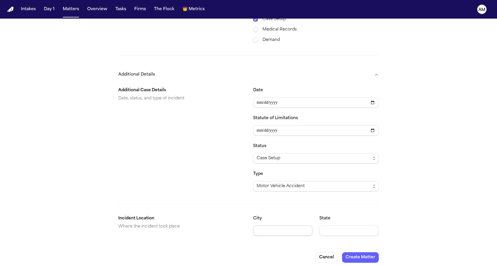
scroll to position [309, 0]
type input "**********"
click at [319, 222] on div "**********" at bounding box center [315, 225] width 125 height 21
type input "********"
click at [210, 193] on div "**********" at bounding box center [248, 161] width 260 height 158
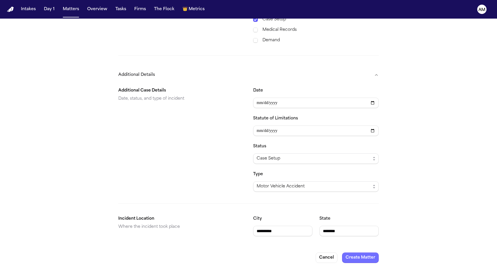
click at [364, 254] on button "Create Matter" at bounding box center [360, 257] width 37 height 10
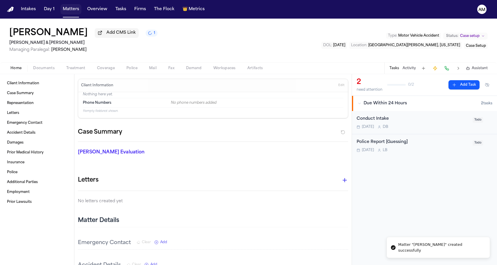
click at [73, 14] on button "Matters" at bounding box center [70, 9] width 21 height 10
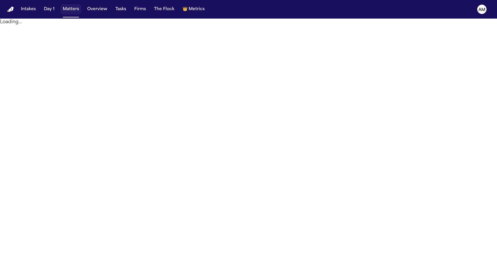
click at [78, 9] on button "Matters" at bounding box center [70, 9] width 21 height 10
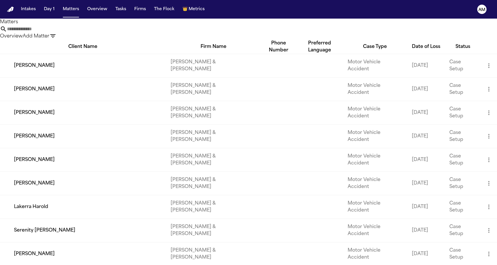
click at [53, 33] on input "text" at bounding box center [30, 29] width 46 height 7
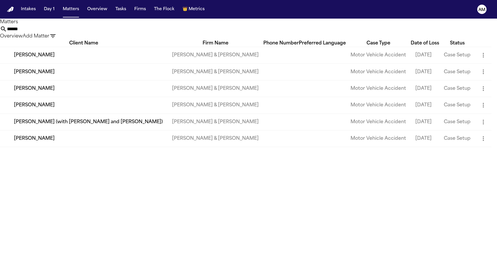
drag, startPoint x: 272, startPoint y: 29, endPoint x: 229, endPoint y: 30, distance: 43.3
click at [229, 30] on div "****** Overview Add Matter" at bounding box center [248, 33] width 497 height 14
drag, startPoint x: 273, startPoint y: 33, endPoint x: 213, endPoint y: 33, distance: 59.5
click at [213, 33] on div "****** Overview Add Matter" at bounding box center [248, 33] width 497 height 14
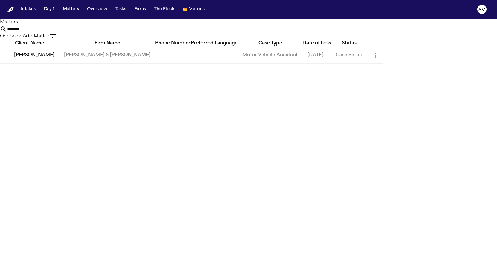
type input "*******"
click at [49, 38] on button "Add Matter" at bounding box center [36, 36] width 27 height 7
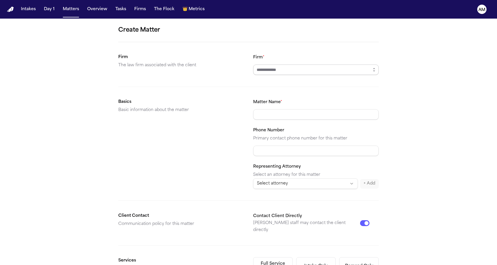
click at [291, 71] on input "Firm *" at bounding box center [315, 69] width 125 height 10
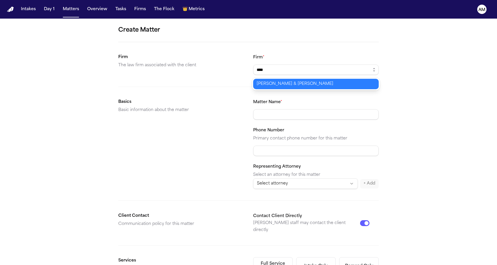
type input "**********"
click at [276, 84] on body "**********" at bounding box center [248, 132] width 497 height 265
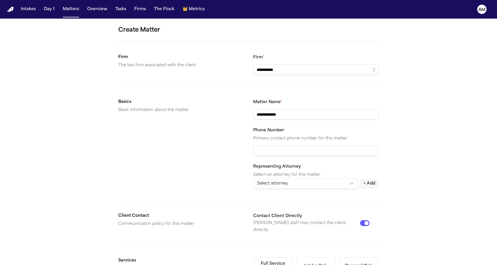
type input "**********"
click at [163, 134] on div "Basics Basic information about the matter" at bounding box center [180, 143] width 125 height 90
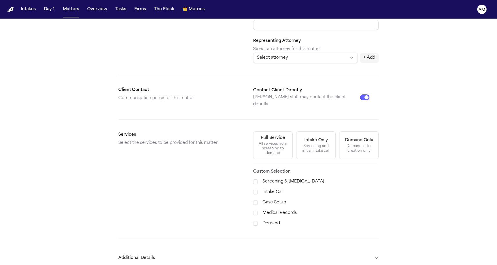
scroll to position [137, 0]
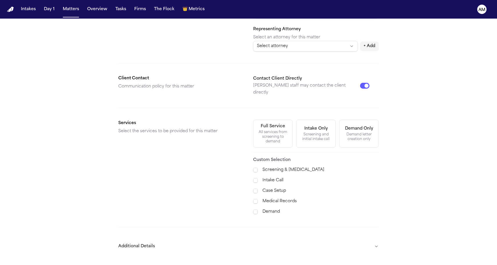
click at [268, 187] on label "Case Setup" at bounding box center [320, 190] width 116 height 7
click at [198, 248] on button "Additional Details" at bounding box center [248, 246] width 260 height 15
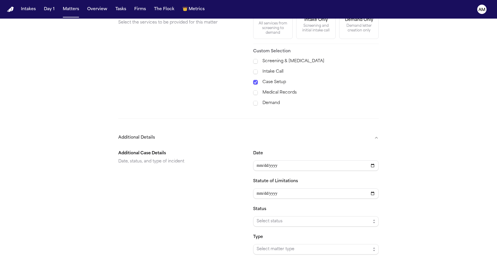
scroll to position [309, 0]
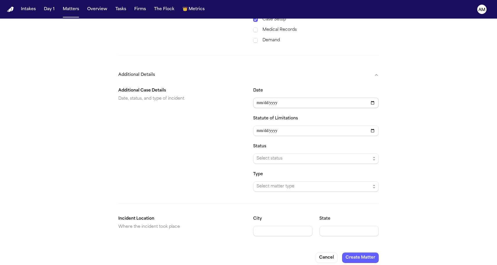
click at [259, 100] on input "Date" at bounding box center [315, 103] width 125 height 10
click at [269, 99] on input "Date" at bounding box center [315, 103] width 125 height 10
click at [277, 98] on input "Date" at bounding box center [315, 103] width 125 height 10
type input "**********"
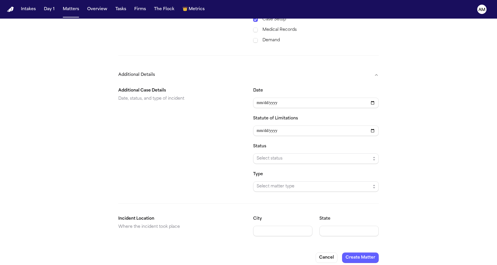
click at [261, 148] on div "Status Select status" at bounding box center [315, 153] width 125 height 21
click at [261, 155] on span "Select status" at bounding box center [313, 158] width 114 height 7
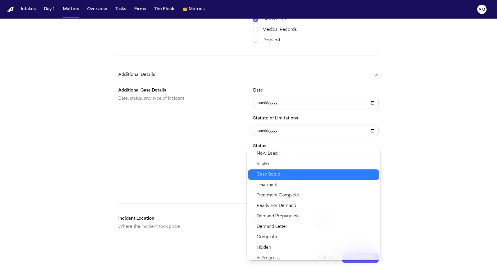
click at [266, 175] on span "Case Setup" at bounding box center [268, 174] width 24 height 7
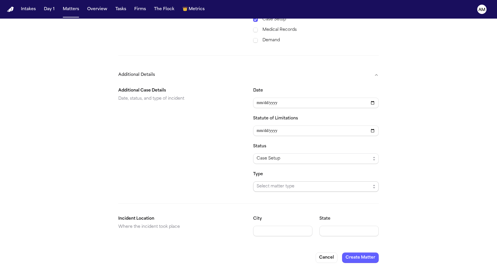
click at [266, 183] on span "Select matter type" at bounding box center [313, 186] width 114 height 7
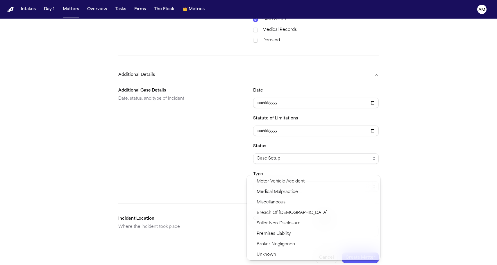
click at [266, 182] on span "Motor Vehicle Accident" at bounding box center [280, 181] width 48 height 7
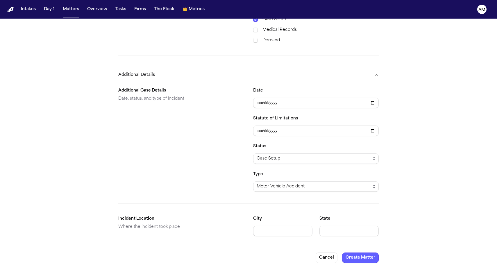
click at [332, 220] on div "State" at bounding box center [348, 225] width 59 height 21
type input "********"
click at [359, 254] on button "Create Matter" at bounding box center [360, 257] width 37 height 10
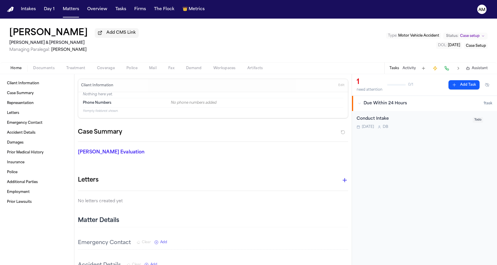
click at [116, 19] on div "[PERSON_NAME] Add CMS Link [PERSON_NAME] & [PERSON_NAME] Managing Paralegal: [P…" at bounding box center [248, 41] width 497 height 44
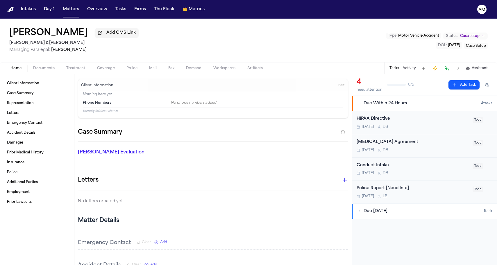
click at [376, 243] on div "4 need attention 0 / 5 Add Task Due Within 24 Hours 4 task s HIPAA Directive [D…" at bounding box center [424, 169] width 145 height 191
click at [62, 11] on button "Matters" at bounding box center [70, 9] width 21 height 10
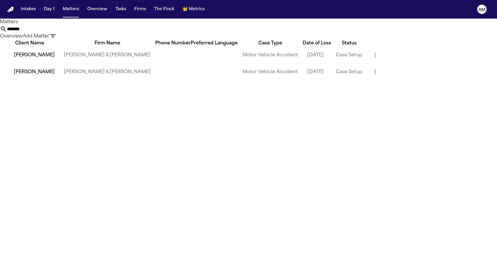
click at [98, 26] on h1 "Matters" at bounding box center [248, 22] width 497 height 7
click at [133, 16] on nav "Intakes Day 1 Matters Overview Tasks Firms The Flock 👑 Metrics AM" at bounding box center [248, 9] width 497 height 19
click at [127, 142] on main "Matters ******* Overview Add Matter Client Name Firm Name Phone Number Preferre…" at bounding box center [248, 142] width 497 height 246
click at [61, 8] on button "Matters" at bounding box center [70, 9] width 21 height 10
click at [68, 8] on button "Matters" at bounding box center [70, 9] width 21 height 10
